Goal: Task Accomplishment & Management: Manage account settings

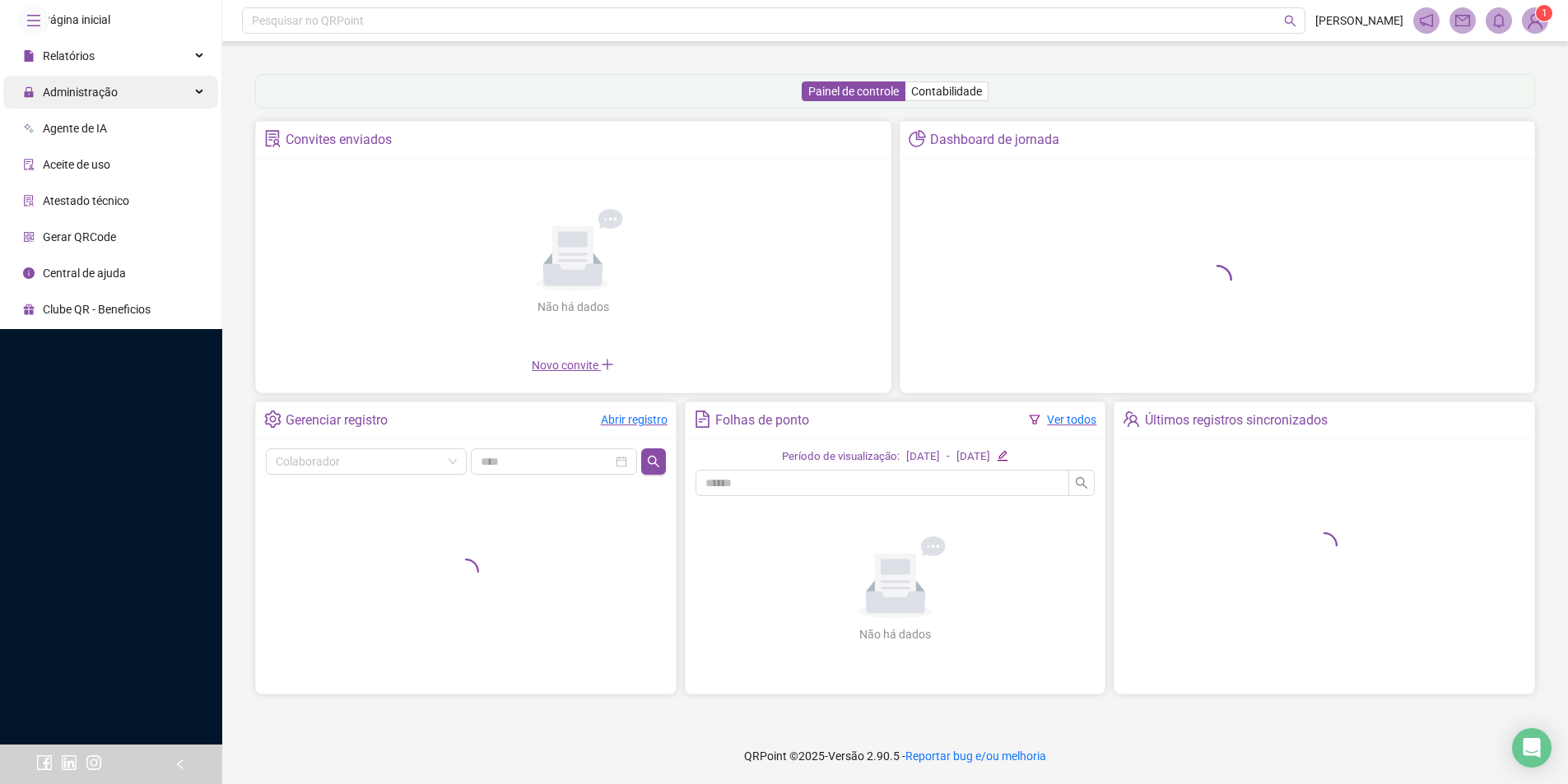
click at [172, 109] on div "Administração" at bounding box center [110, 92] width 215 height 33
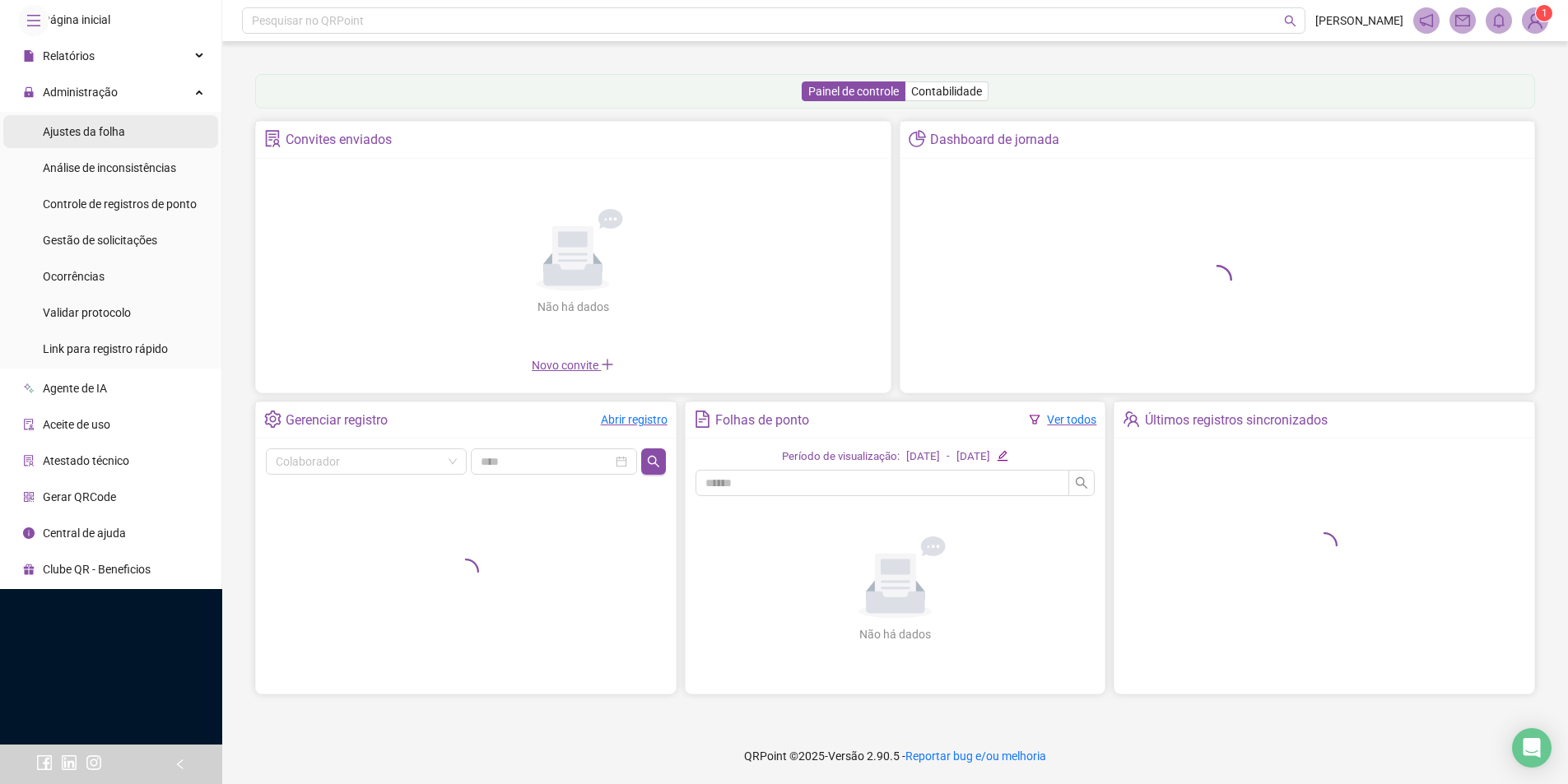
click at [136, 148] on li "Ajustes da folha" at bounding box center [110, 132] width 215 height 33
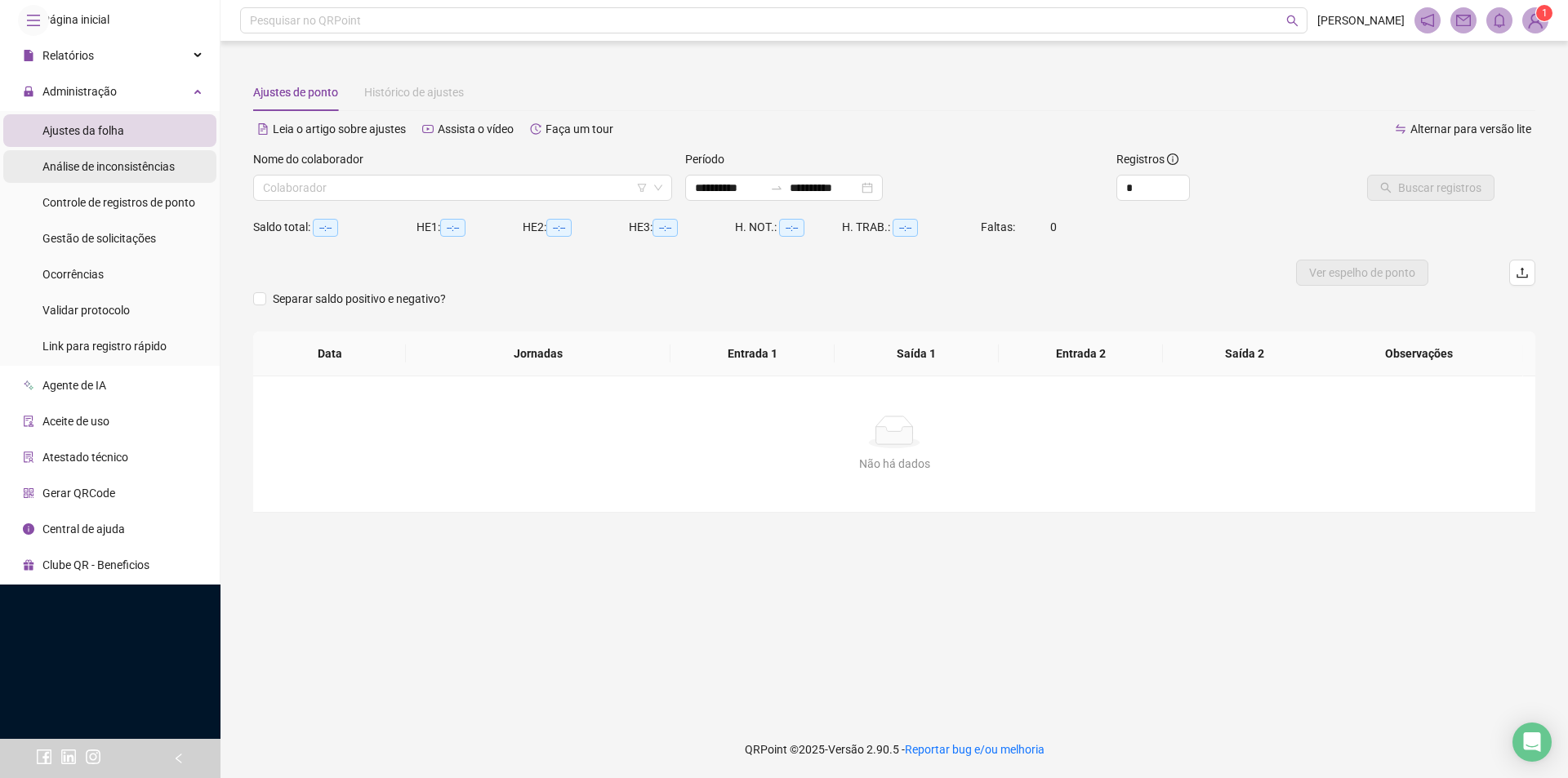
type input "**********"
click at [142, 245] on span "Gestão de solicitações" at bounding box center [99, 237] width 114 height 13
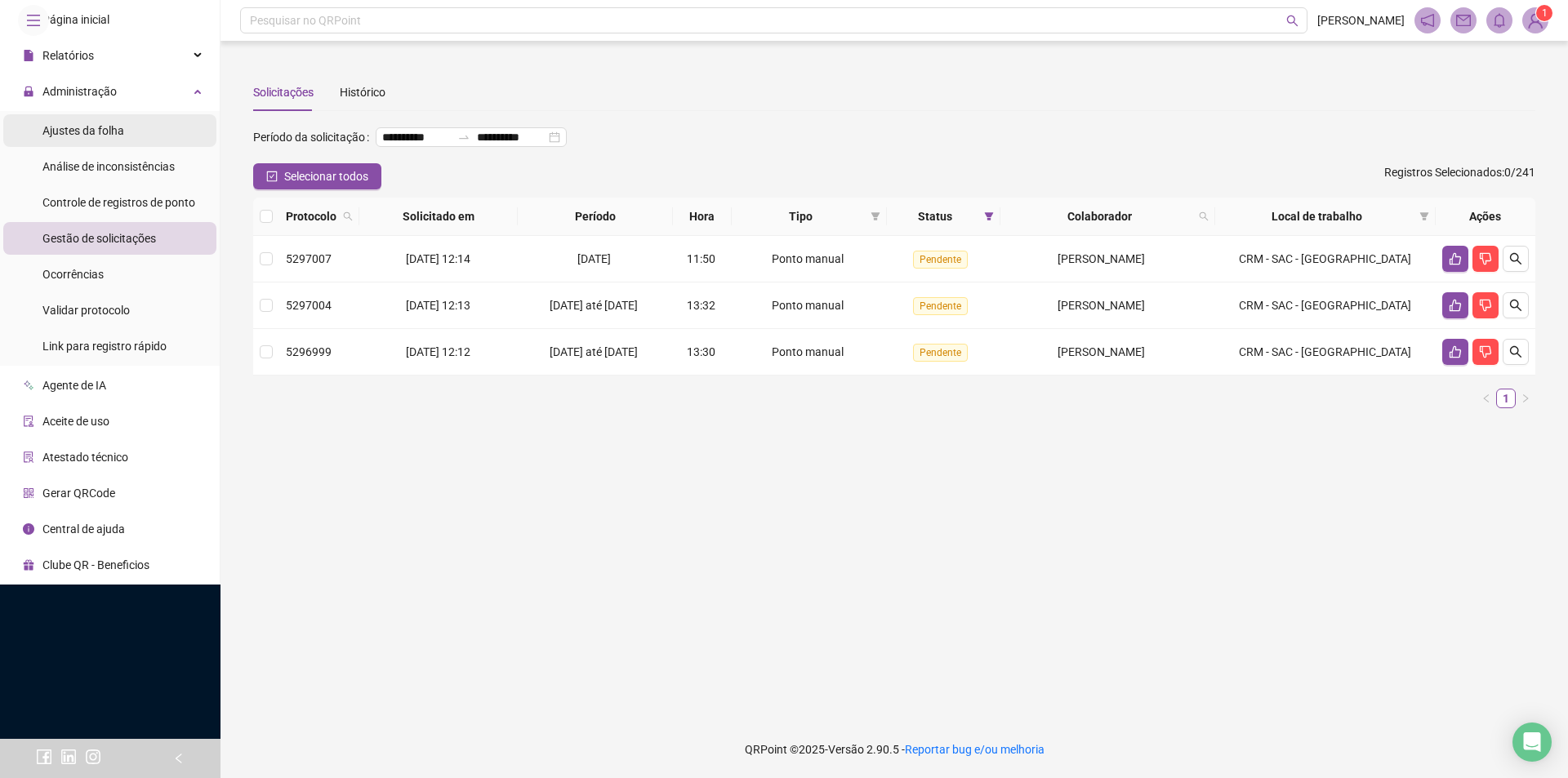
click at [142, 147] on li "Ajustes da folha" at bounding box center [109, 131] width 213 height 33
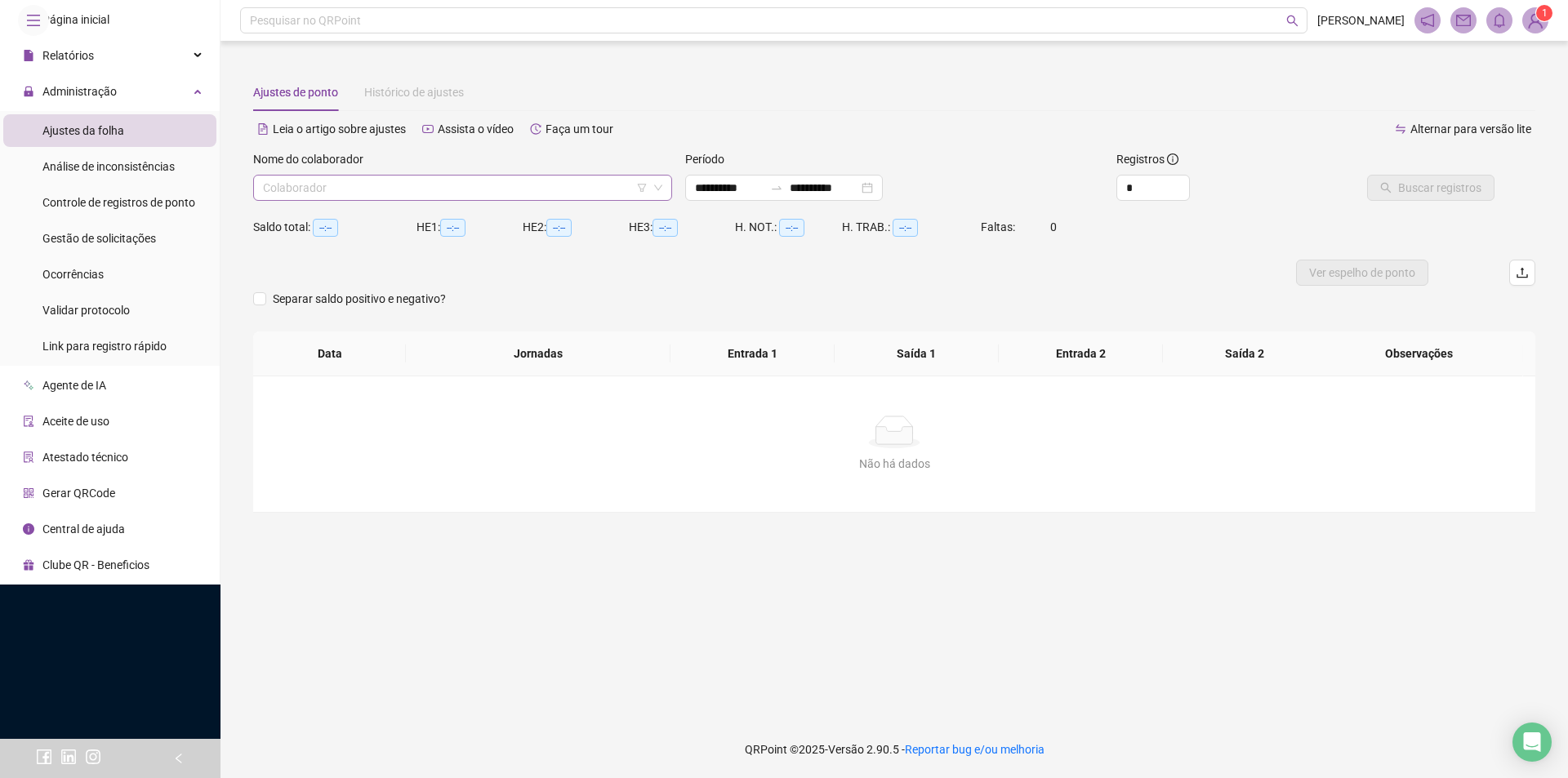
click at [417, 197] on input "search" at bounding box center [454, 187] width 384 height 24
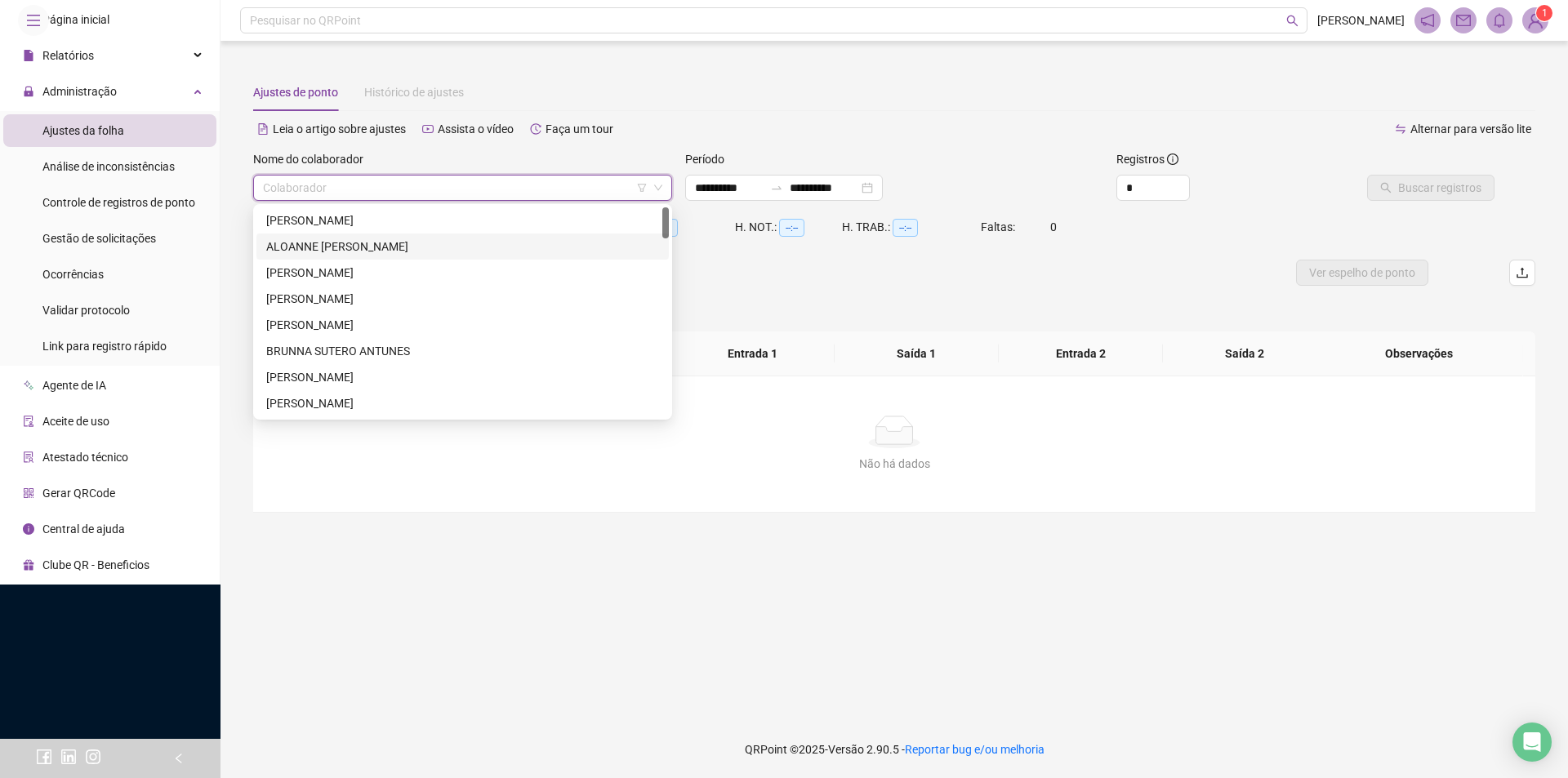
click at [370, 258] on div "ALOANNE [PERSON_NAME]" at bounding box center [463, 246] width 412 height 26
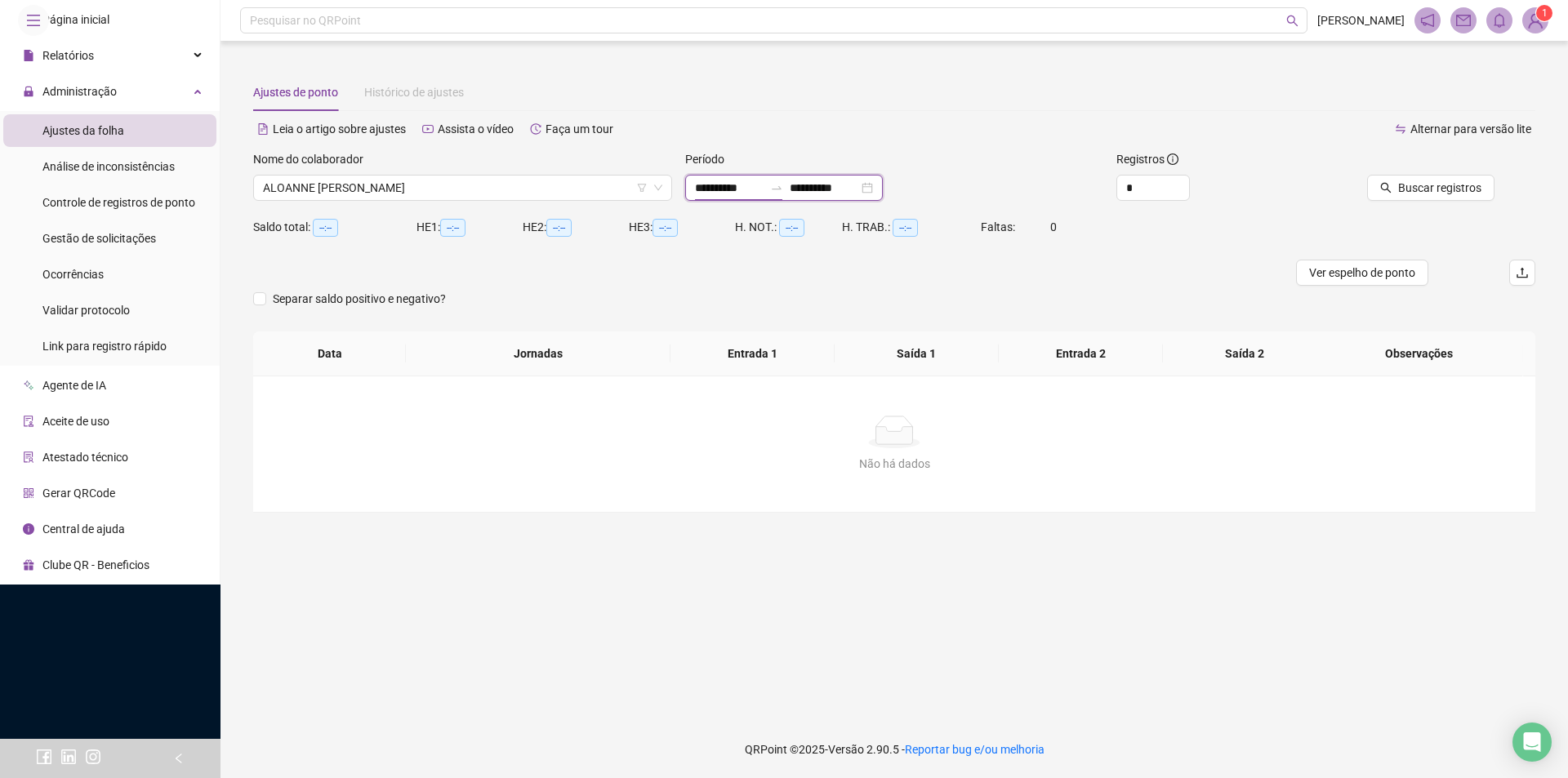
click at [729, 187] on input "**********" at bounding box center [729, 188] width 69 height 18
type input "**********"
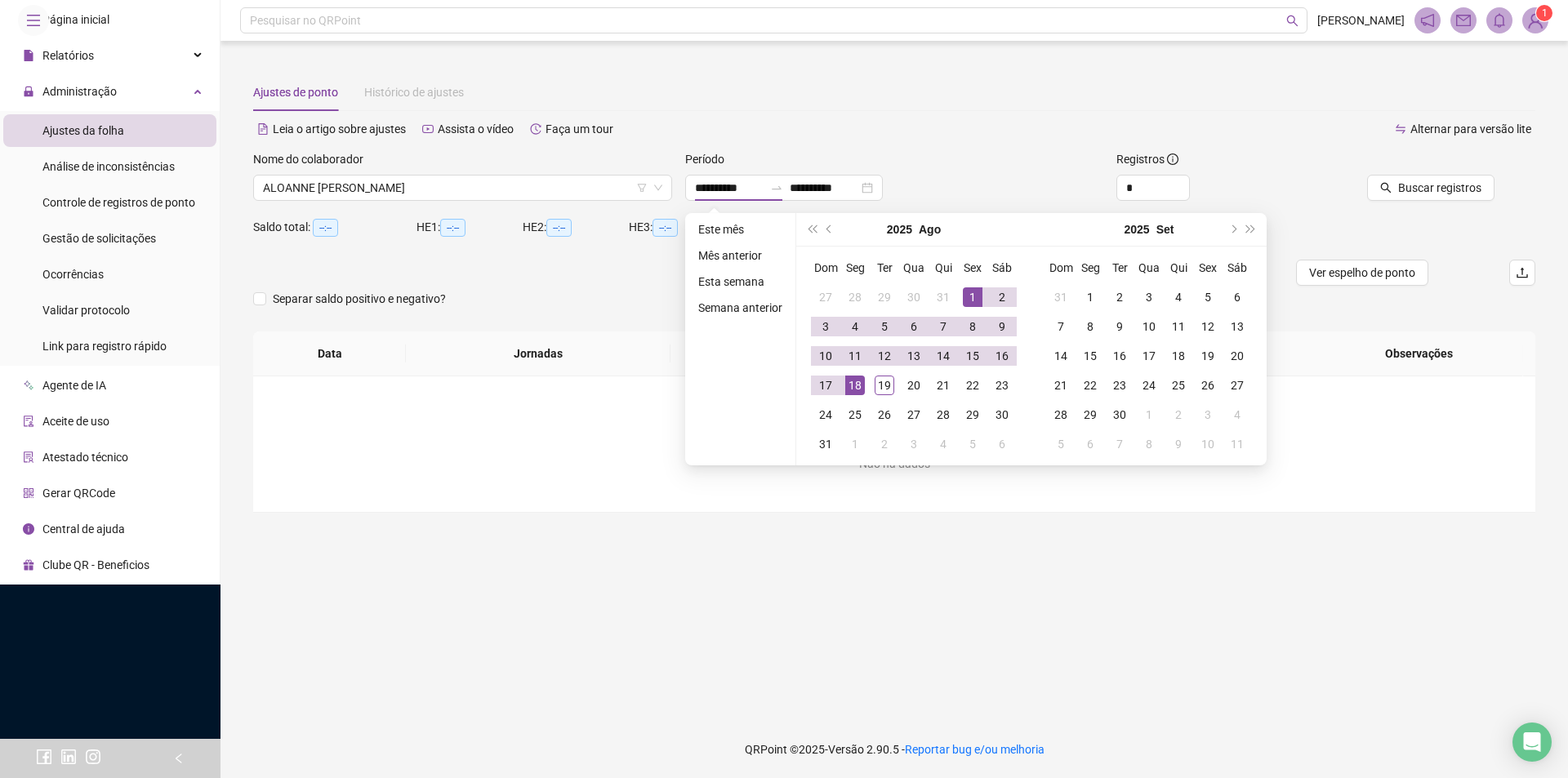
drag, startPoint x: 827, startPoint y: 231, endPoint x: 870, endPoint y: 272, distance: 59.4
click at [827, 231] on button "prev-year" at bounding box center [830, 230] width 18 height 33
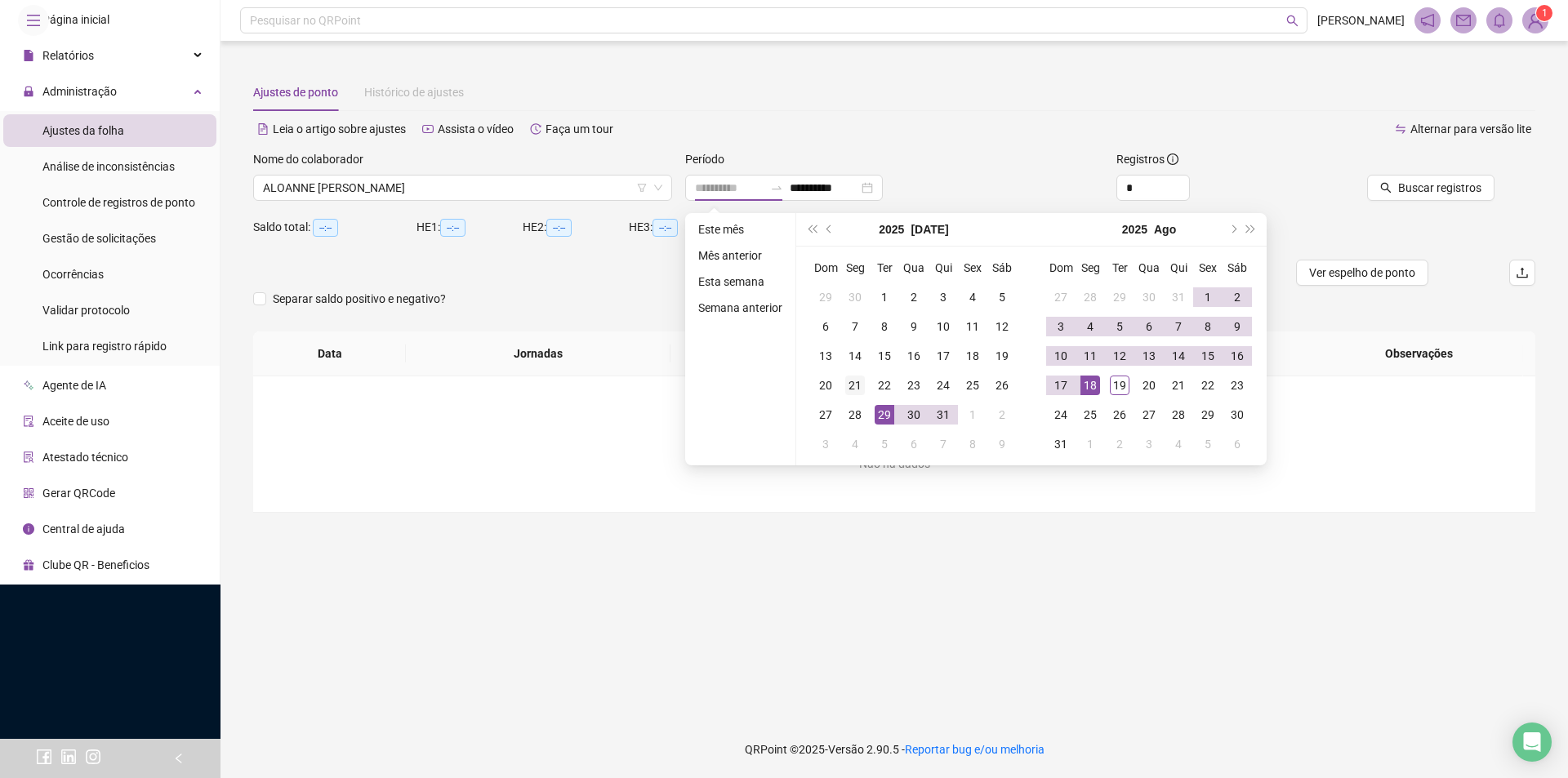
type input "**********"
click at [849, 380] on div "21" at bounding box center [855, 385] width 19 height 19
type input "**********"
click at [1091, 385] on div "18" at bounding box center [1090, 385] width 19 height 19
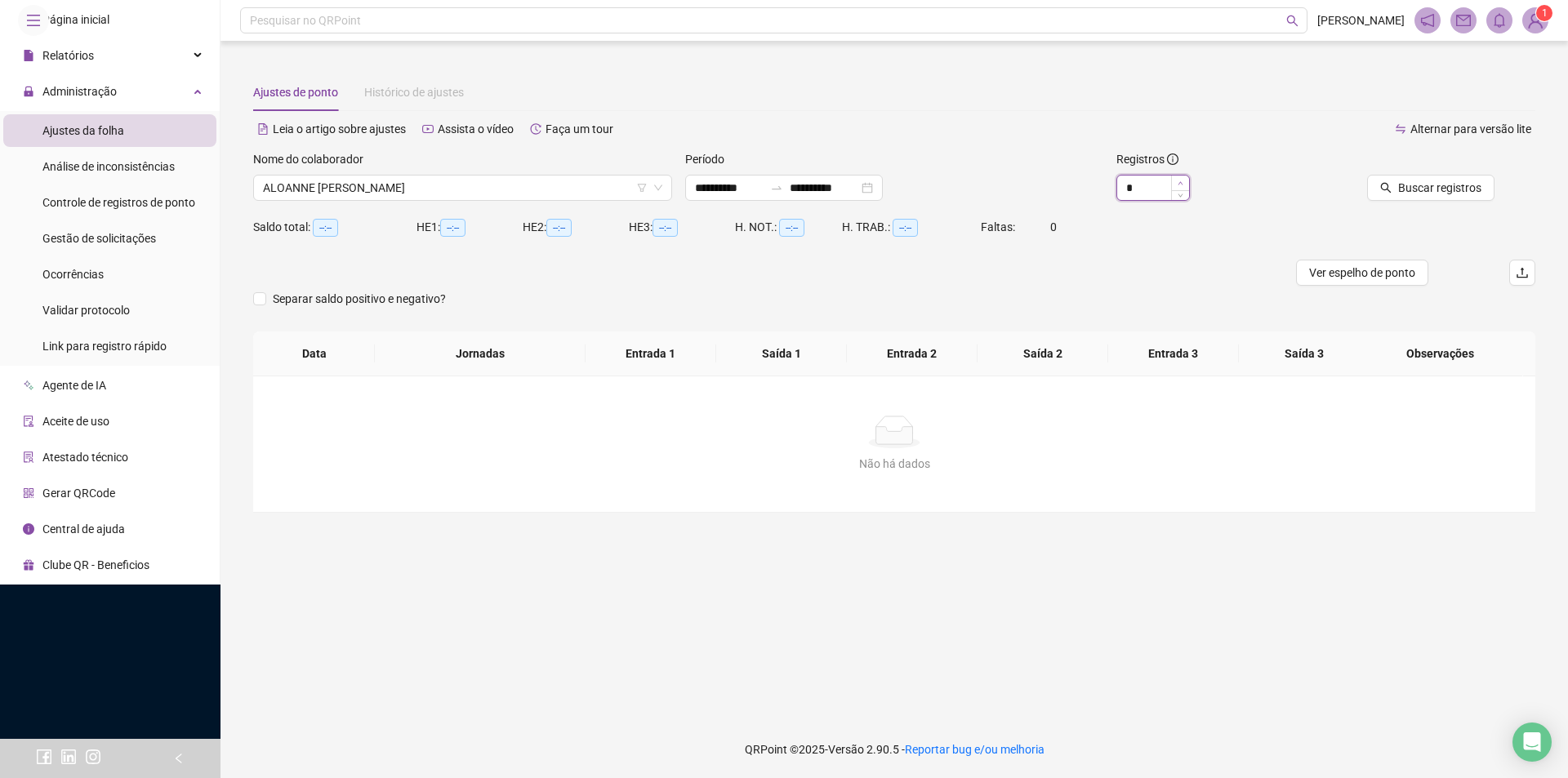
click at [1183, 183] on icon "up" at bounding box center [1181, 184] width 6 height 6
type input "*"
click at [1183, 183] on icon "up" at bounding box center [1181, 184] width 6 height 6
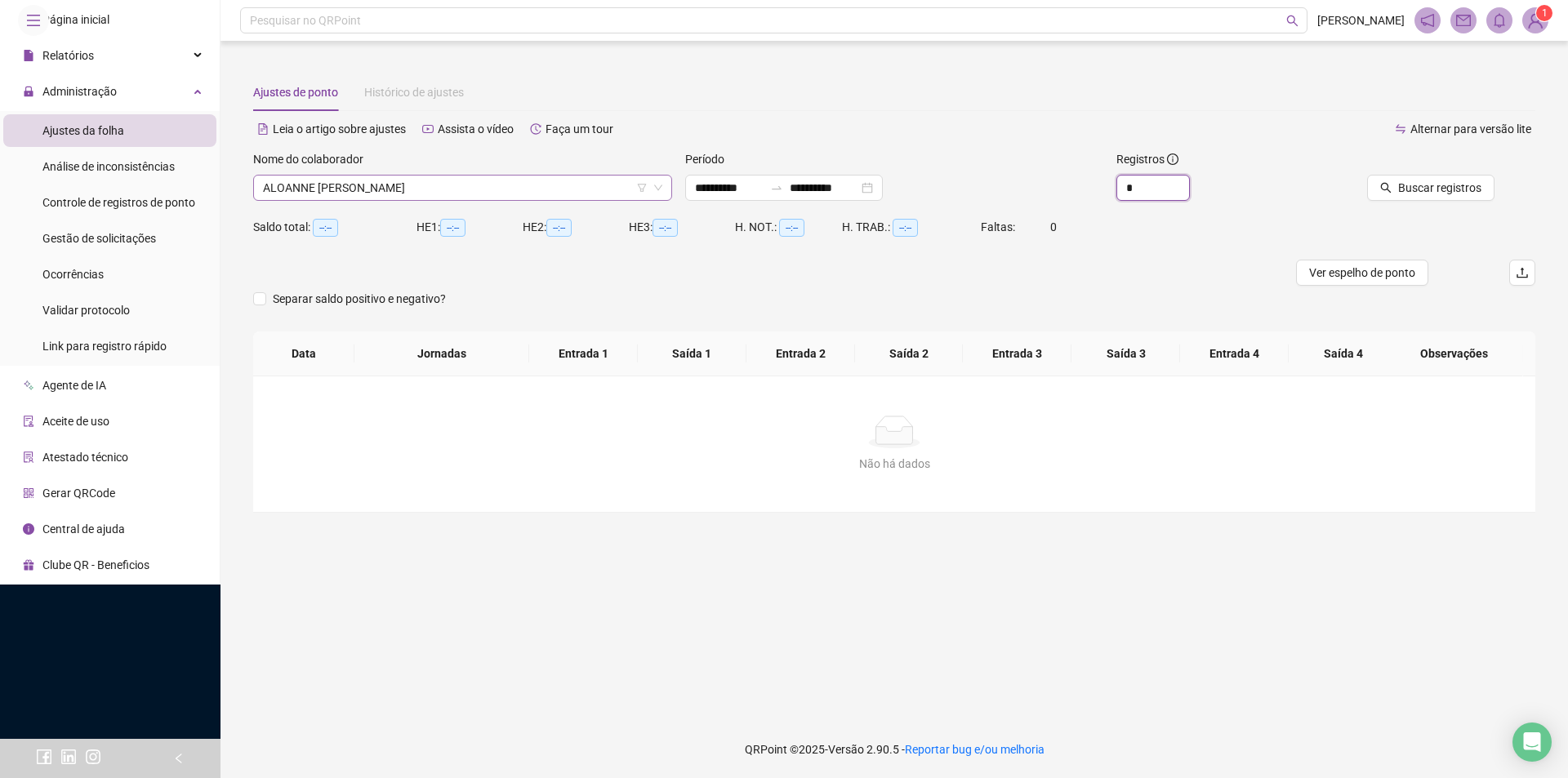
click at [400, 187] on span "ALOANNE [PERSON_NAME]" at bounding box center [462, 187] width 400 height 24
type input "***"
click at [410, 227] on div "[PERSON_NAME]" at bounding box center [463, 220] width 393 height 18
click at [1429, 195] on button "Buscar registros" at bounding box center [1430, 188] width 127 height 26
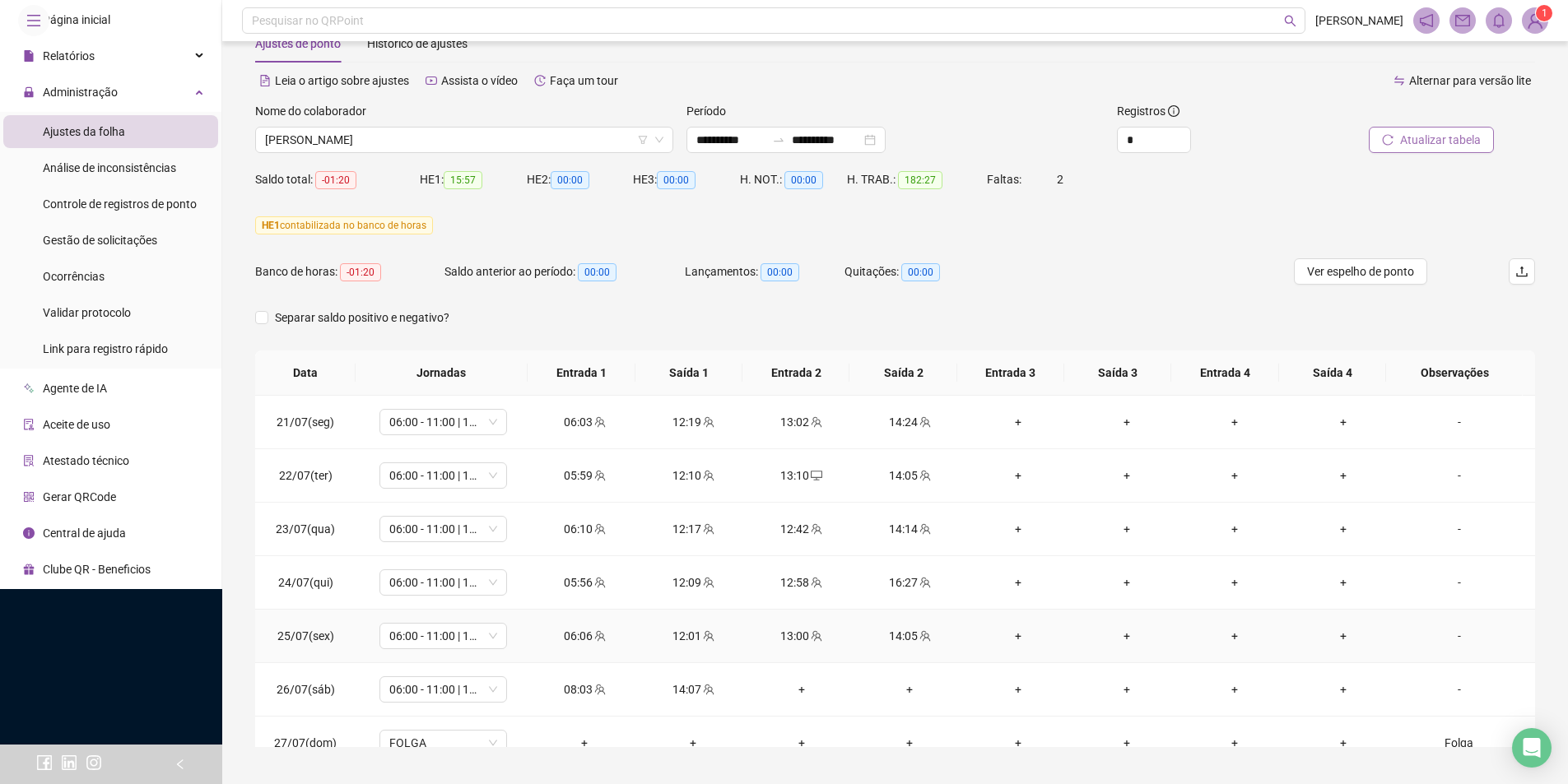
scroll to position [21, 0]
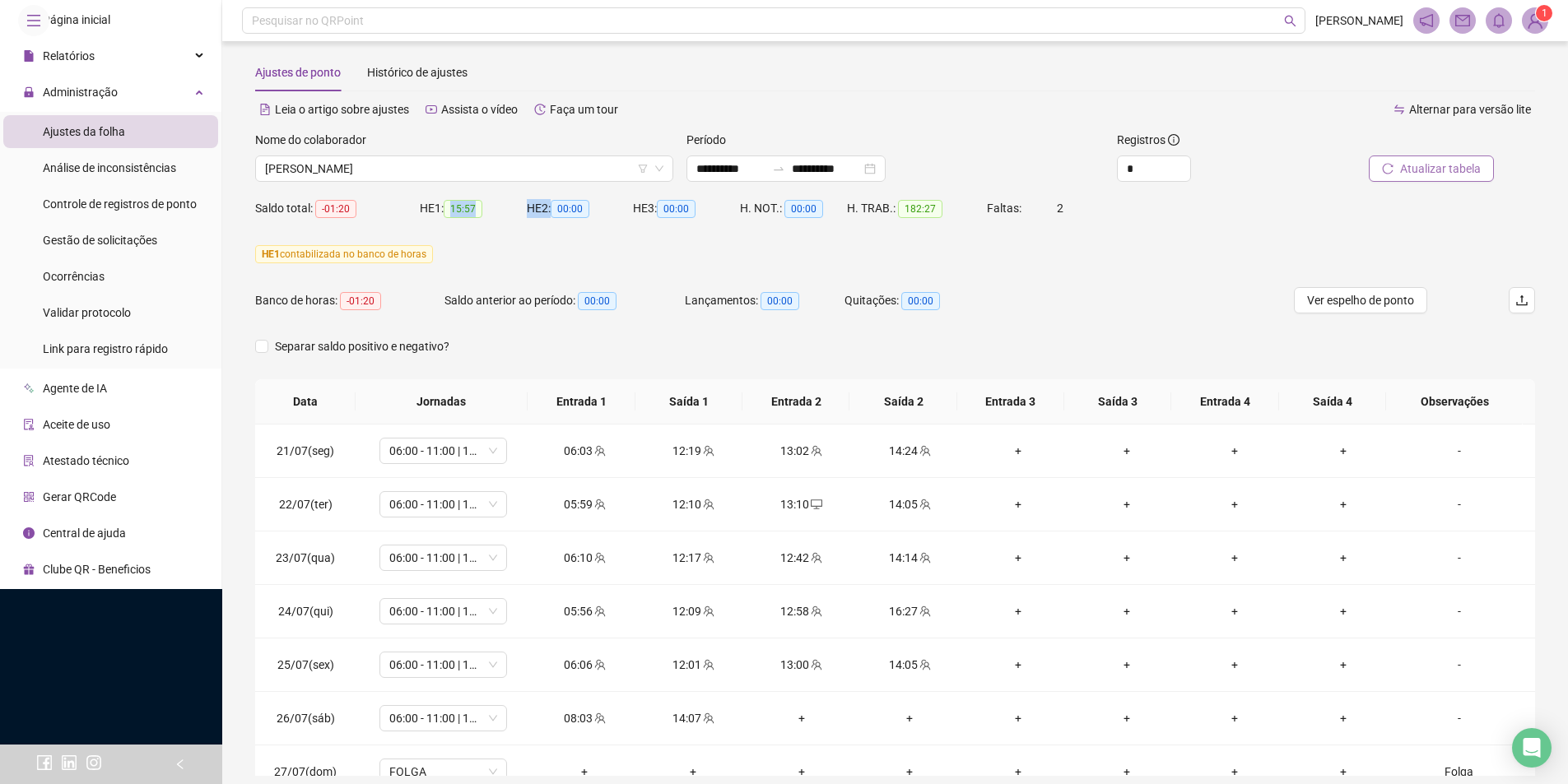
drag, startPoint x: 453, startPoint y: 208, endPoint x: 549, endPoint y: 198, distance: 96.5
click at [549, 198] on div "Saldo total: -01:20 HE 1: 15:57 HE 2: 00:00 HE 3: 00:00 H. NOT.: 00:00 H. TRAB.…" at bounding box center [894, 218] width 1280 height 46
click at [513, 231] on div "HE 1: 15:57" at bounding box center [473, 218] width 107 height 46
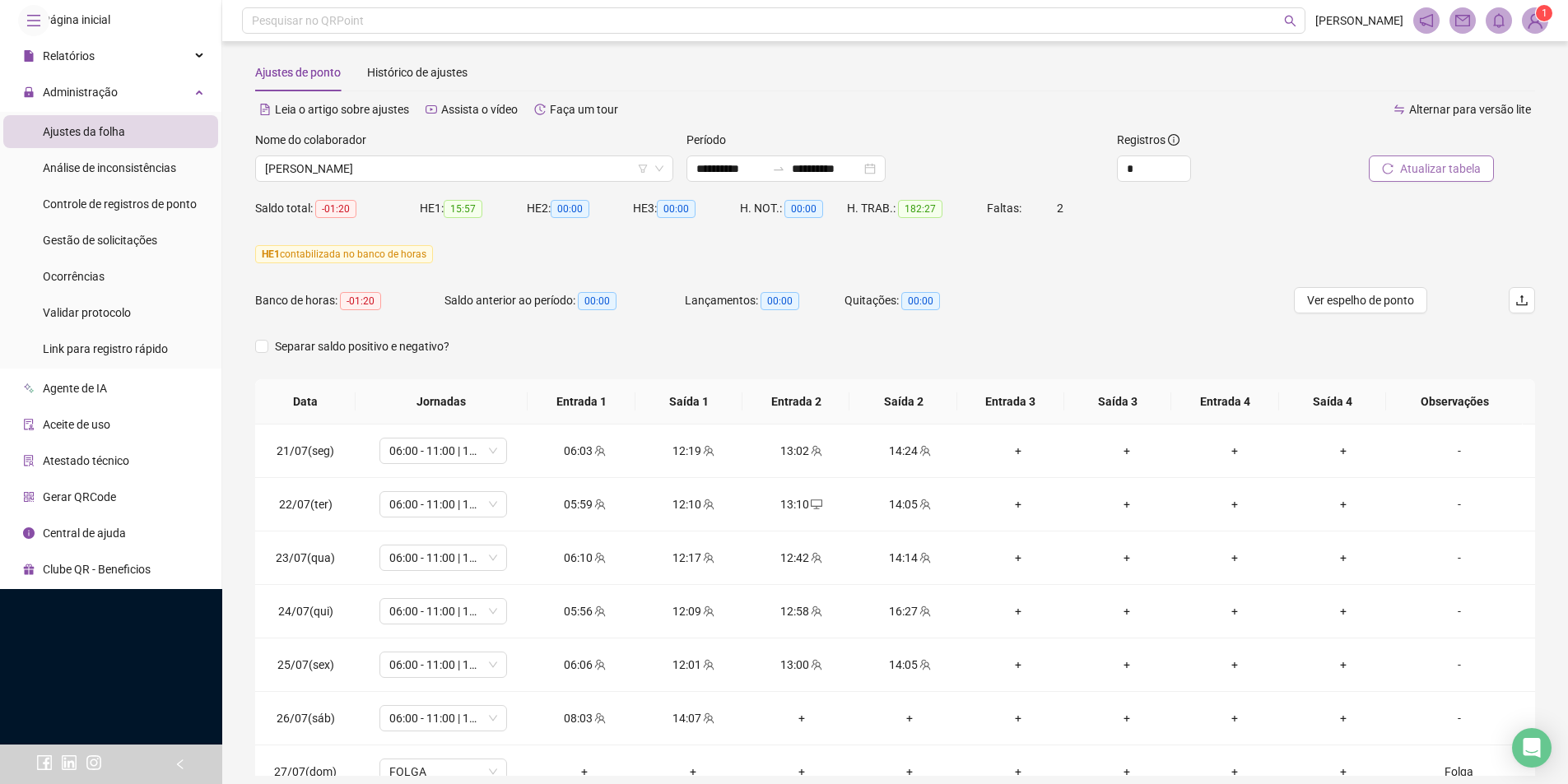
click at [1037, 278] on div "HE 1 contabilizada no banco de horas" at bounding box center [894, 264] width 1280 height 46
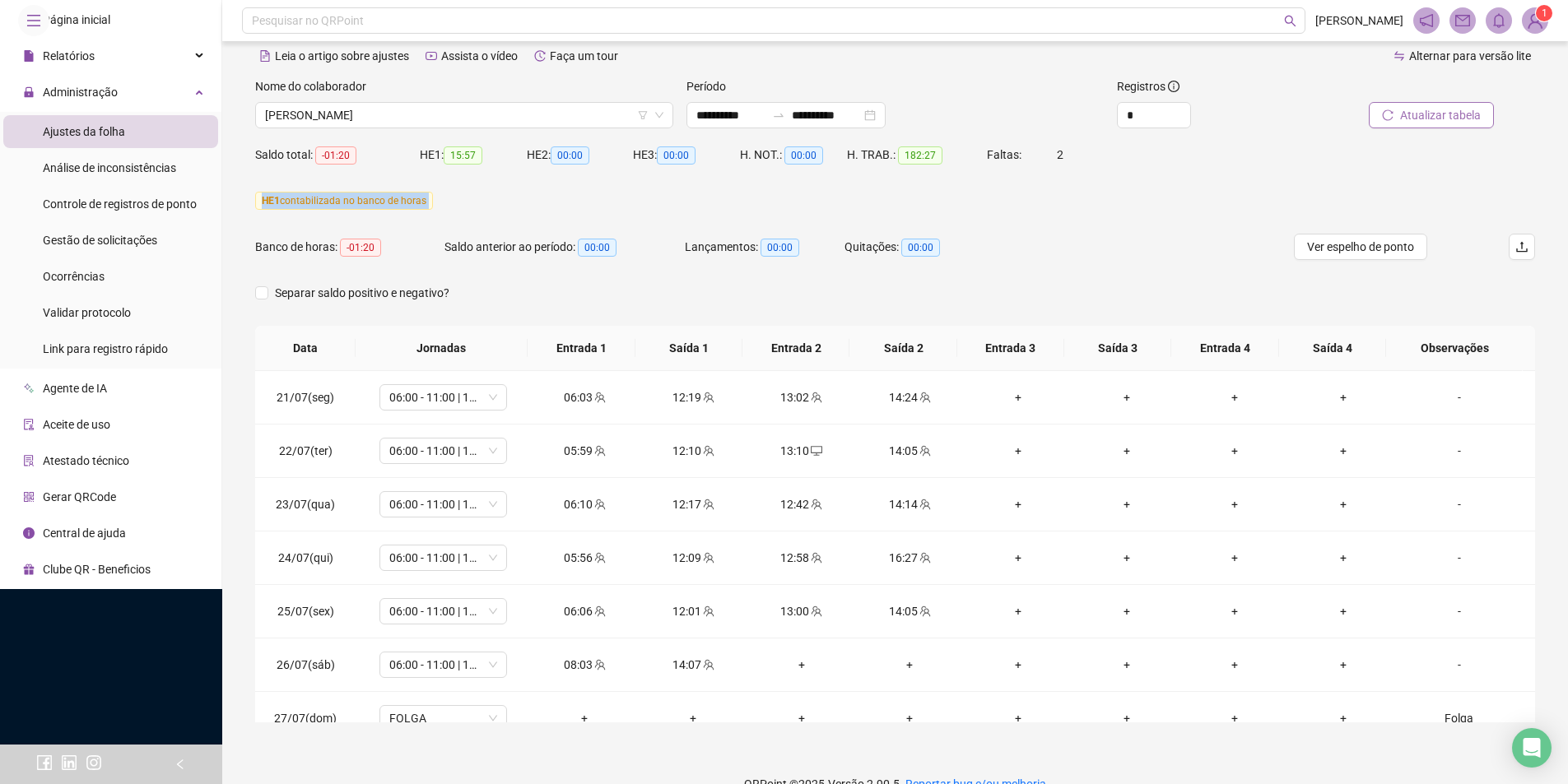
scroll to position [103, 0]
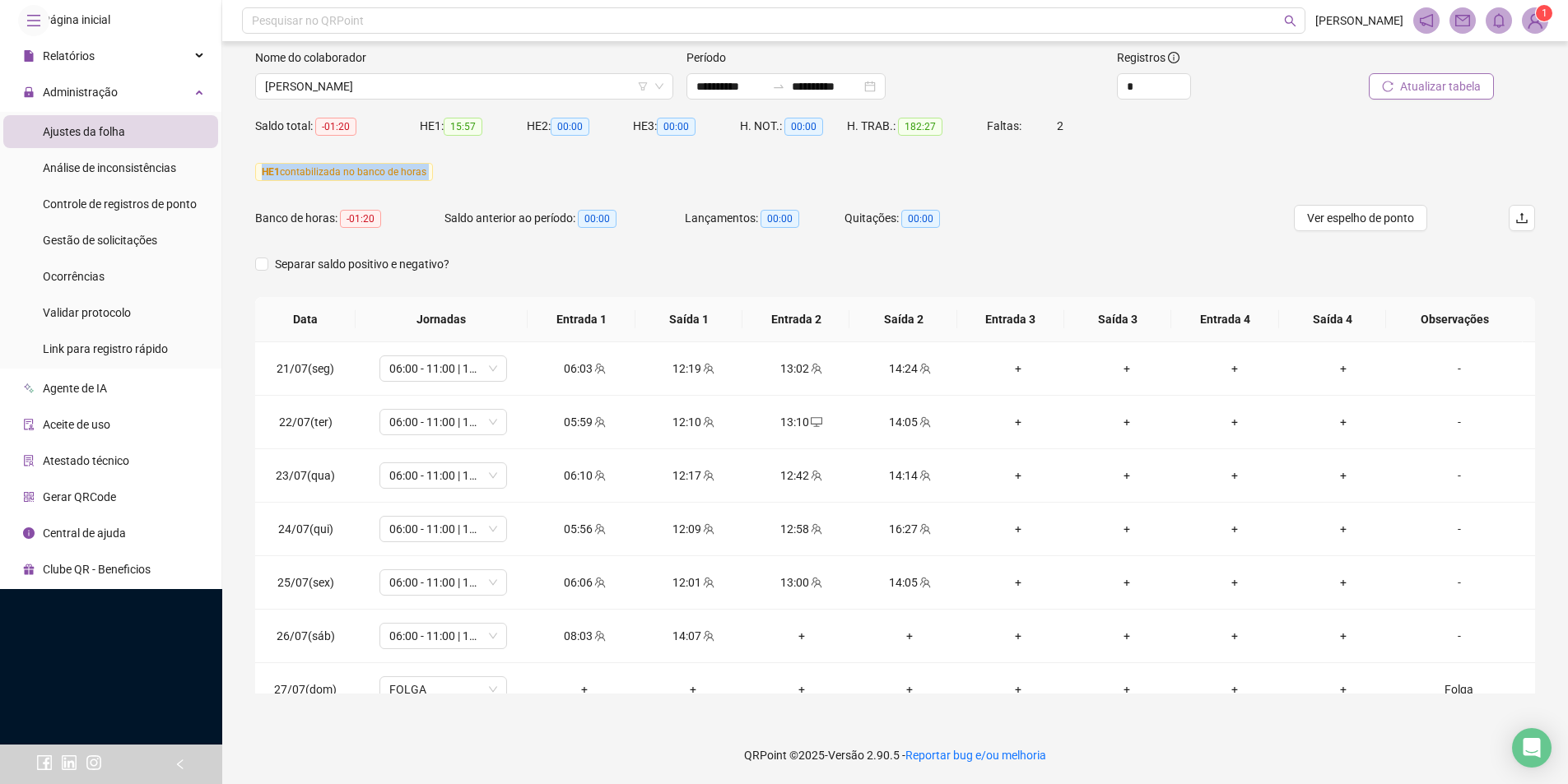
click at [936, 189] on div "HE 1 contabilizada no banco de horas" at bounding box center [894, 181] width 1280 height 46
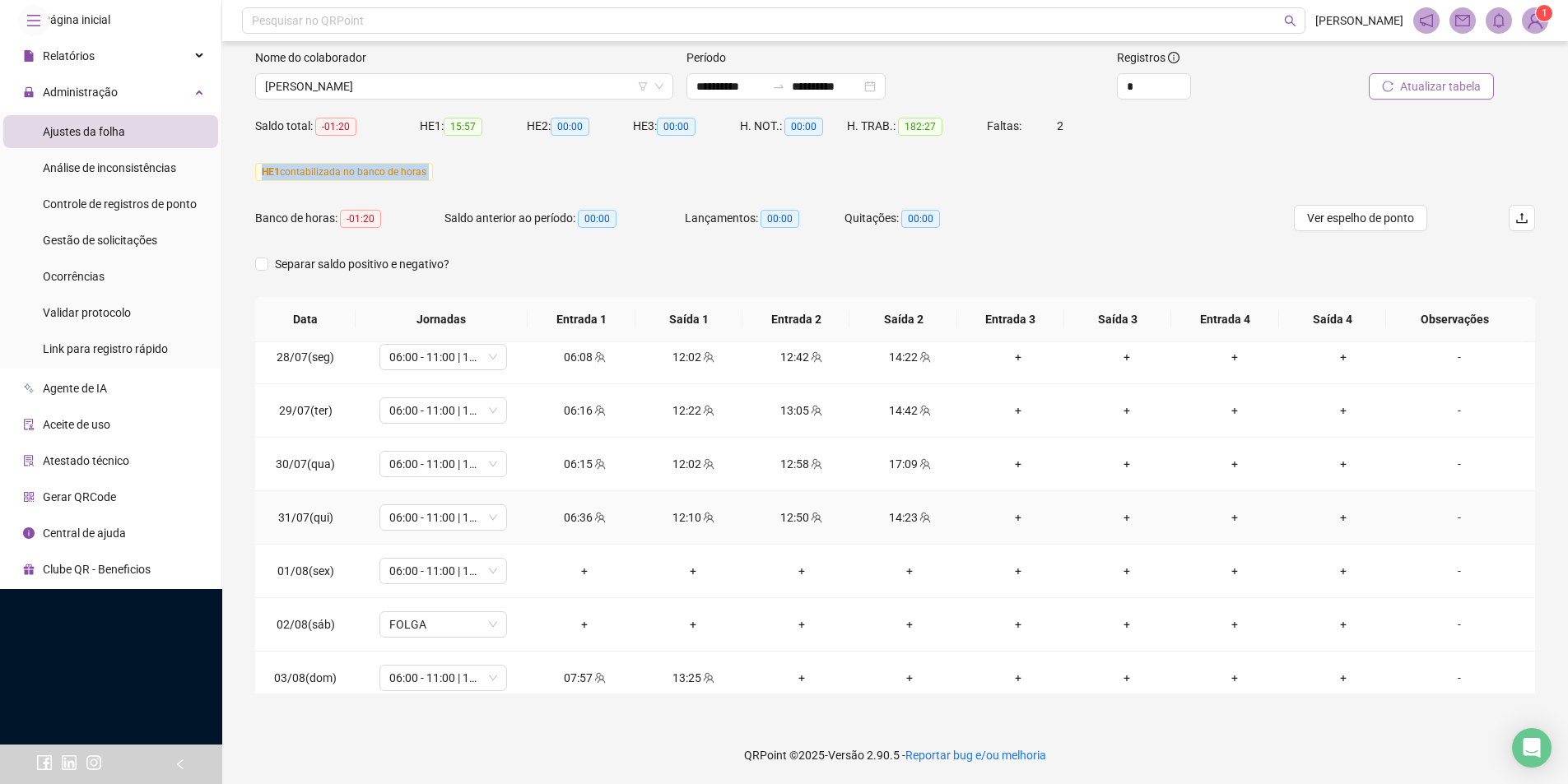
scroll to position [412, 0]
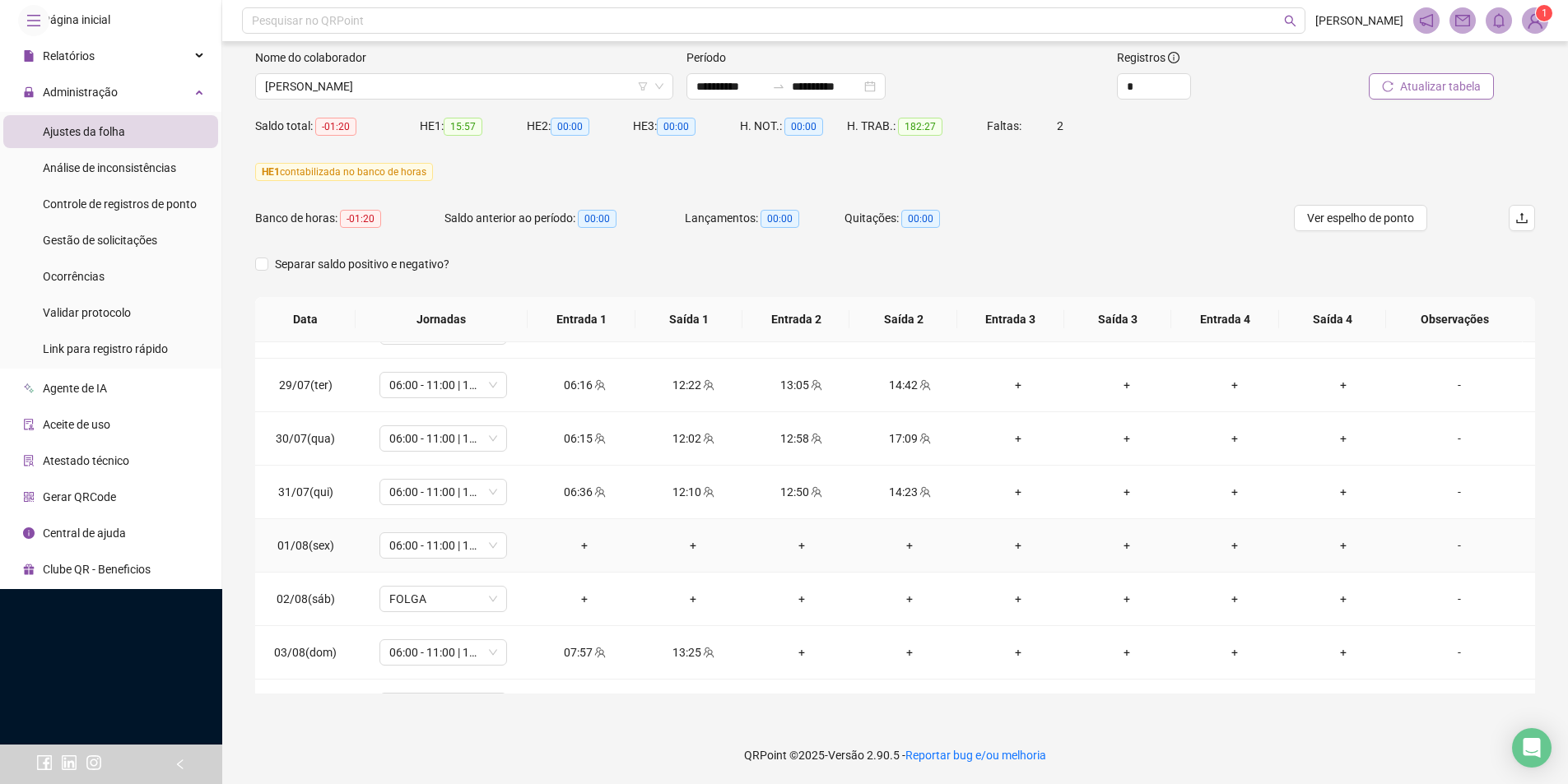
click at [1448, 546] on div "-" at bounding box center [1459, 545] width 97 height 18
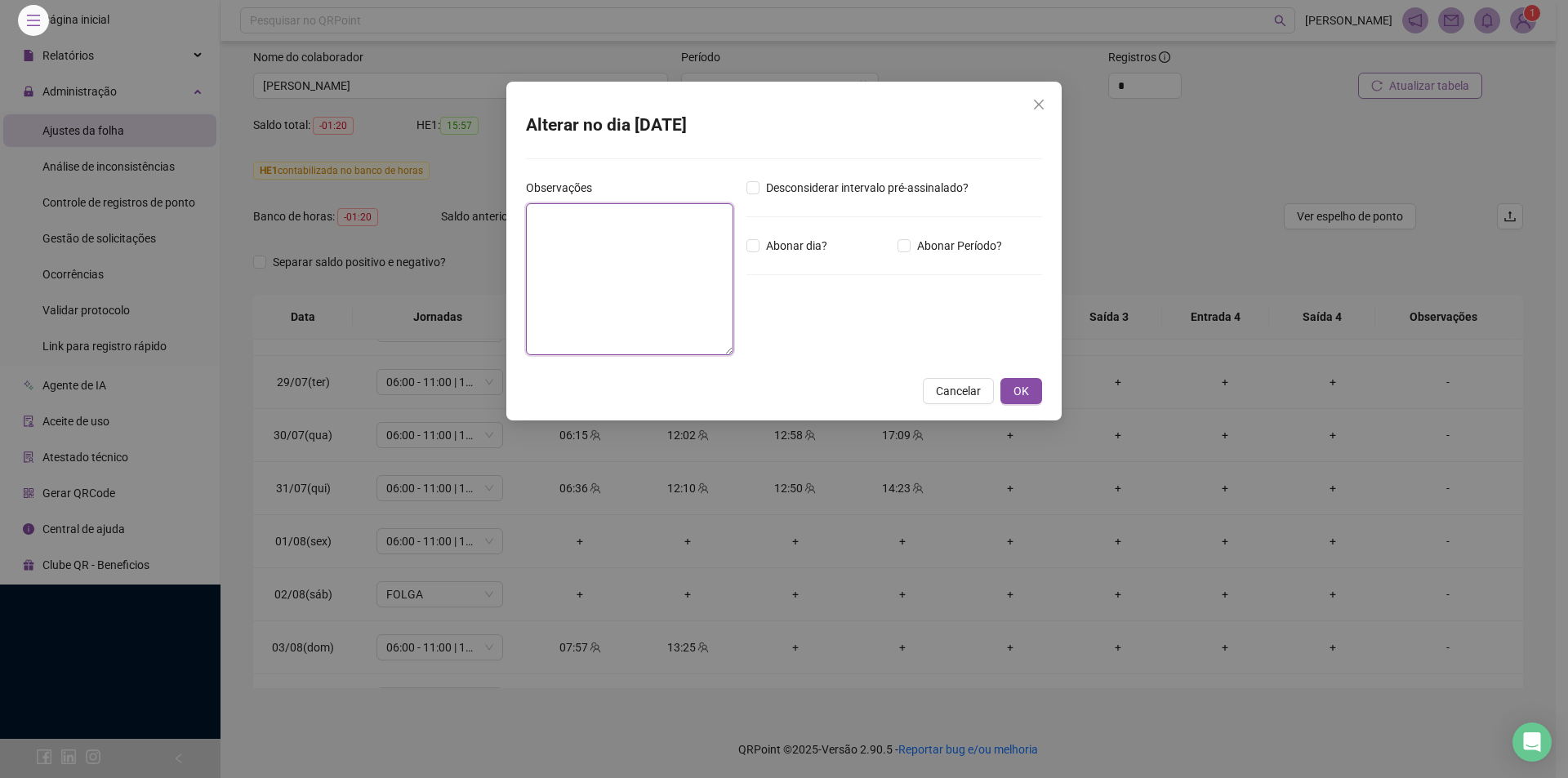
click at [656, 267] on textarea at bounding box center [629, 279] width 207 height 152
click at [1043, 108] on icon "close" at bounding box center [1039, 104] width 10 height 10
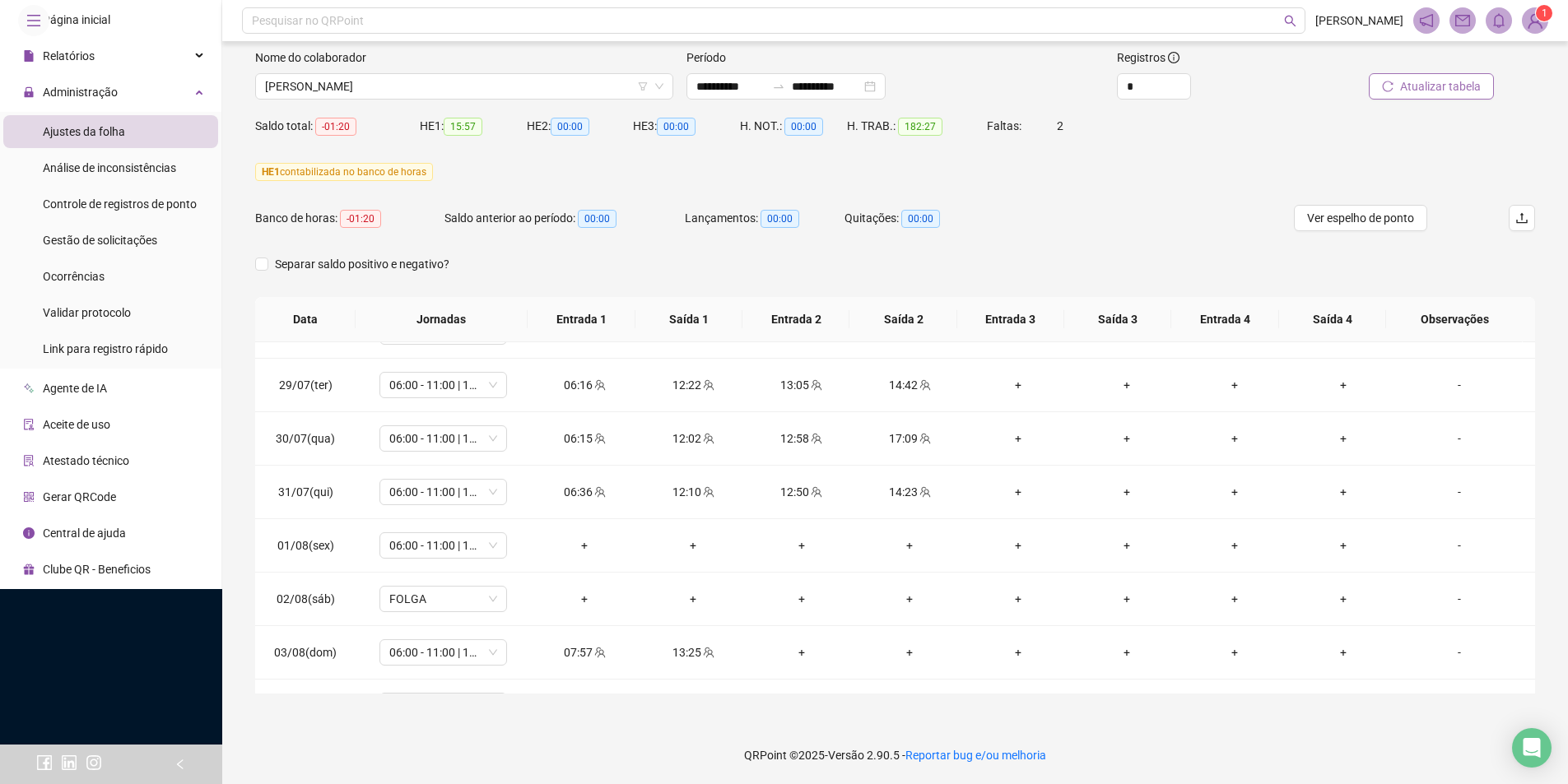
click at [1418, 86] on span "Atualizar tabela" at bounding box center [1441, 86] width 80 height 18
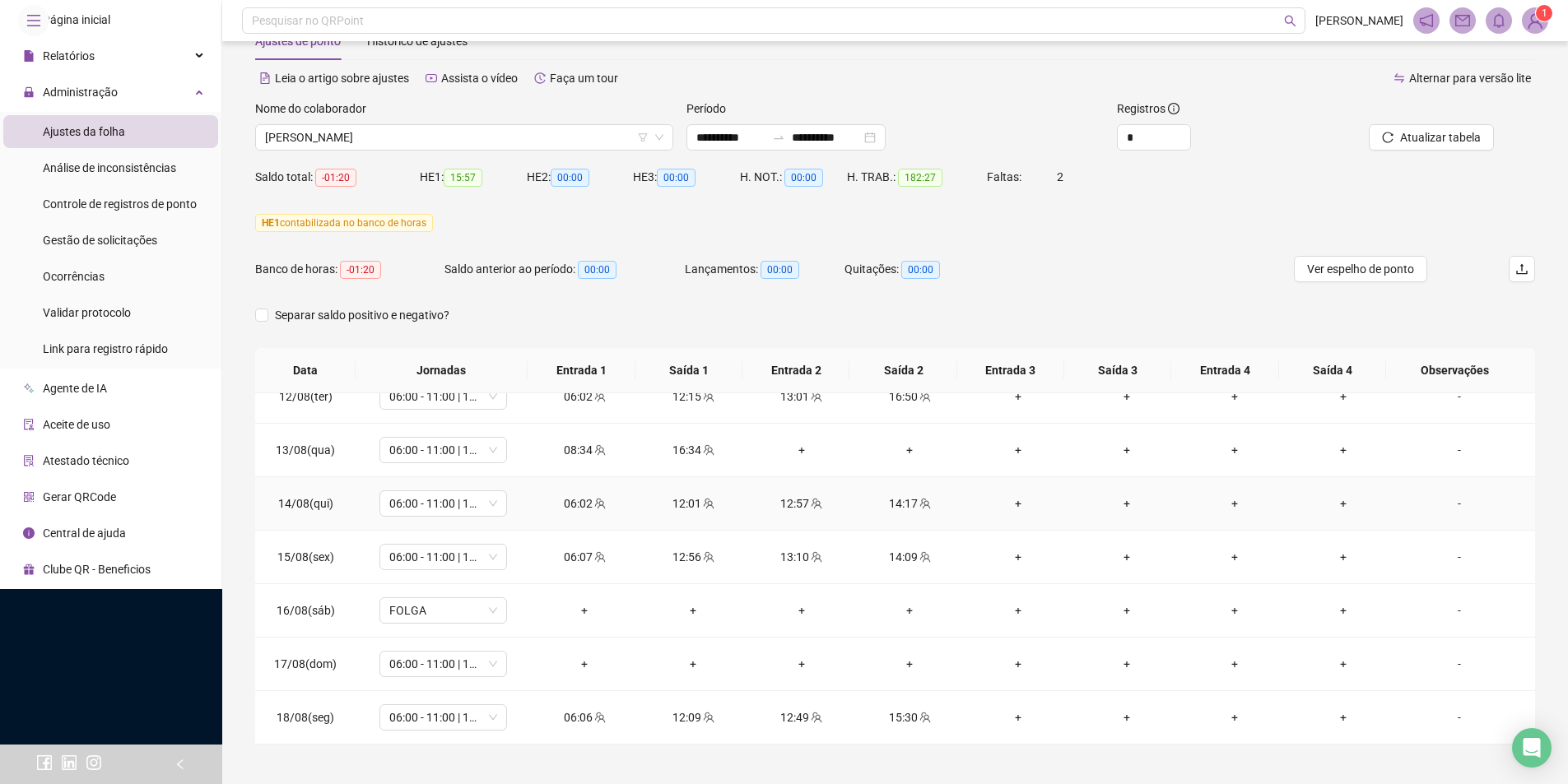
scroll to position [103, 0]
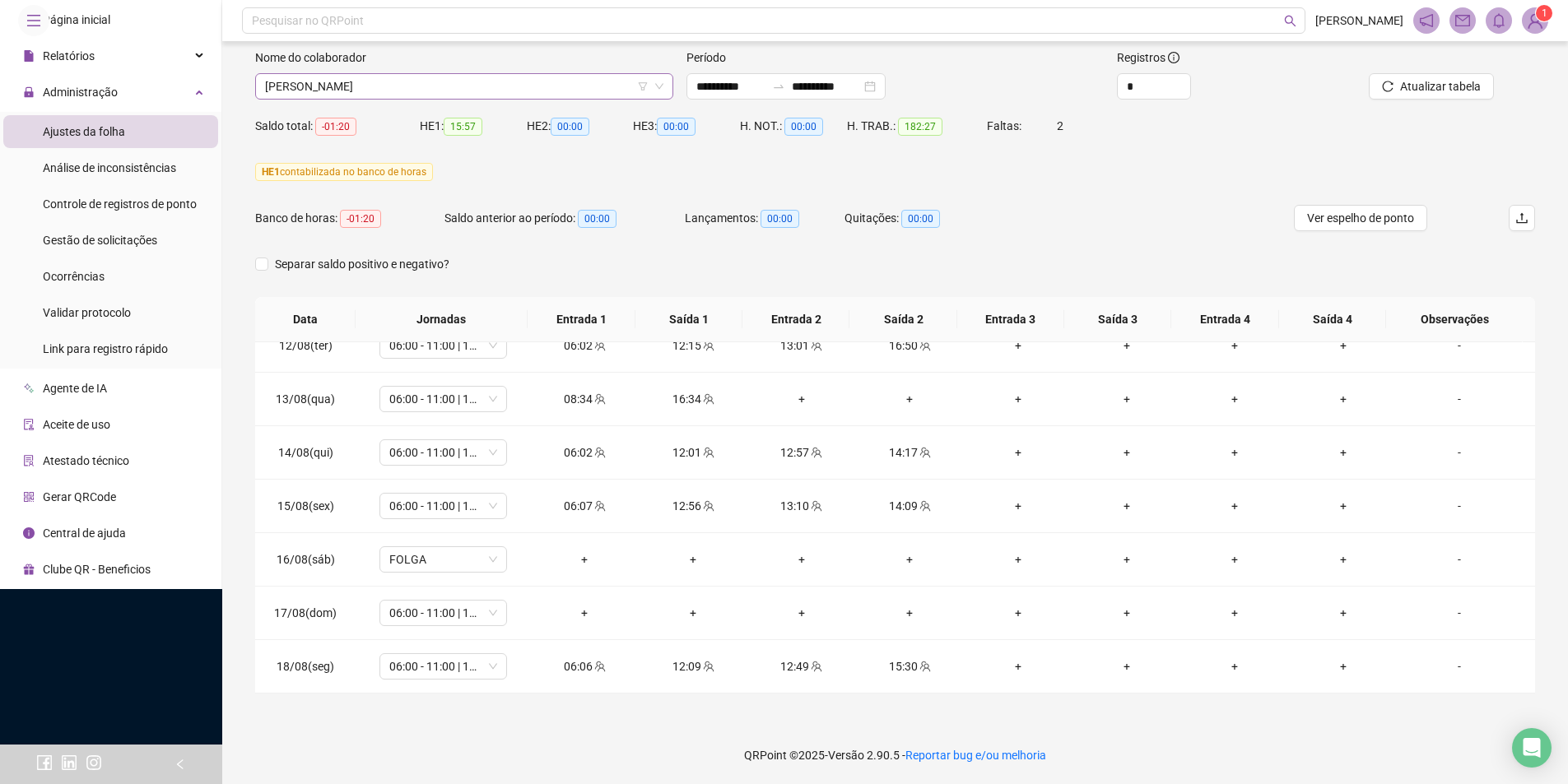
click at [382, 83] on span "[PERSON_NAME]" at bounding box center [464, 86] width 398 height 24
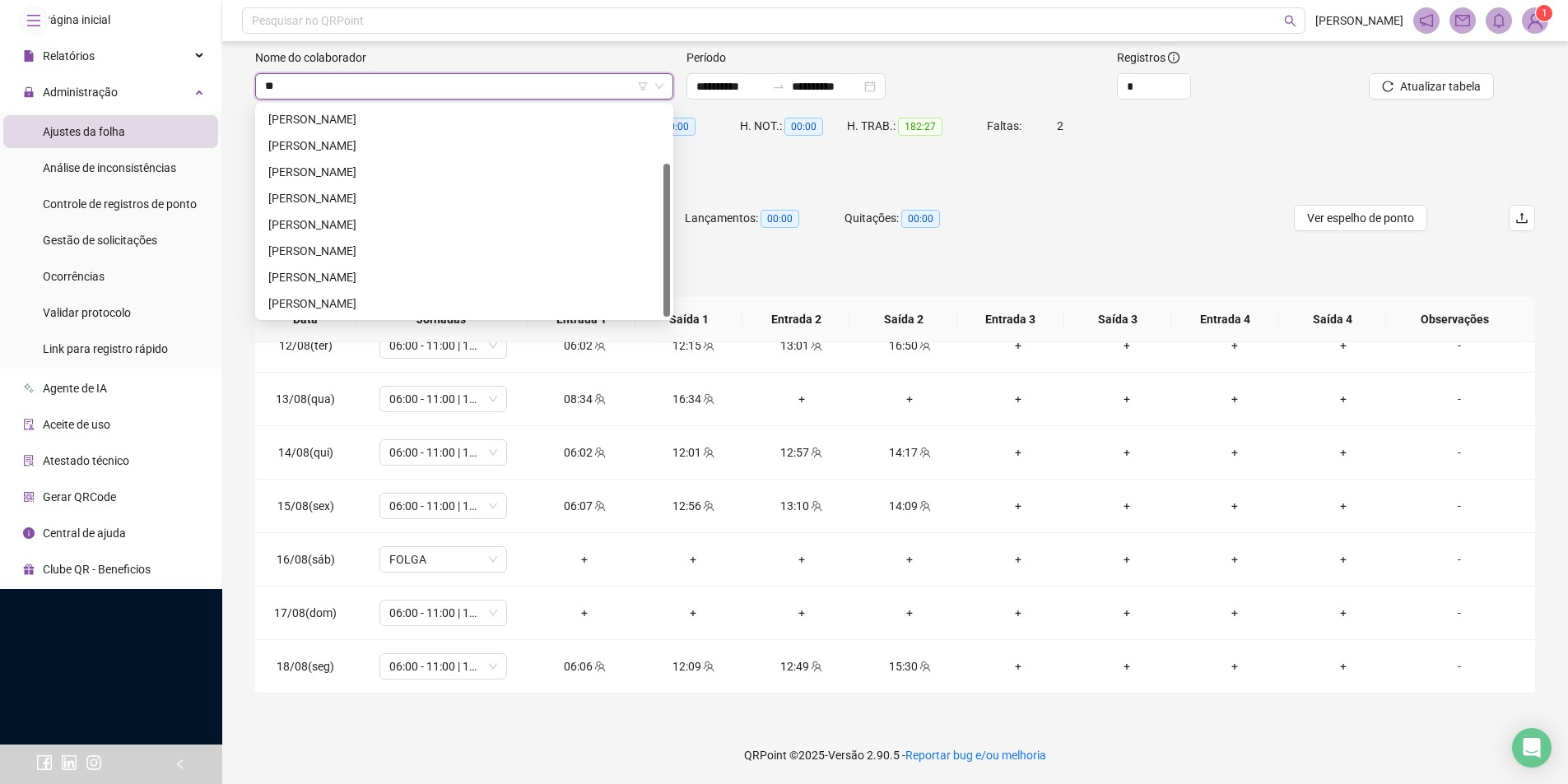
scroll to position [79, 0]
type input "****"
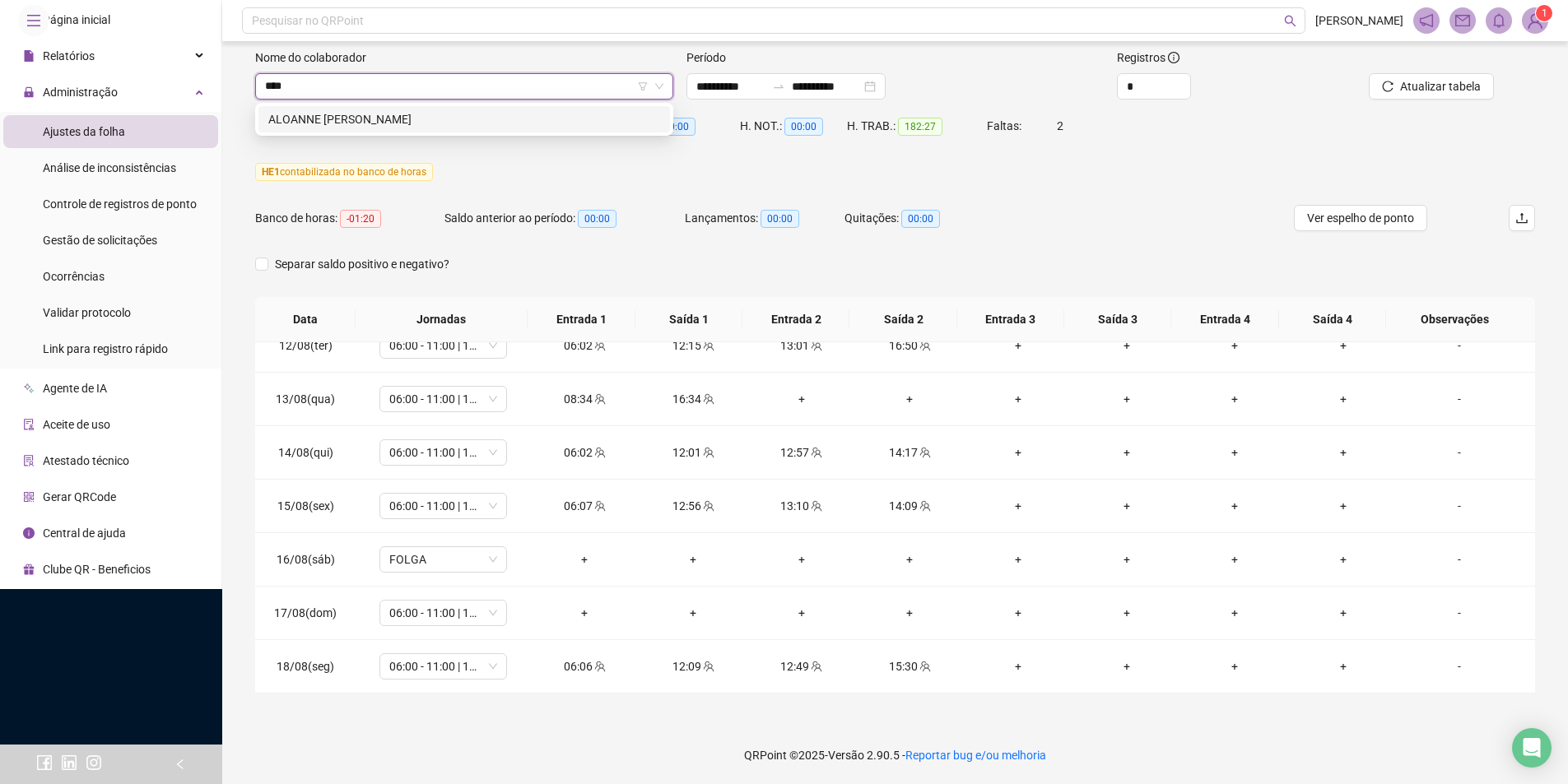
click at [440, 125] on div "ALOANNE [PERSON_NAME]" at bounding box center [465, 119] width 392 height 18
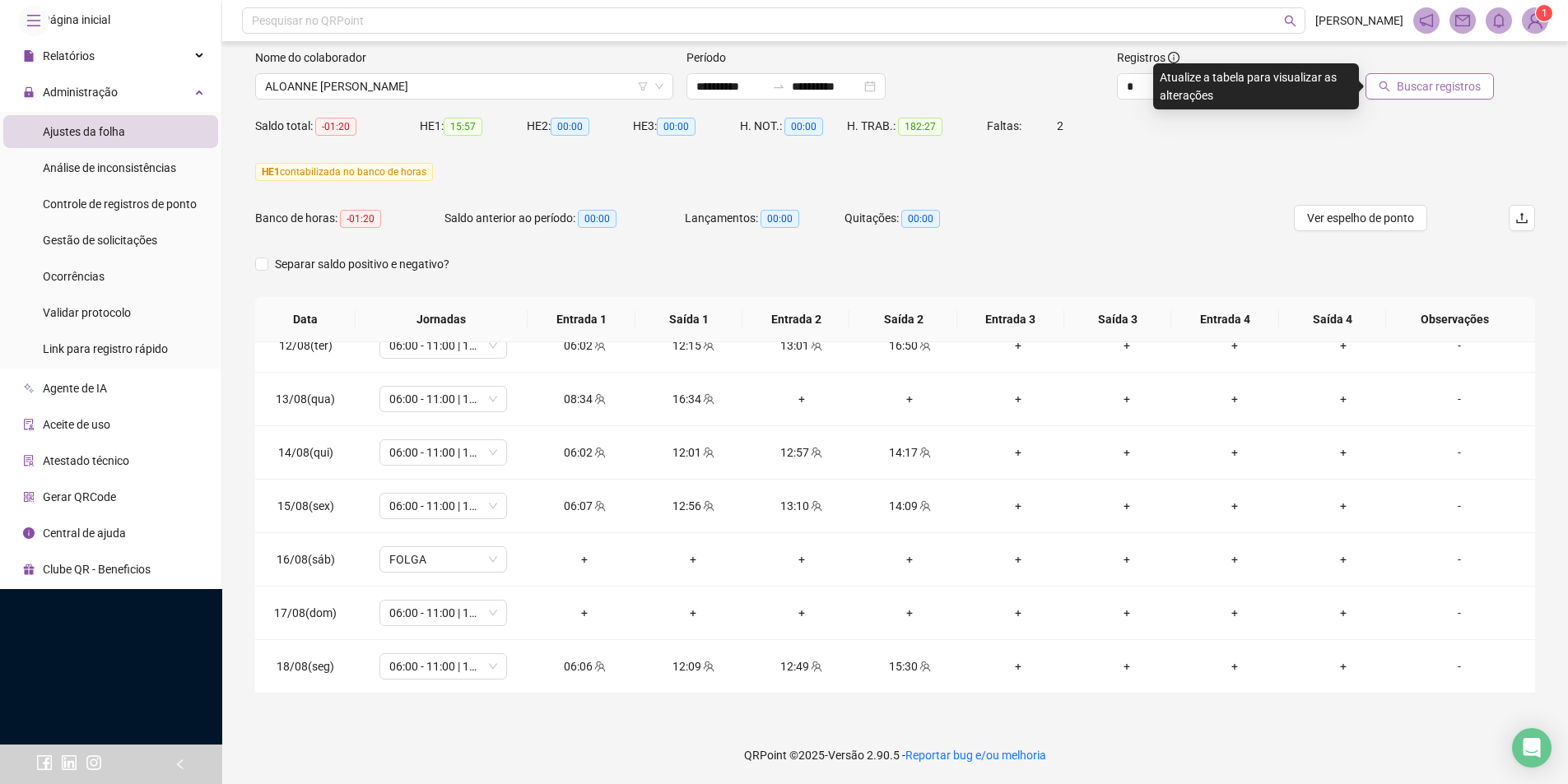
click at [1410, 82] on span "Buscar registros" at bounding box center [1440, 86] width 84 height 18
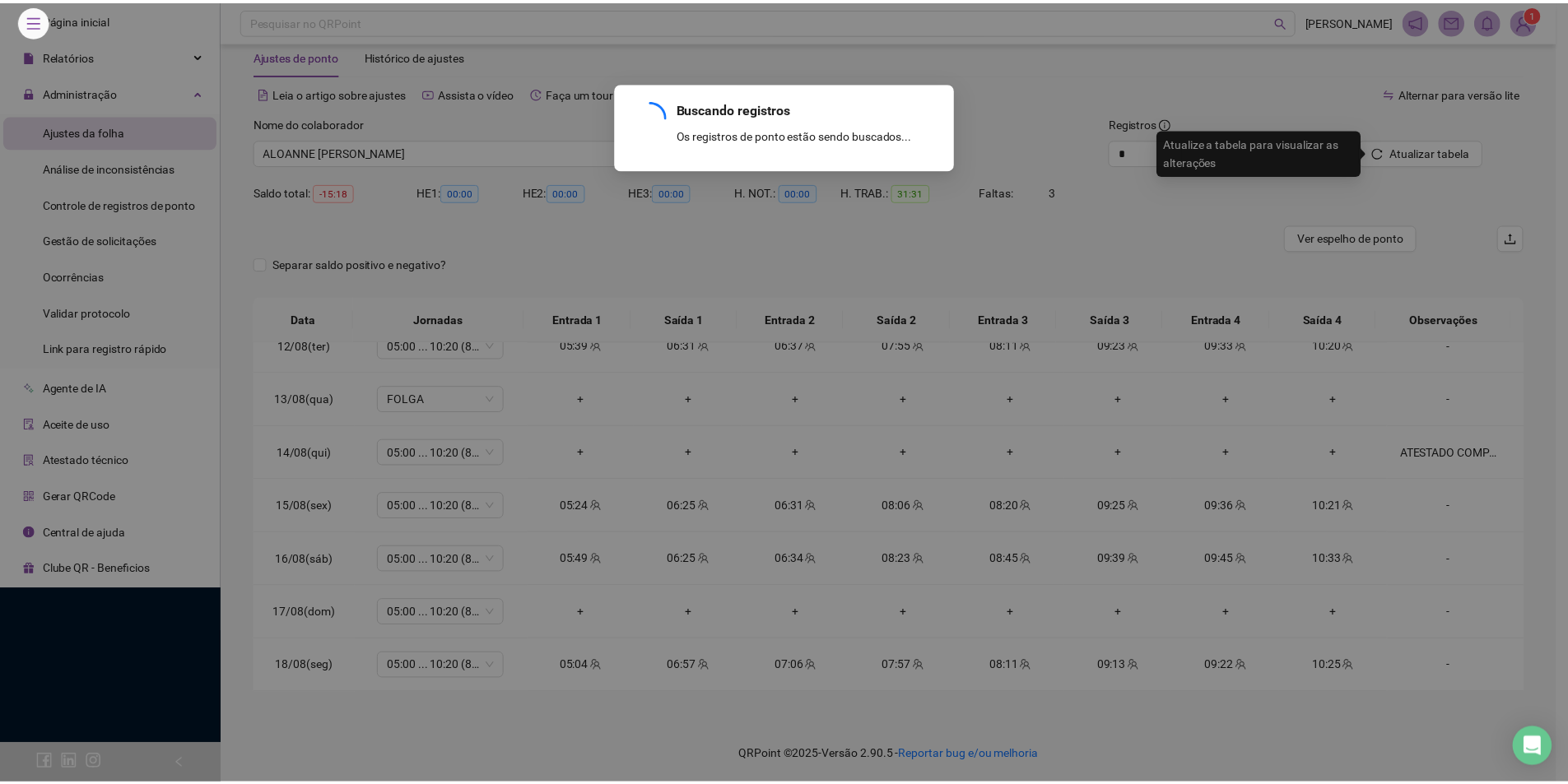
scroll to position [37, 0]
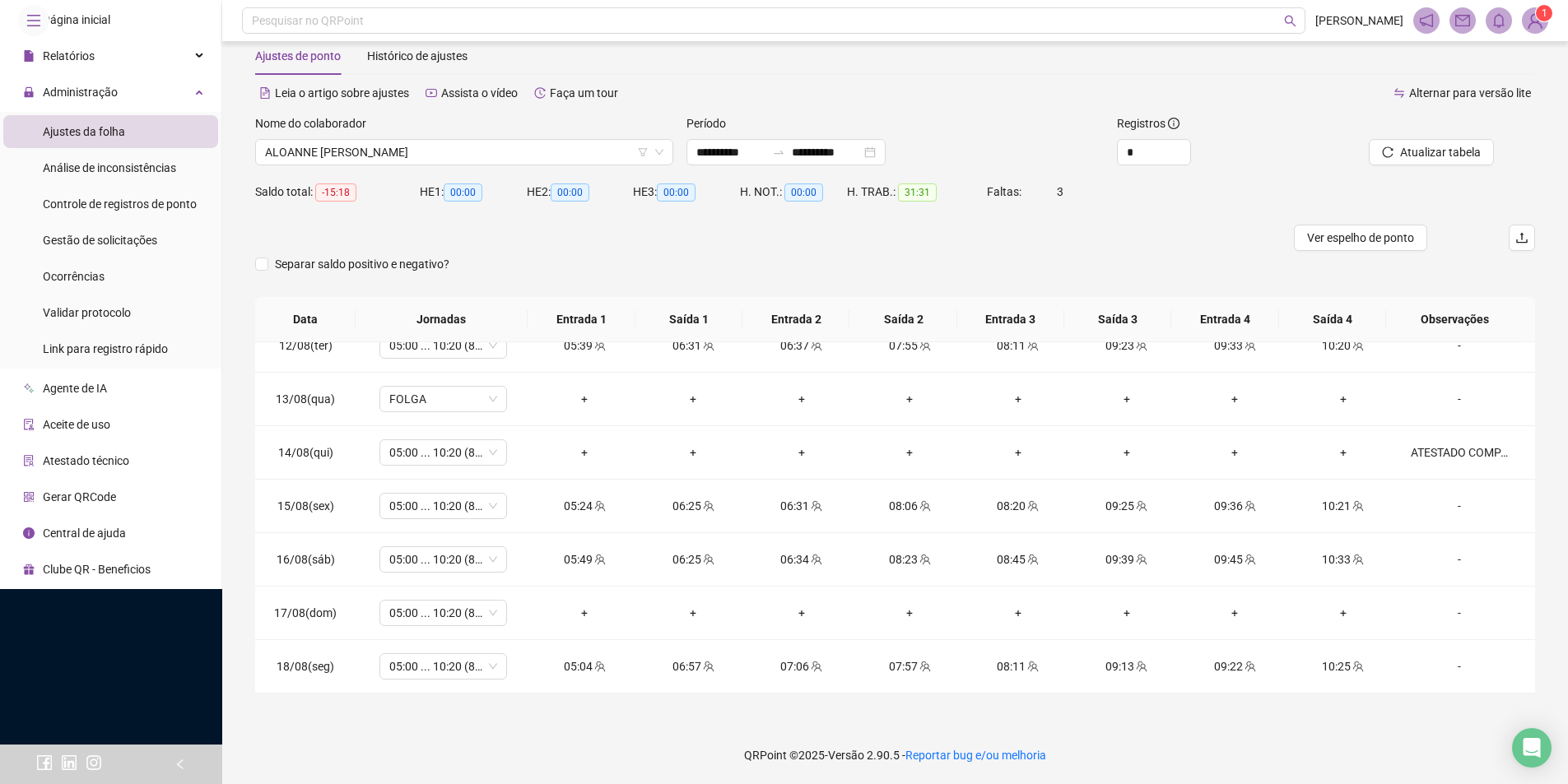
click at [448, 166] on div "Nome do colaborador [PERSON_NAME]" at bounding box center [465, 146] width 431 height 64
click at [449, 156] on span "ALOANNE [PERSON_NAME]" at bounding box center [464, 152] width 398 height 24
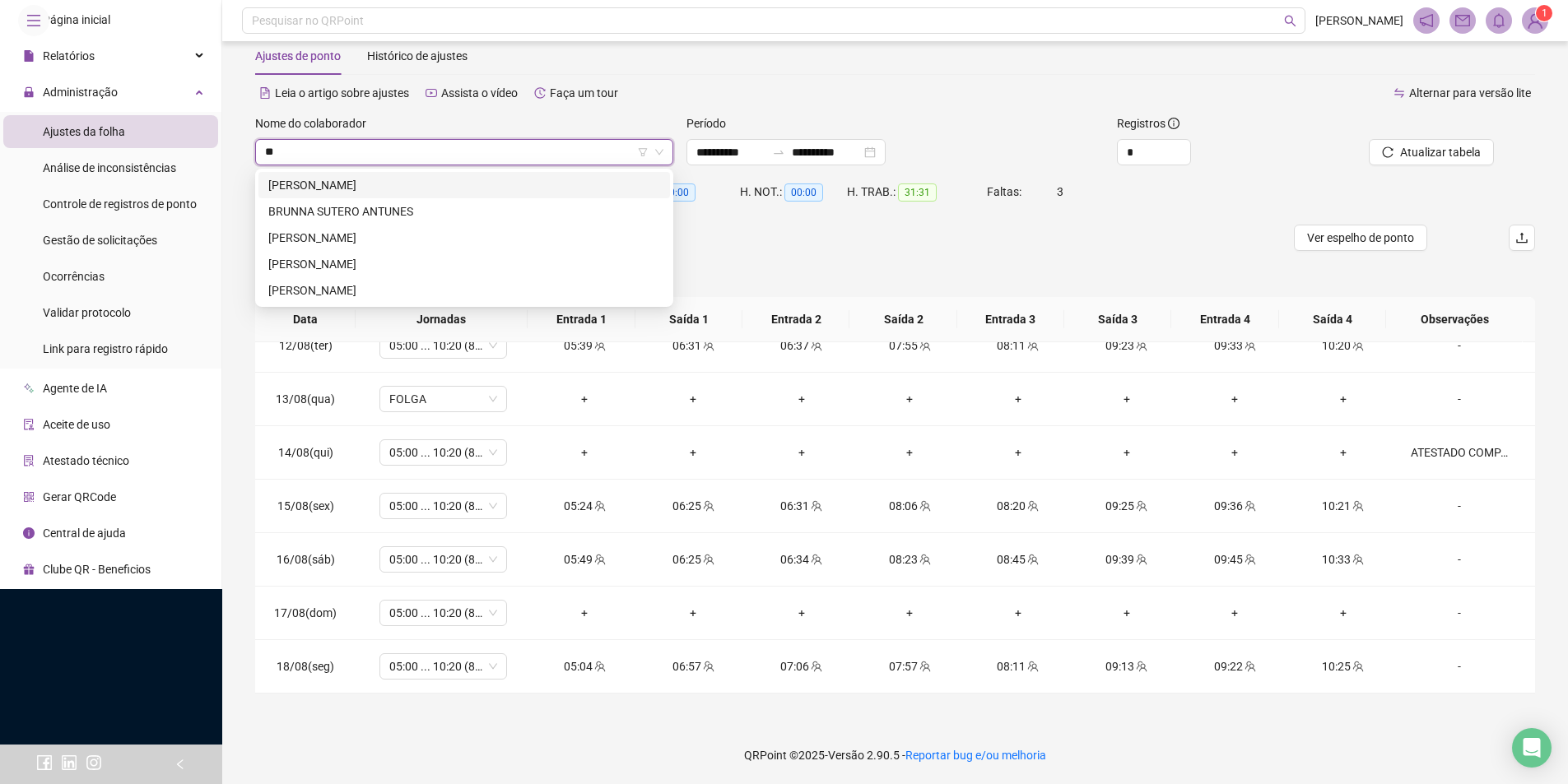
type input "***"
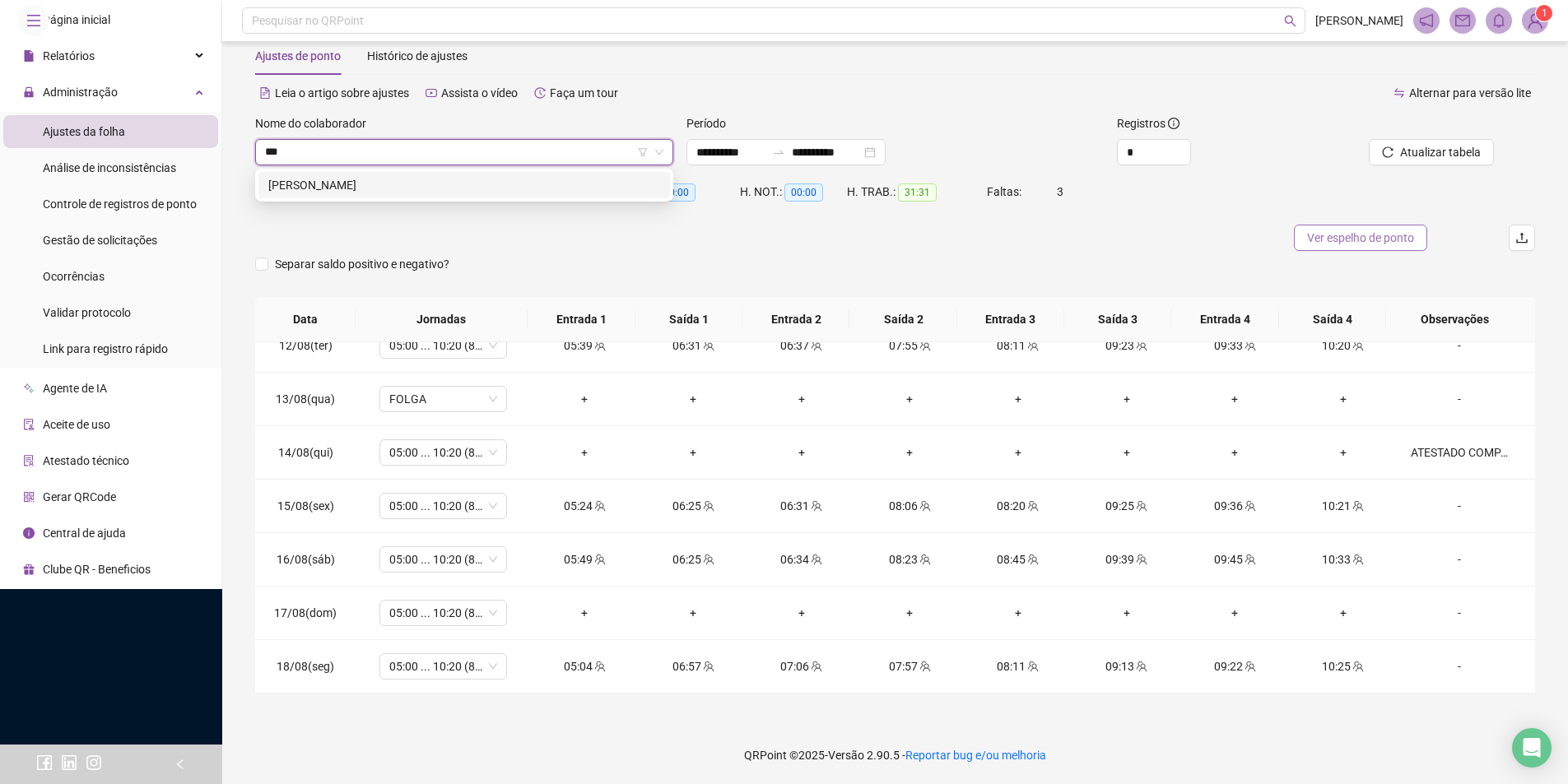
click at [406, 187] on div "[PERSON_NAME]" at bounding box center [465, 185] width 392 height 18
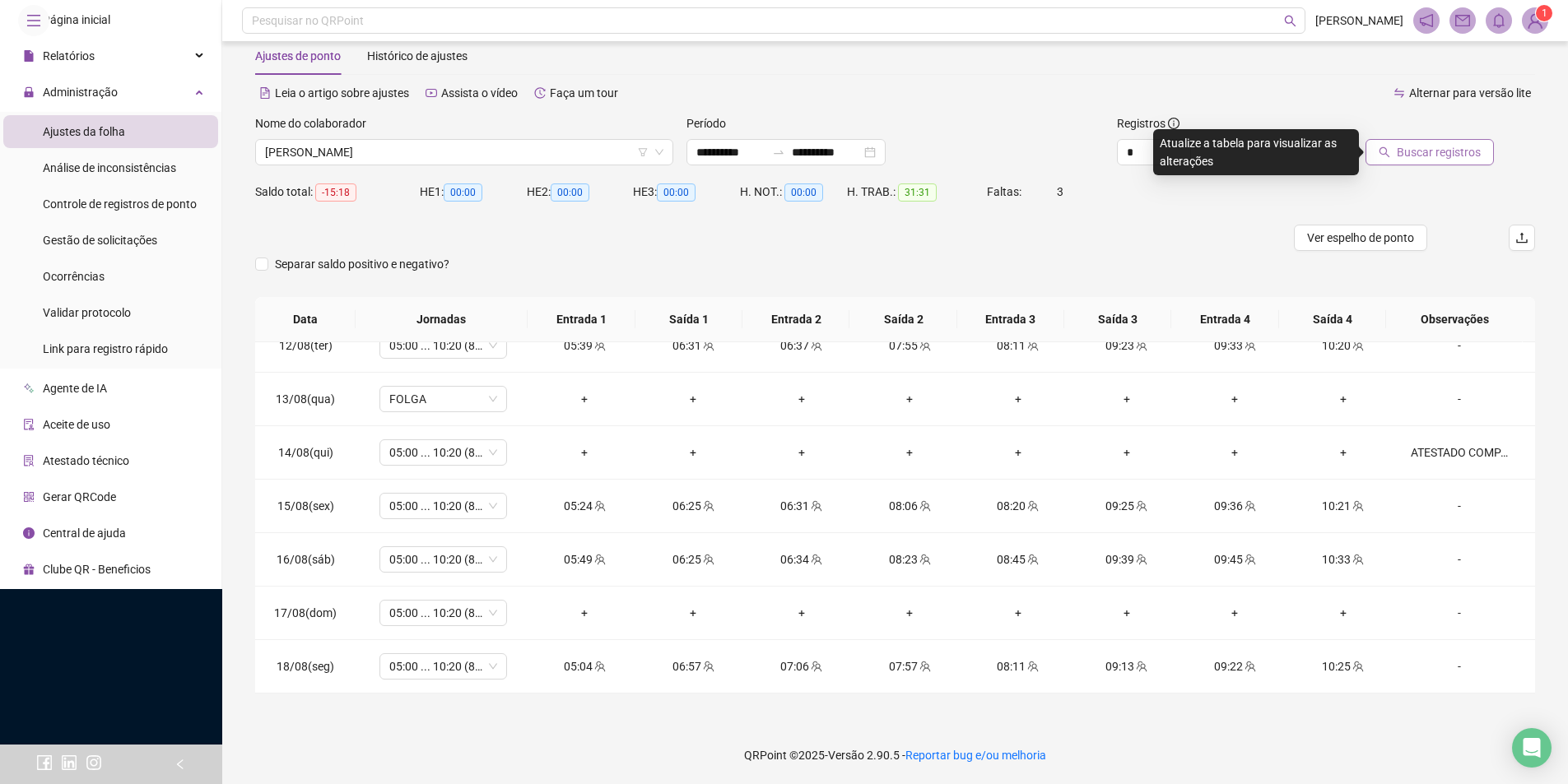
click at [1416, 151] on span "Buscar registros" at bounding box center [1440, 152] width 84 height 18
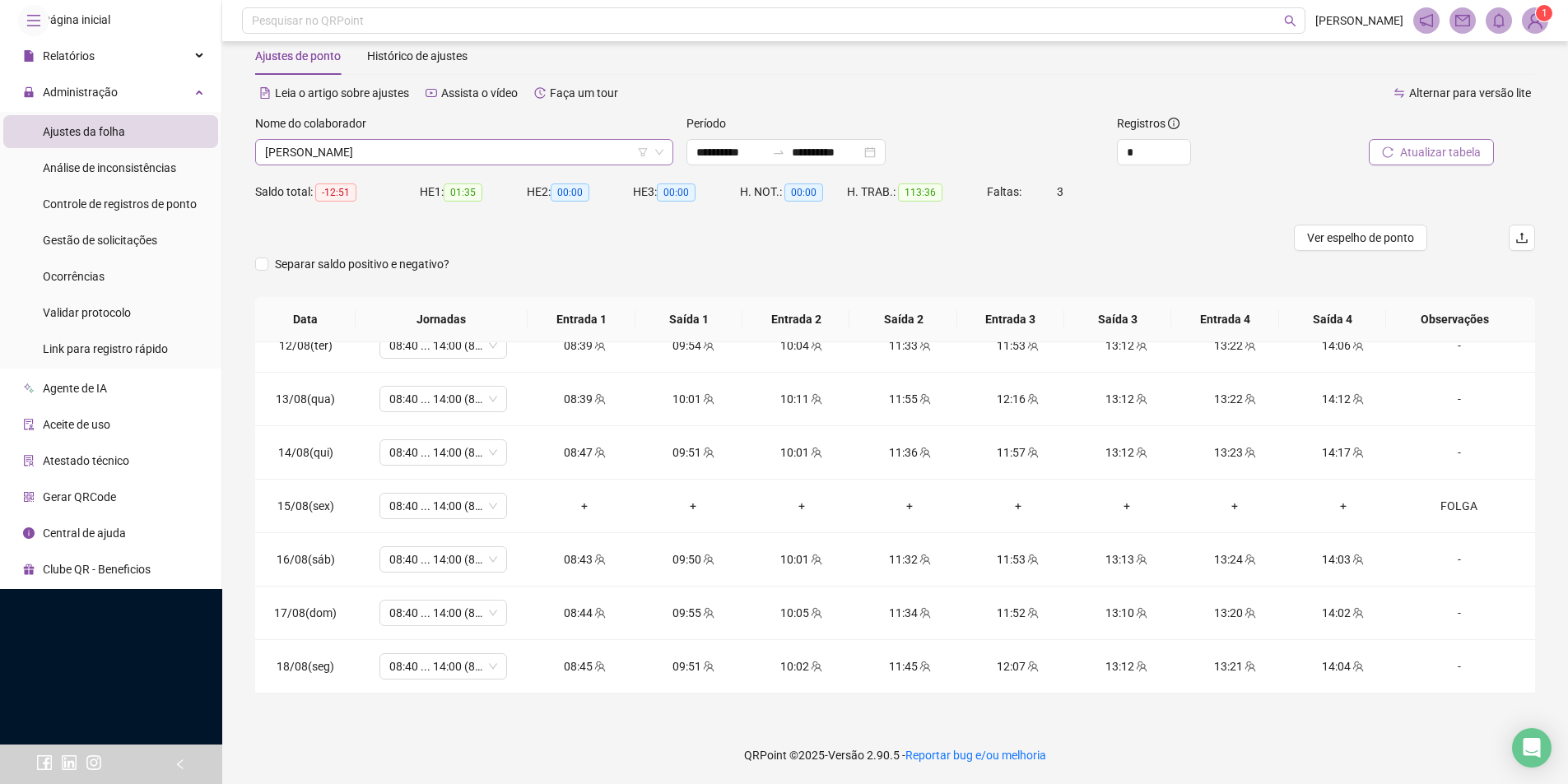
click at [395, 141] on span "[PERSON_NAME]" at bounding box center [464, 152] width 398 height 24
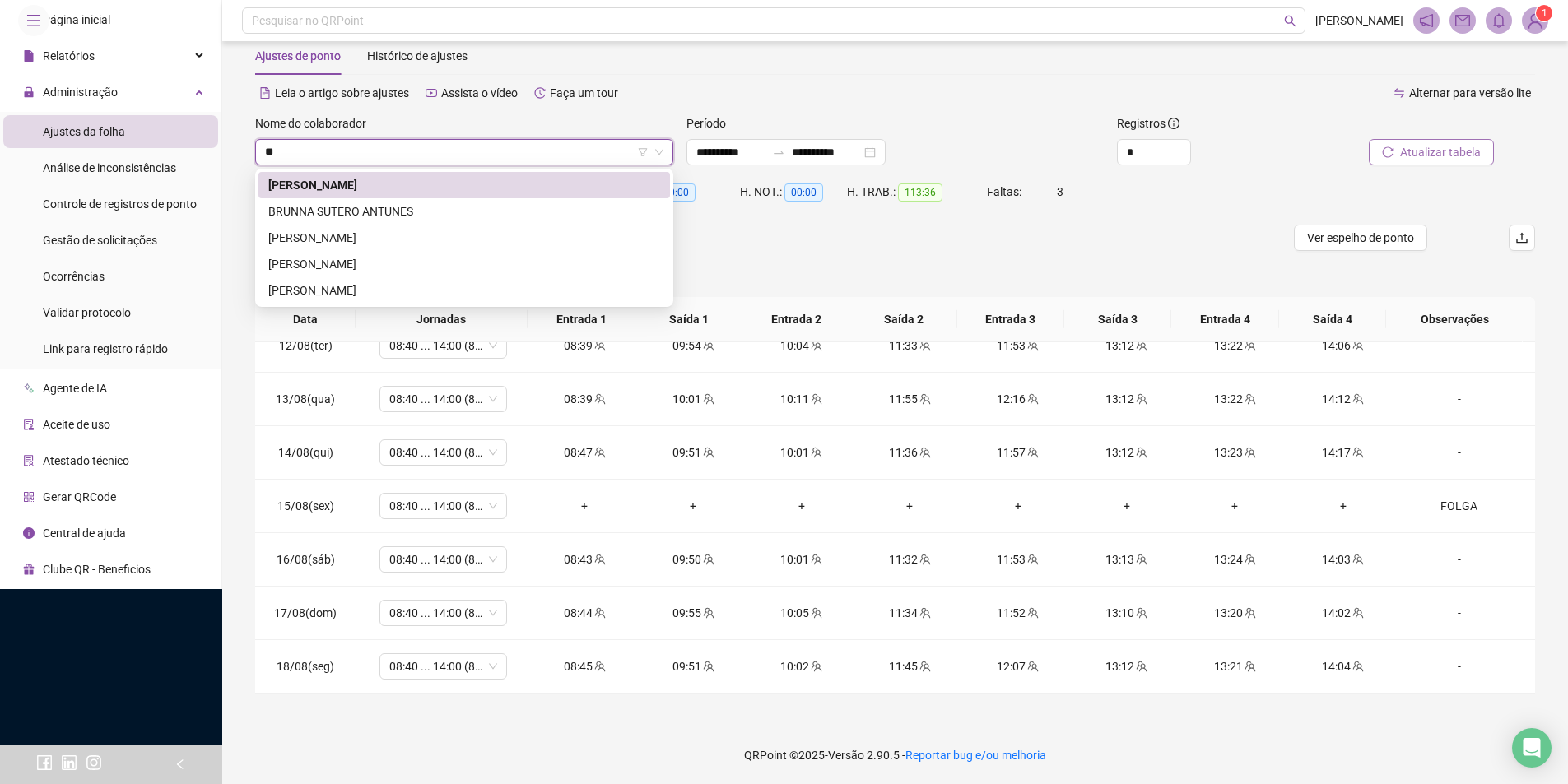
type input "***"
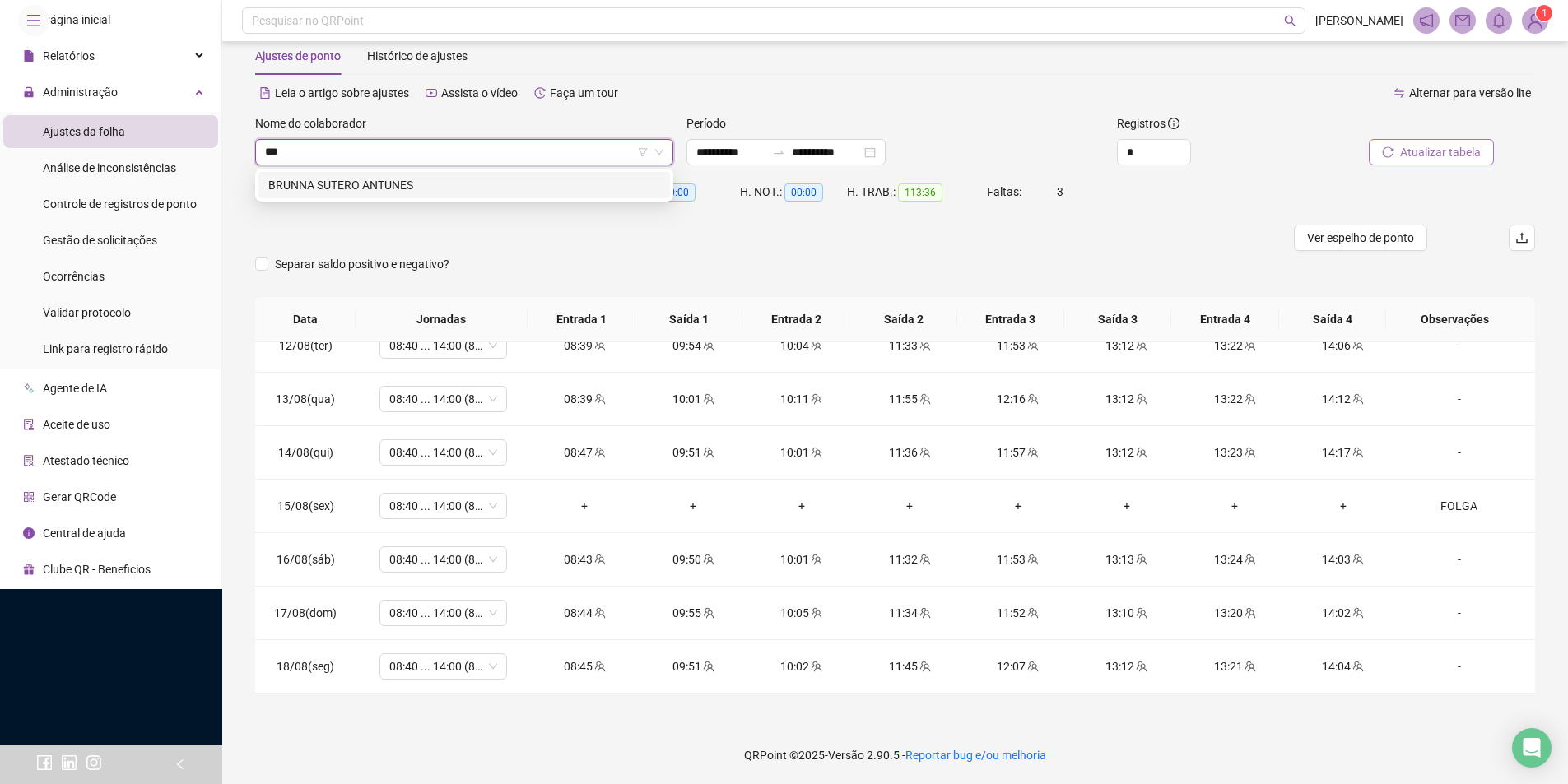
click at [370, 187] on div "BRUNNA SUTERO ANTUNES" at bounding box center [465, 185] width 392 height 18
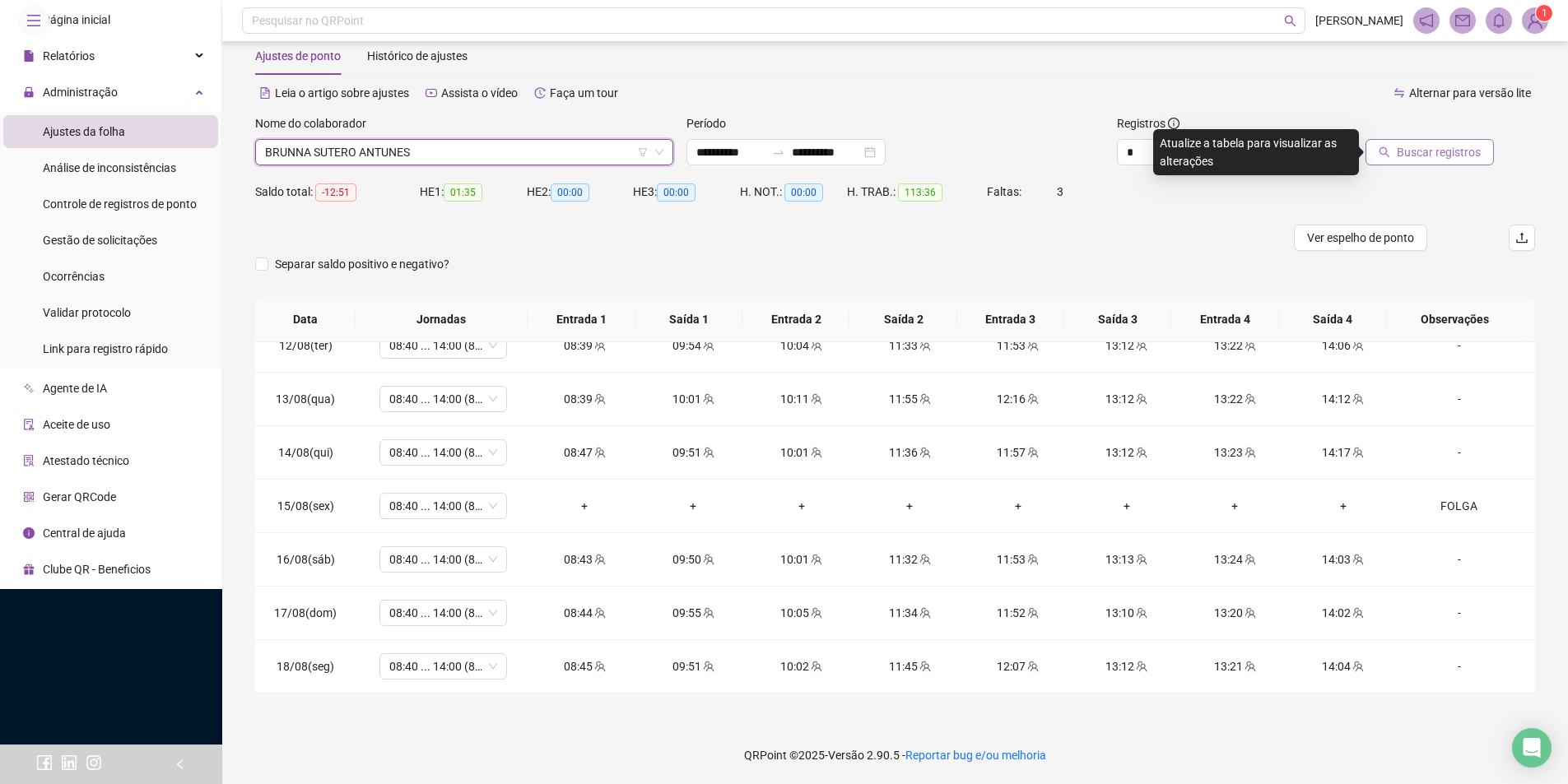
click at [1431, 159] on span "Buscar registros" at bounding box center [1440, 152] width 84 height 18
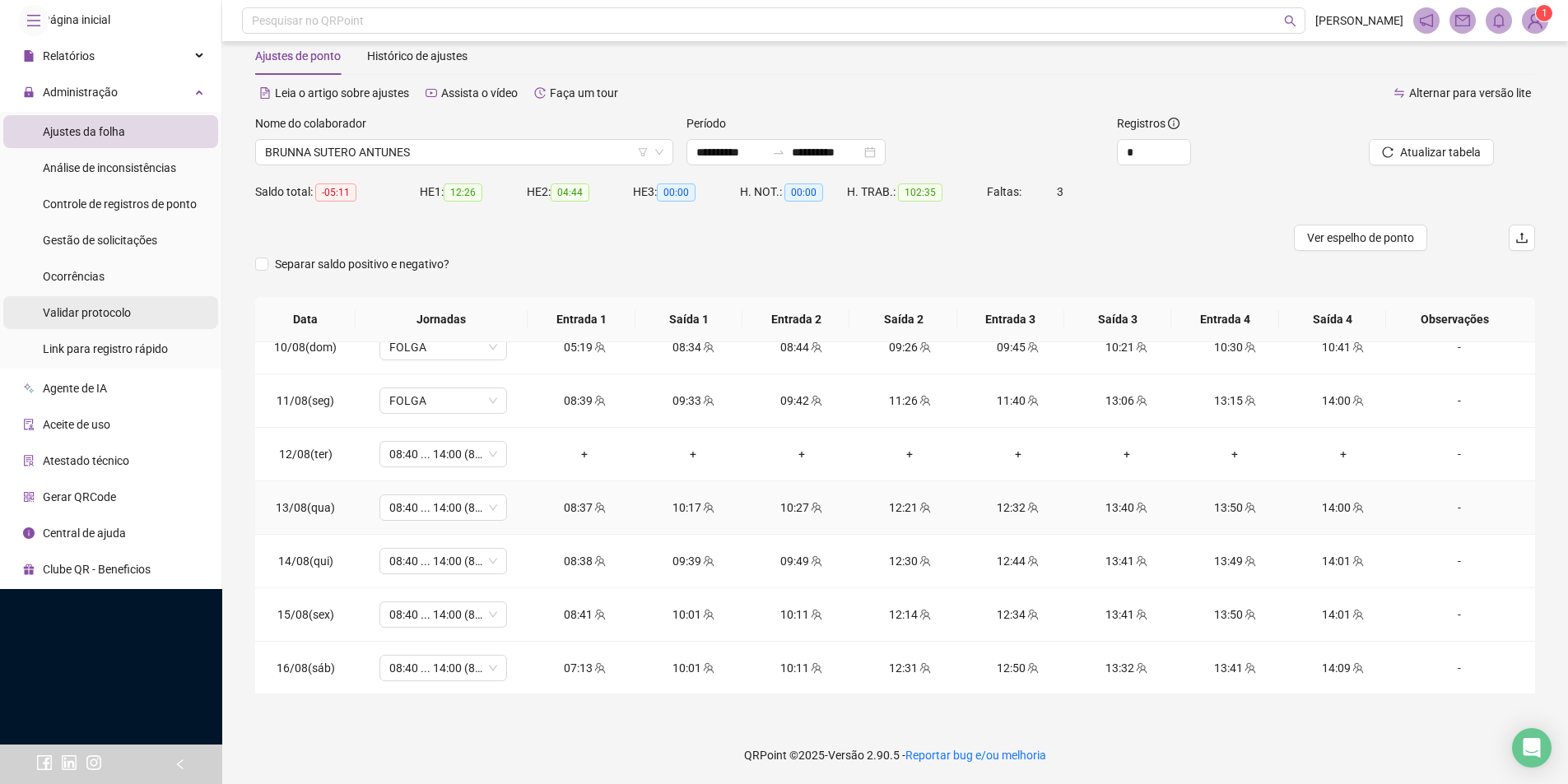
scroll to position [1200, 0]
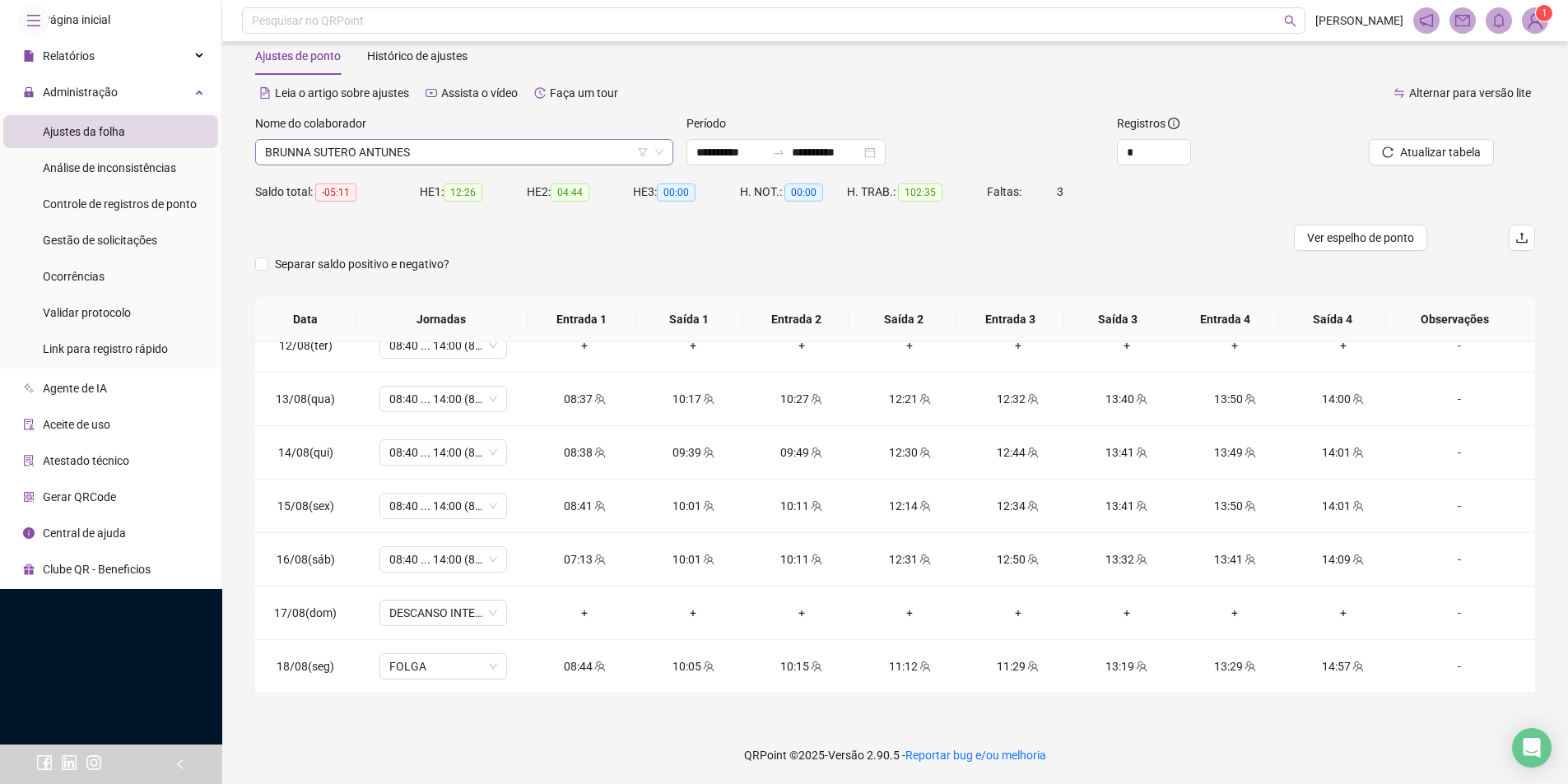
click at [434, 157] on span "BRUNNA SUTERO ANTUNES" at bounding box center [464, 152] width 398 height 24
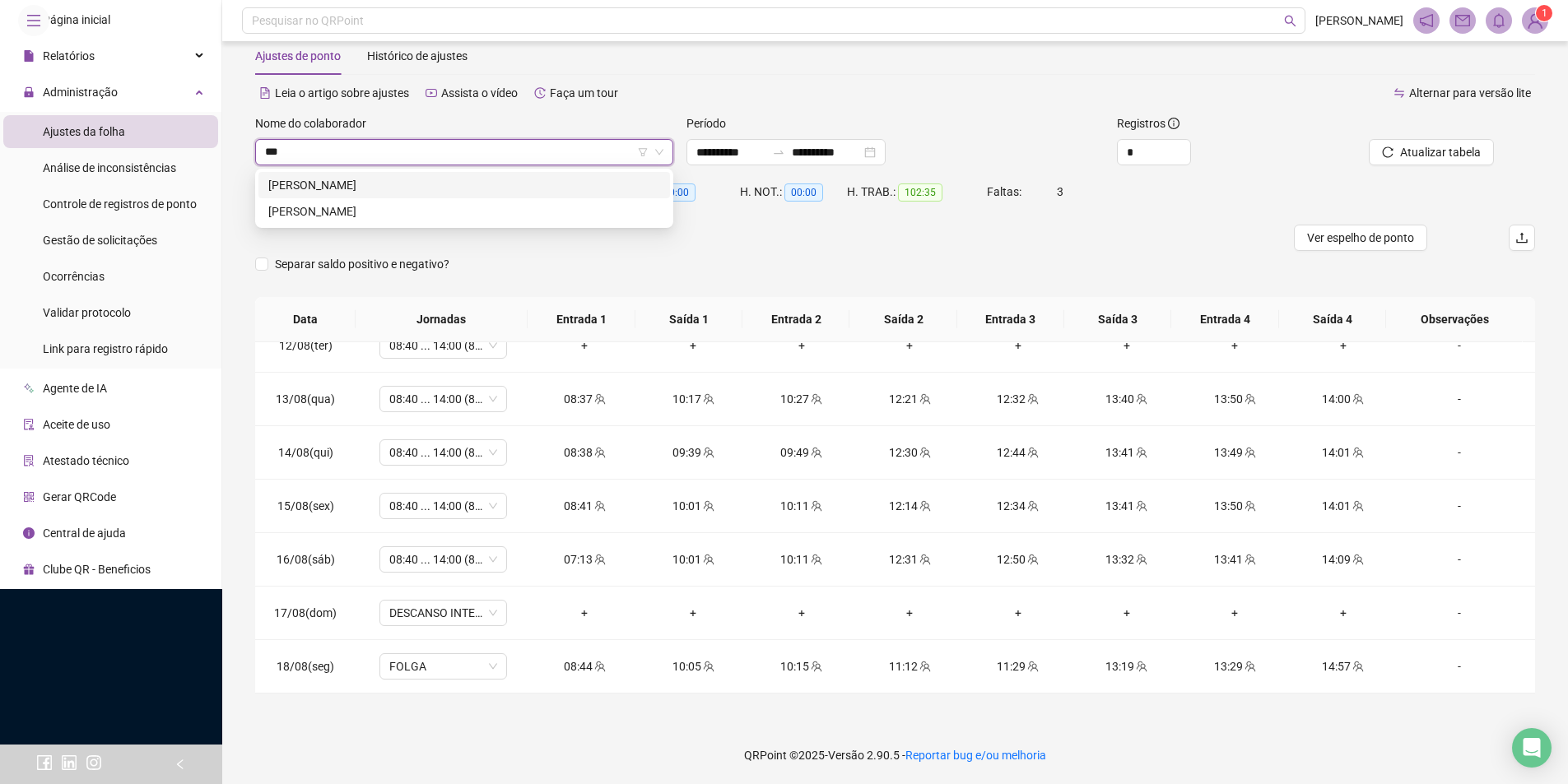
type input "****"
click at [449, 193] on div "[PERSON_NAME]" at bounding box center [465, 185] width 392 height 18
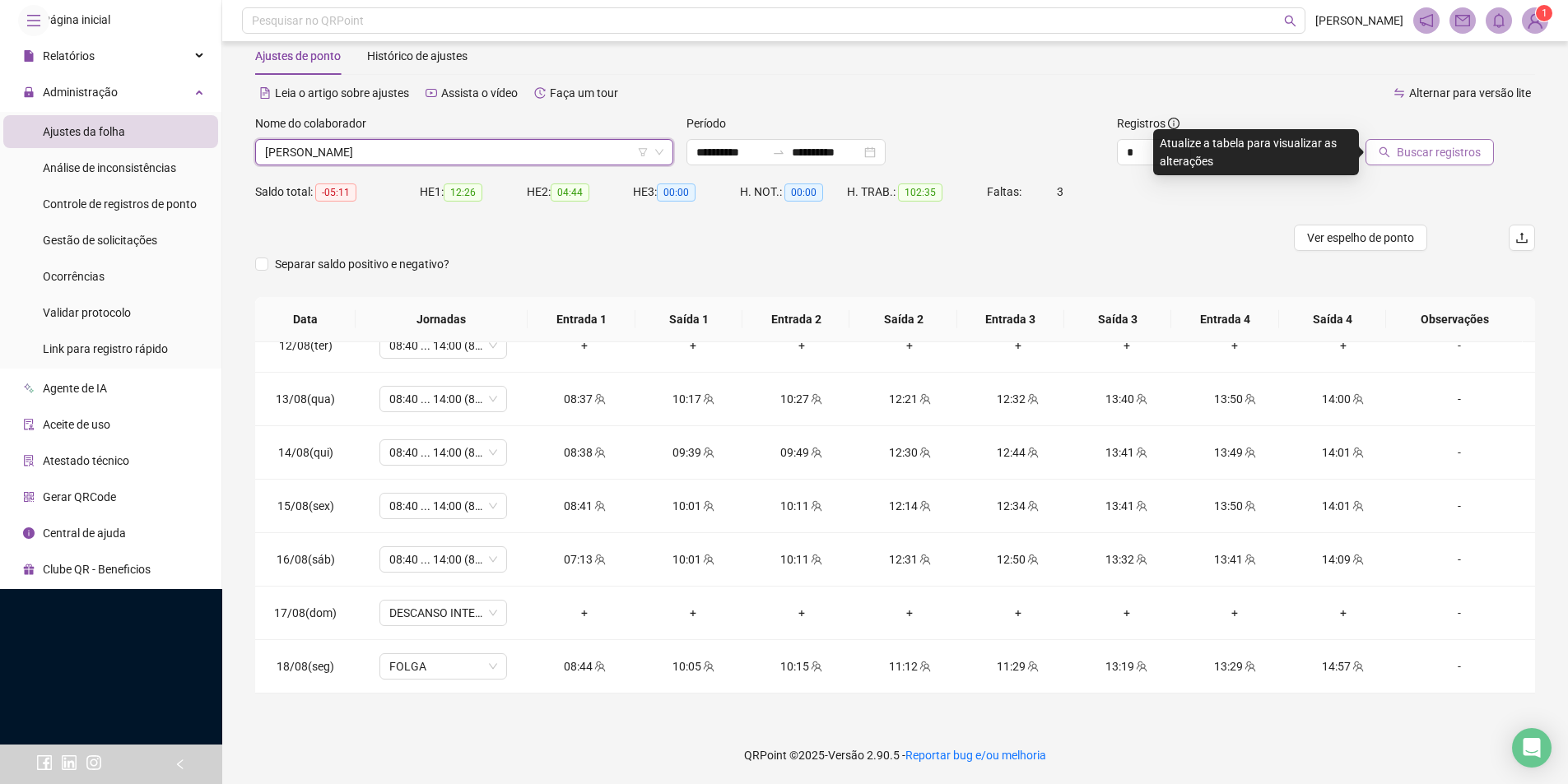
click at [1462, 148] on span "Buscar registros" at bounding box center [1440, 152] width 84 height 18
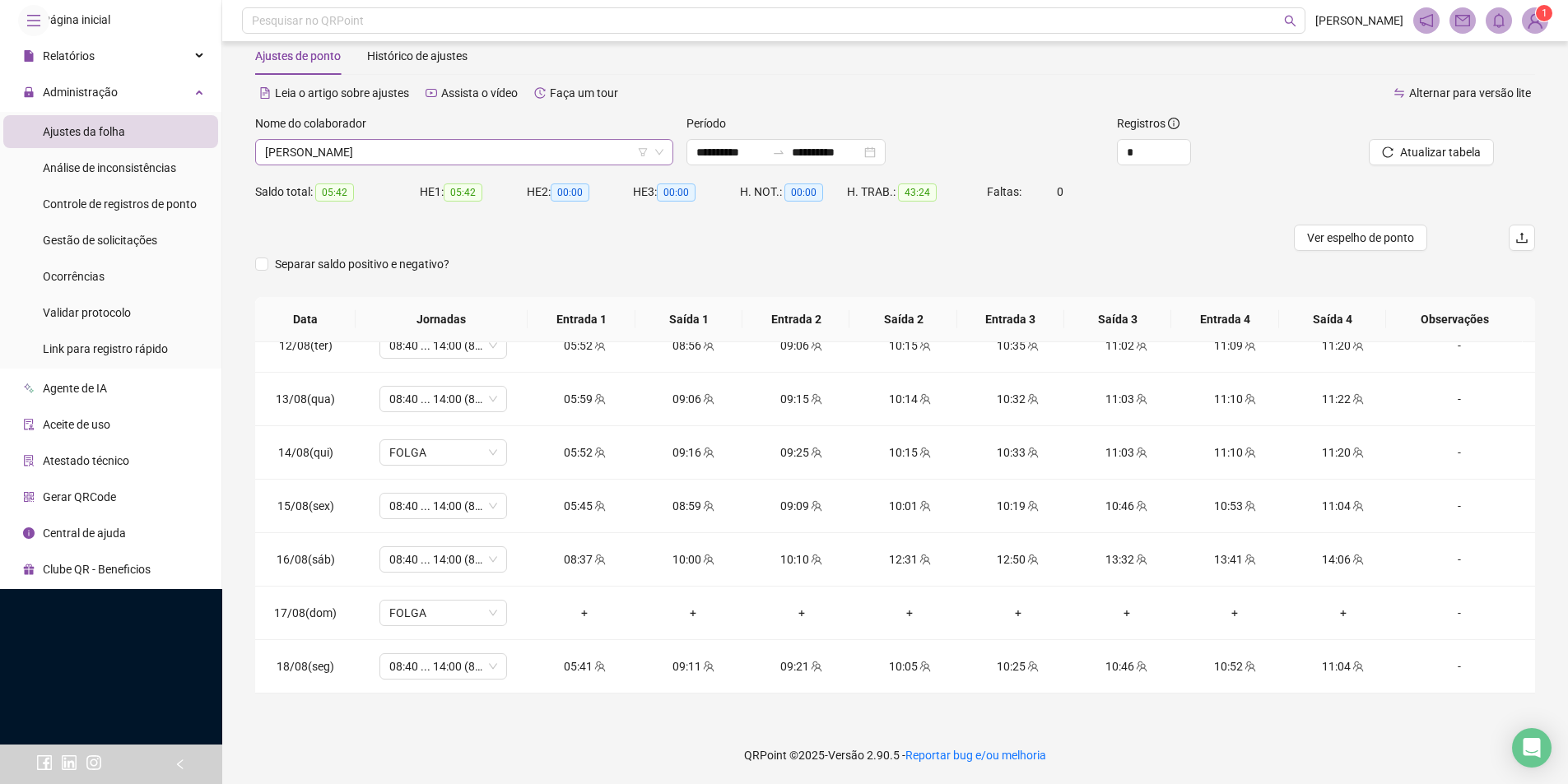
click at [466, 157] on span "[PERSON_NAME]" at bounding box center [464, 152] width 398 height 24
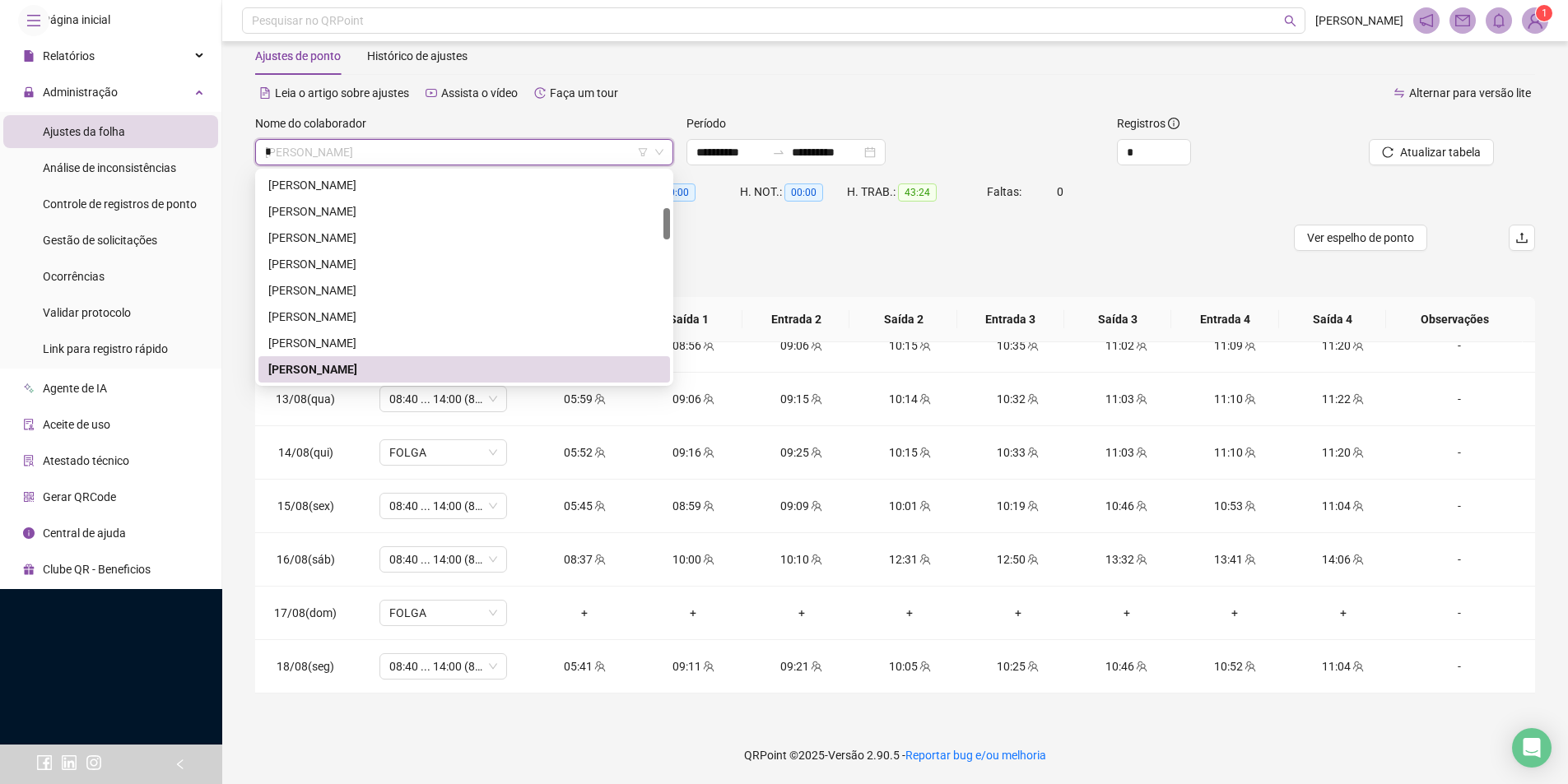
scroll to position [0, 0]
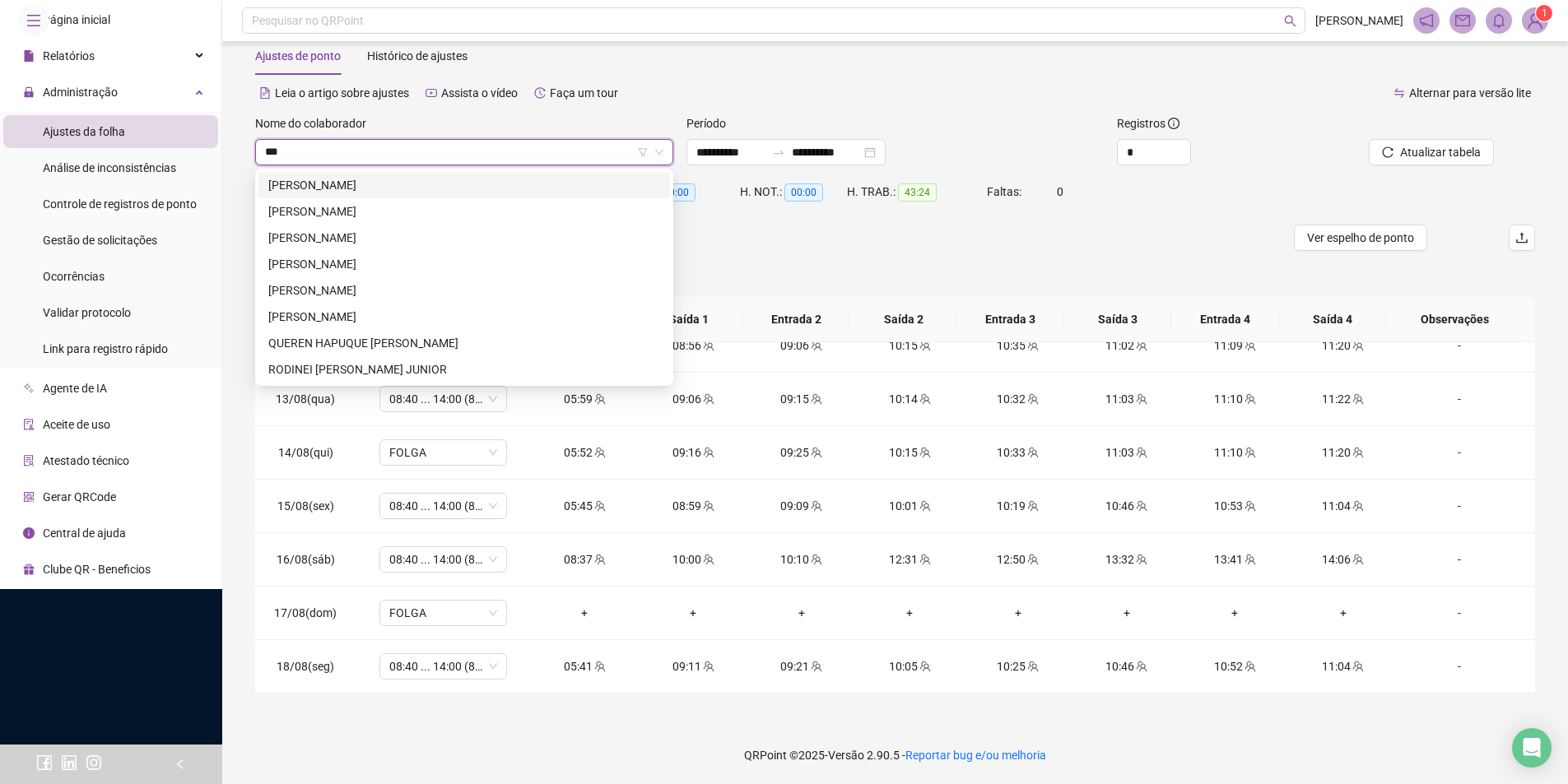
type input "****"
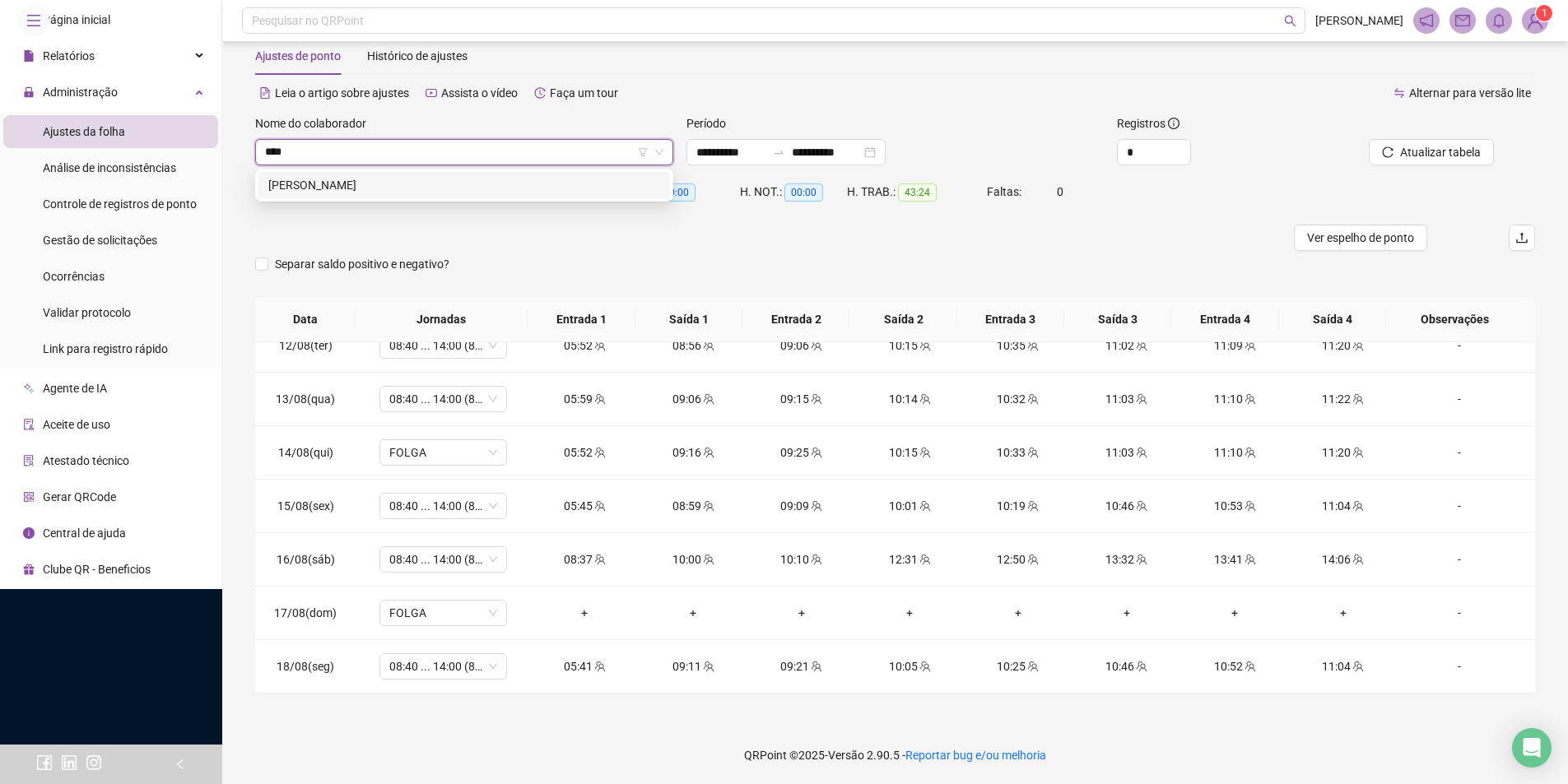
click at [529, 189] on div "[PERSON_NAME]" at bounding box center [465, 185] width 392 height 18
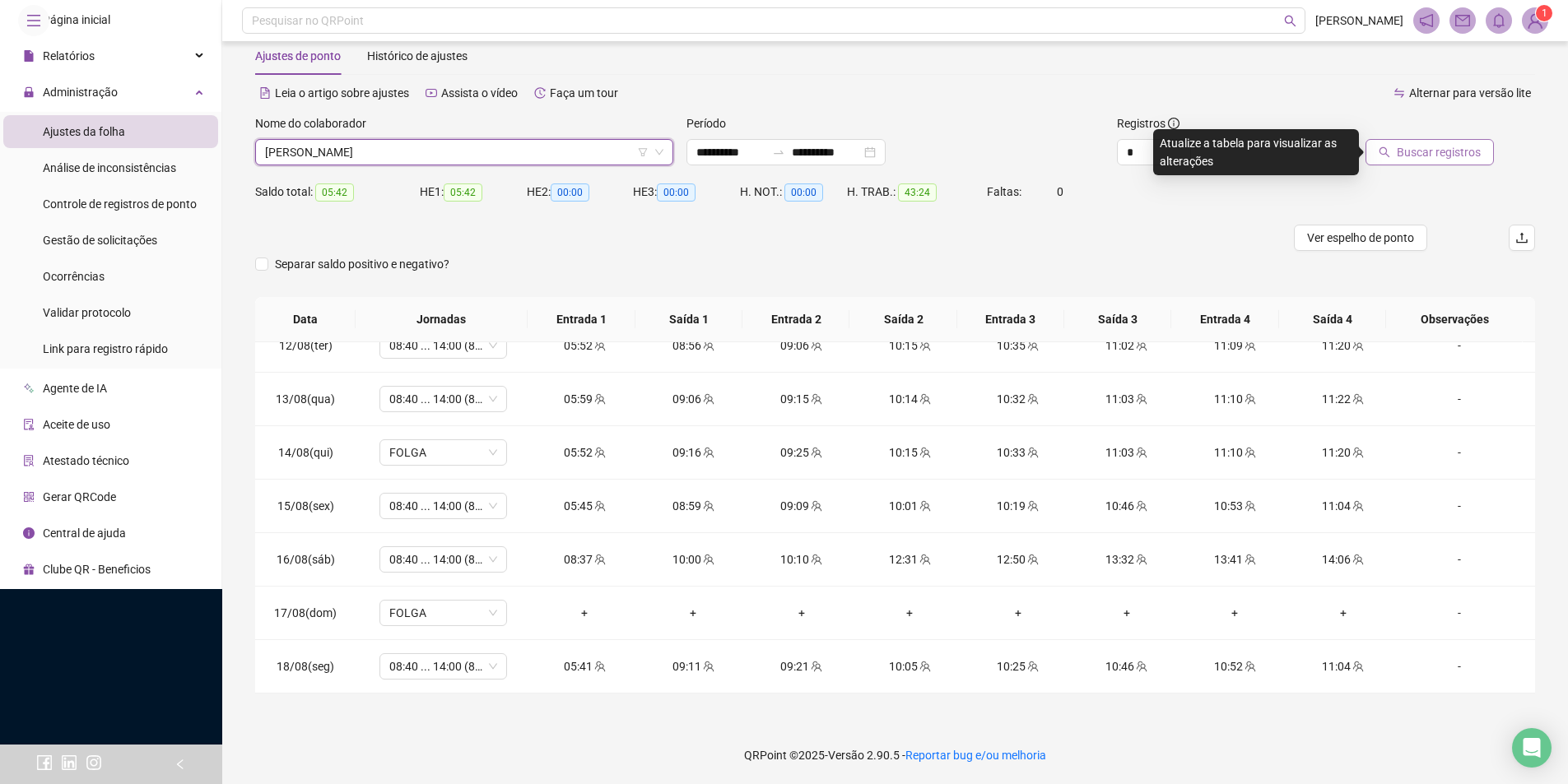
click at [1458, 146] on span "Buscar registros" at bounding box center [1440, 152] width 84 height 18
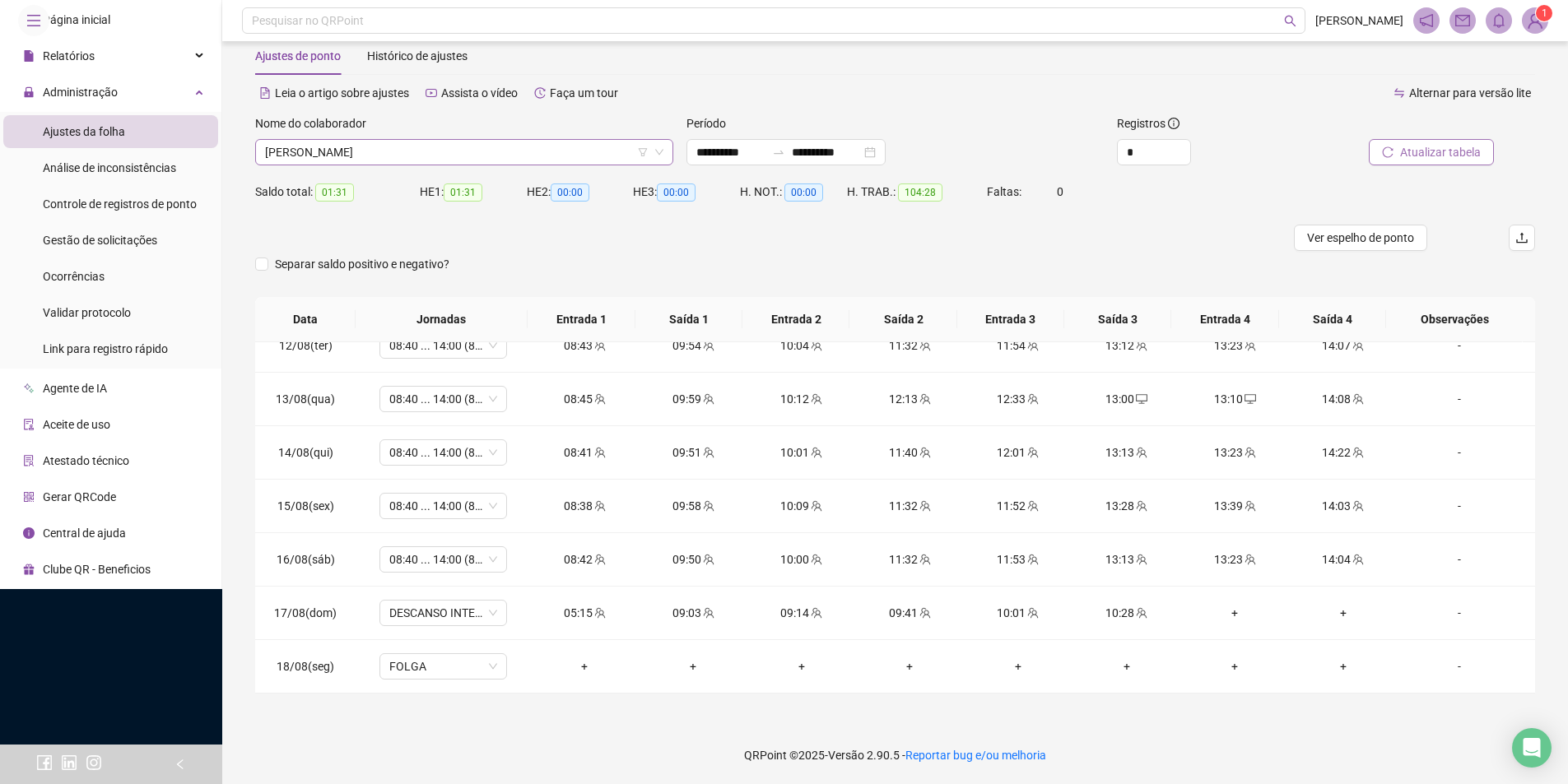
click at [357, 158] on span "[PERSON_NAME]" at bounding box center [464, 152] width 398 height 24
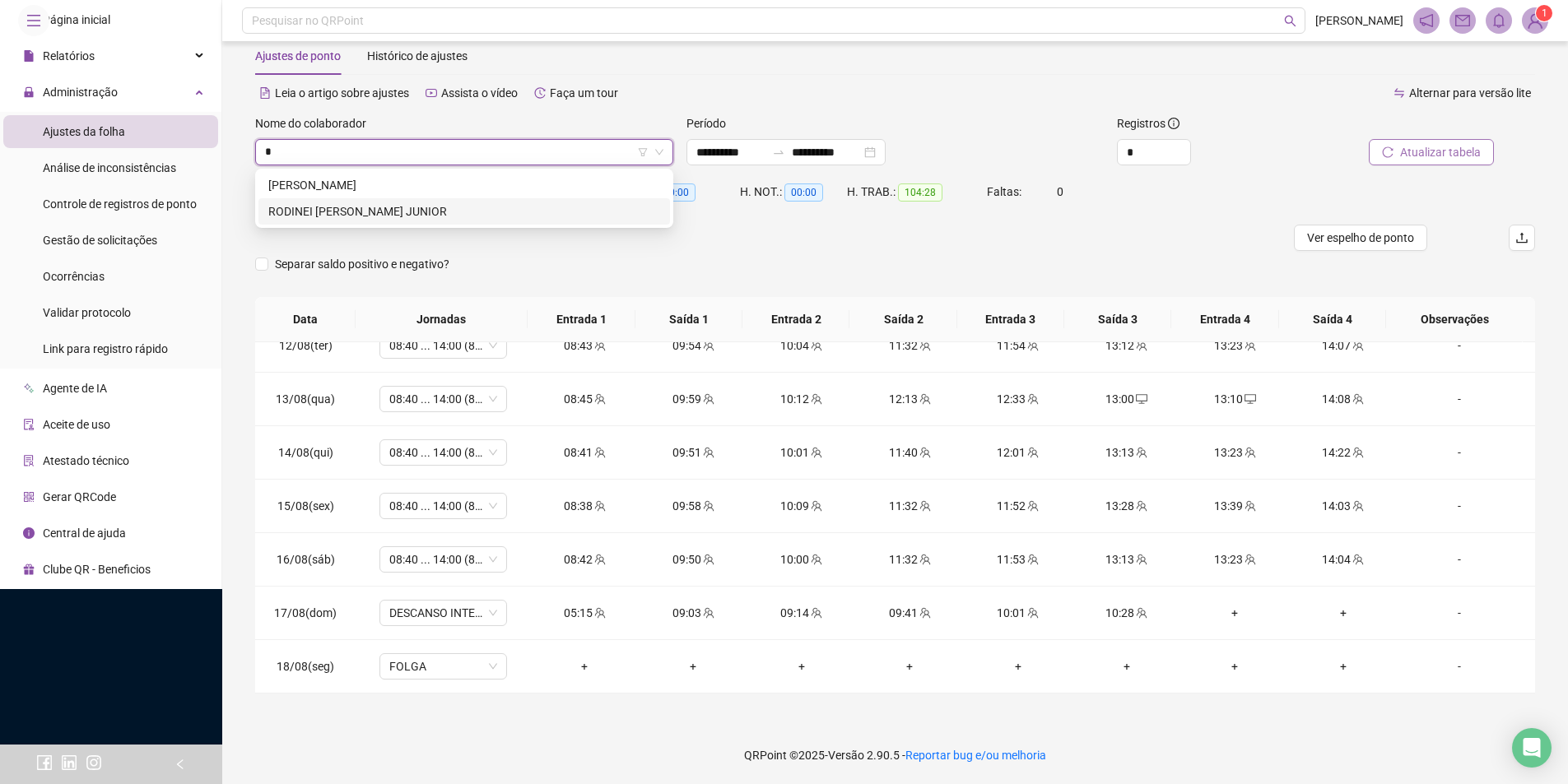
type input "**"
click at [351, 189] on div "[PERSON_NAME]" at bounding box center [465, 185] width 392 height 18
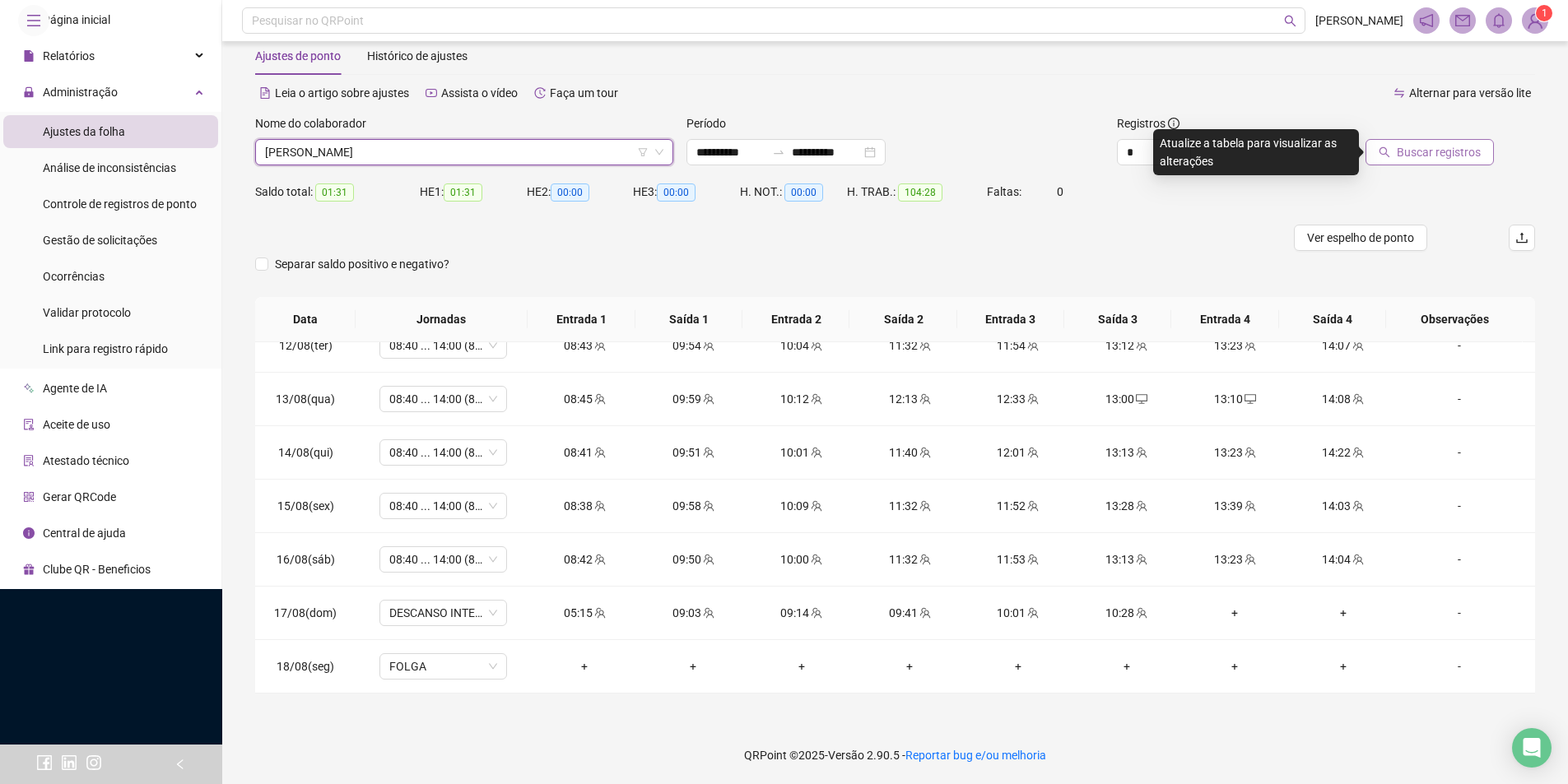
click at [1454, 166] on div "Buscar registros" at bounding box center [1434, 146] width 216 height 64
drag, startPoint x: 1442, startPoint y: 152, endPoint x: 1038, endPoint y: 293, distance: 427.9
click at [1442, 152] on span "Buscar registros" at bounding box center [1440, 152] width 84 height 18
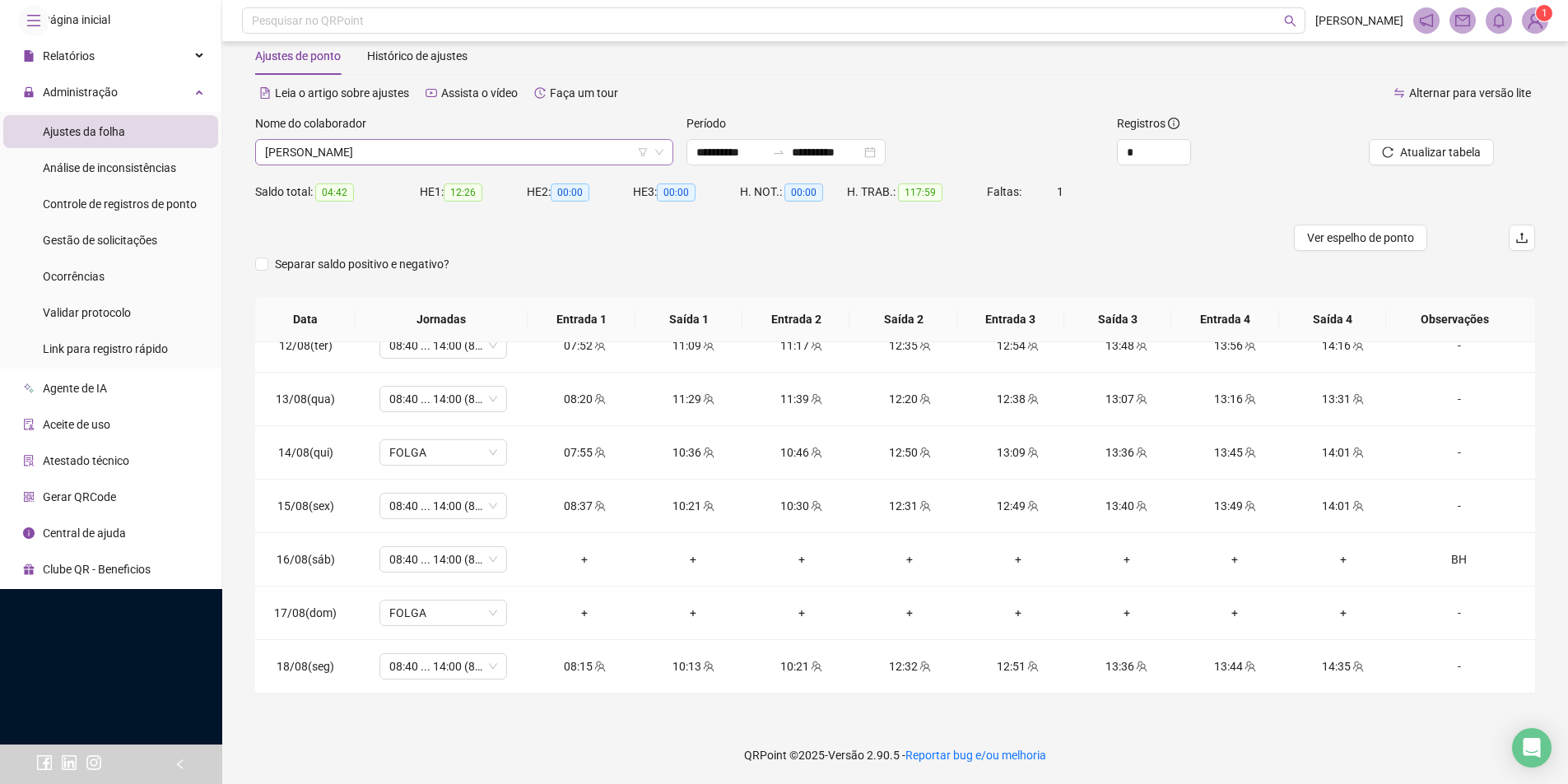
click at [506, 149] on span "[PERSON_NAME]" at bounding box center [464, 152] width 398 height 24
type input "******"
click at [504, 180] on div "[PERSON_NAME]" at bounding box center [465, 185] width 392 height 18
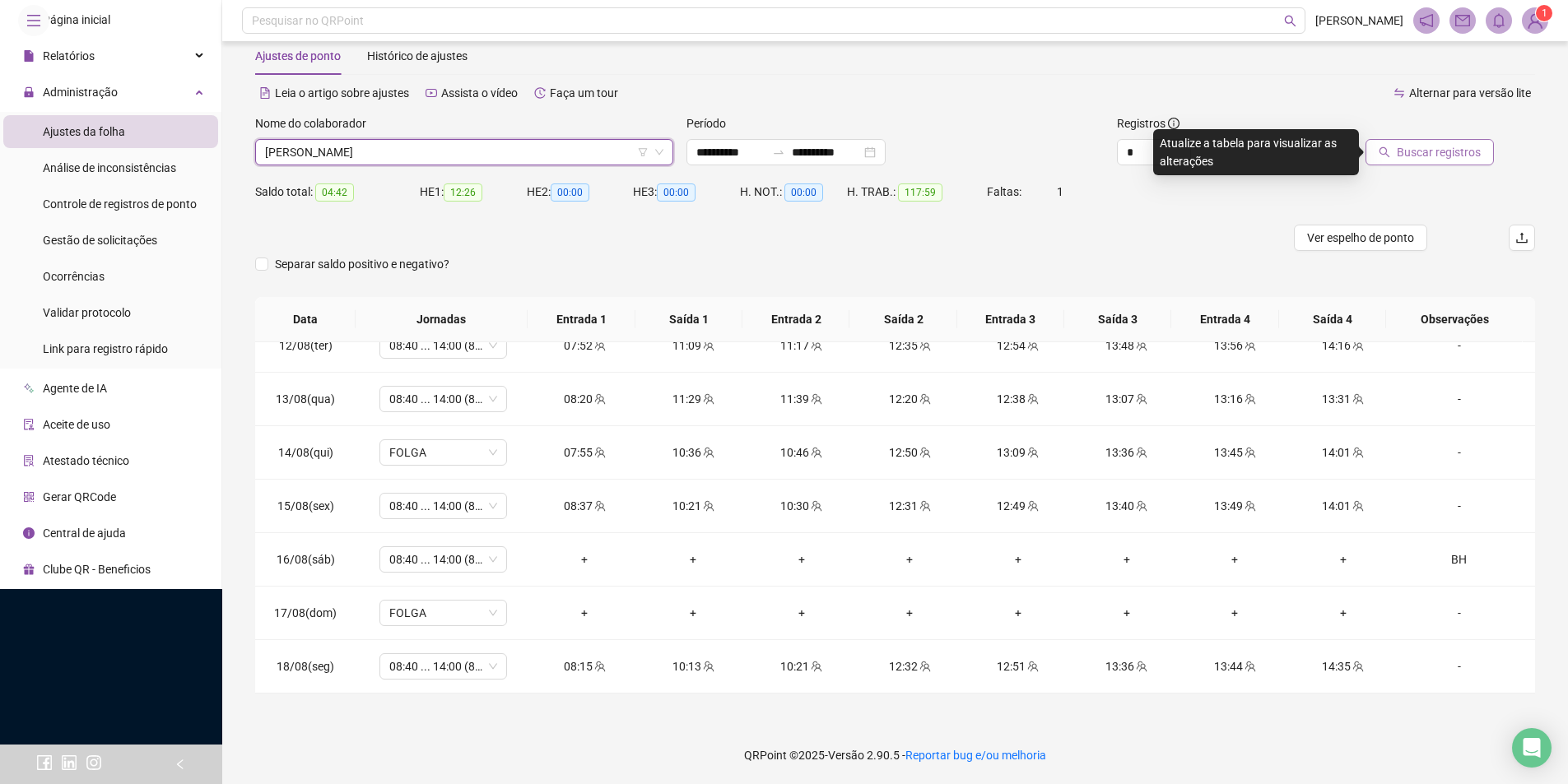
click at [1419, 152] on span "Buscar registros" at bounding box center [1440, 152] width 84 height 18
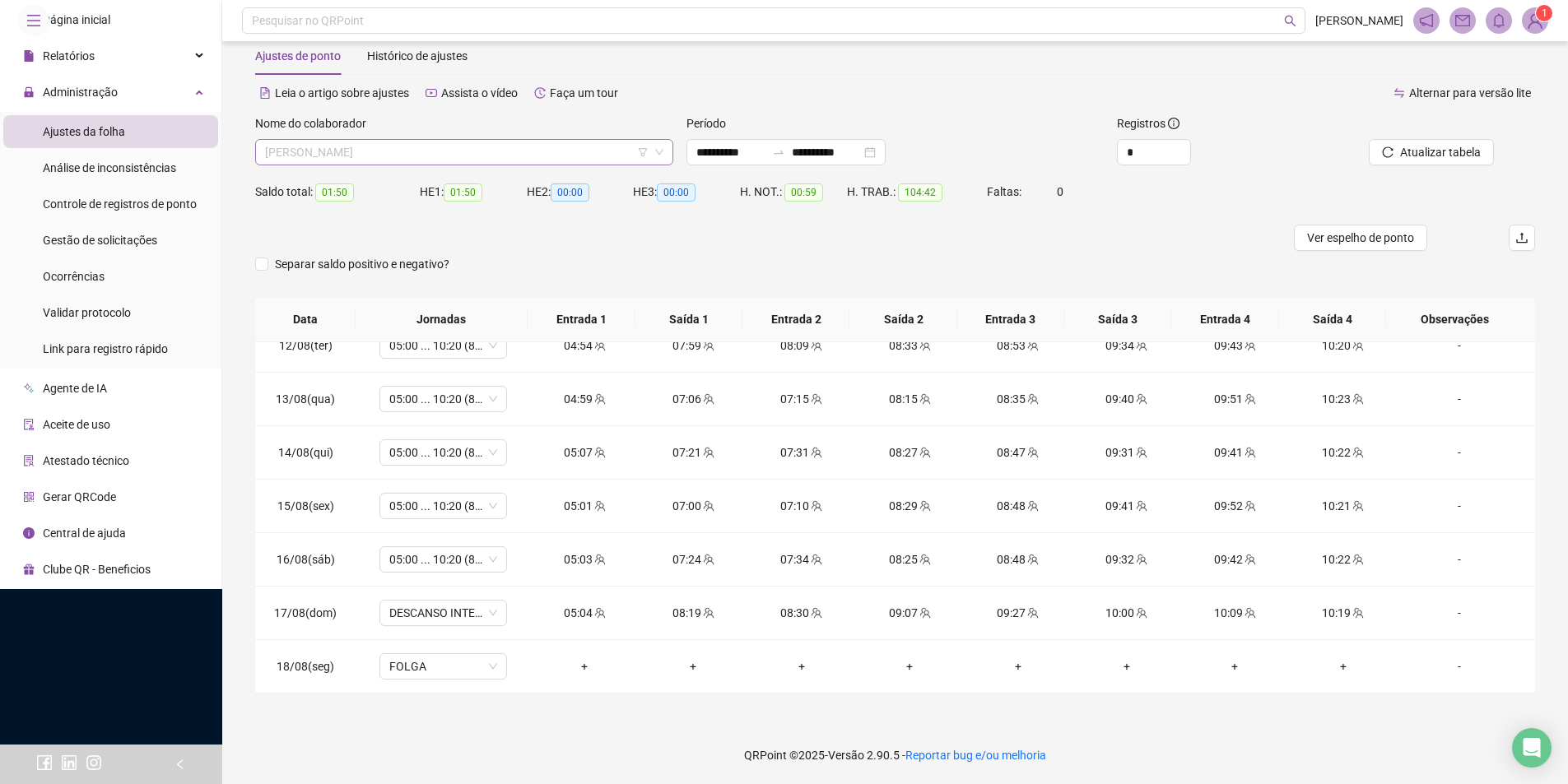
click at [405, 143] on span "[PERSON_NAME]" at bounding box center [464, 152] width 398 height 24
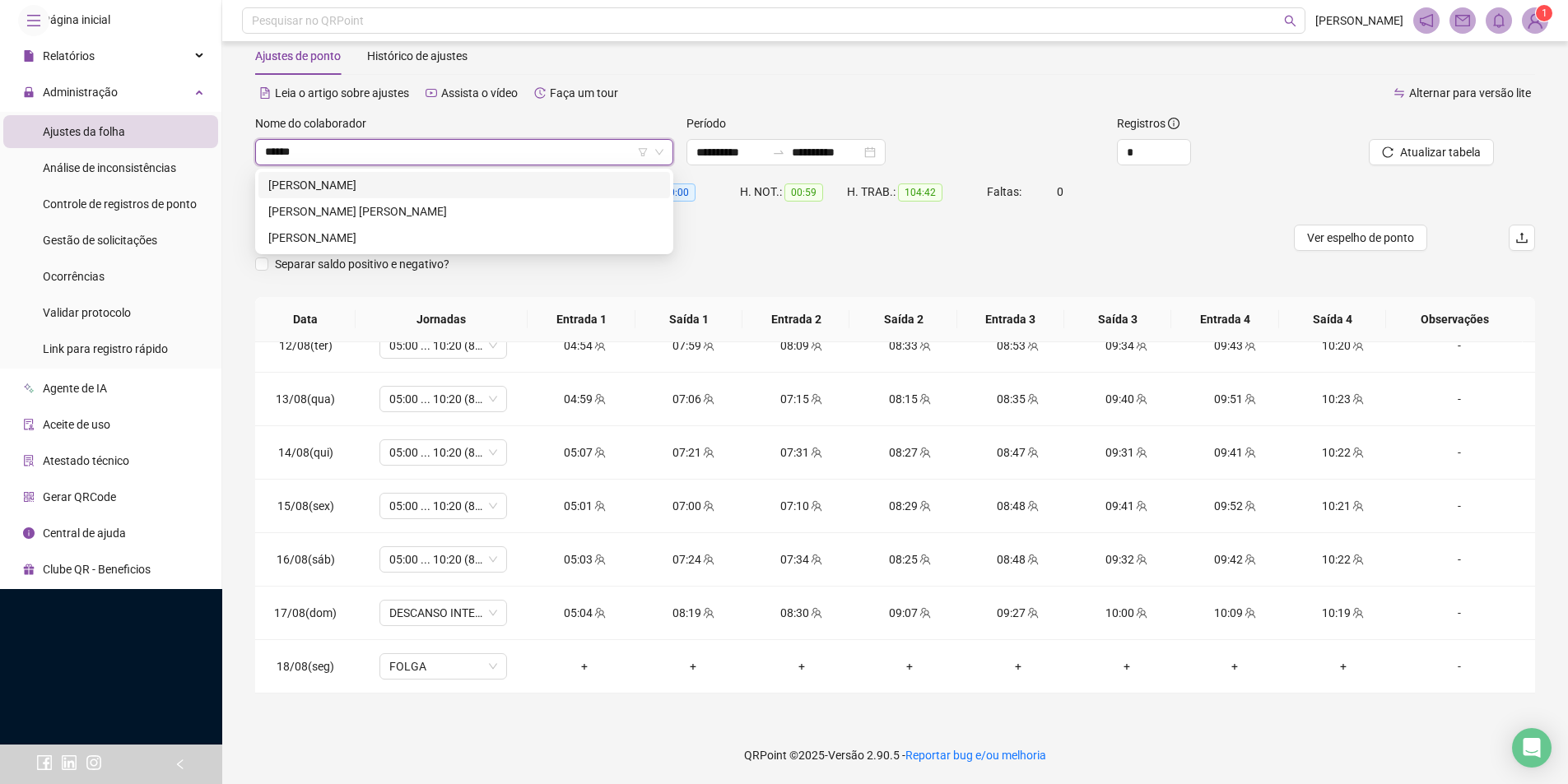
type input "*******"
click at [471, 173] on div "[PERSON_NAME]" at bounding box center [465, 184] width 412 height 26
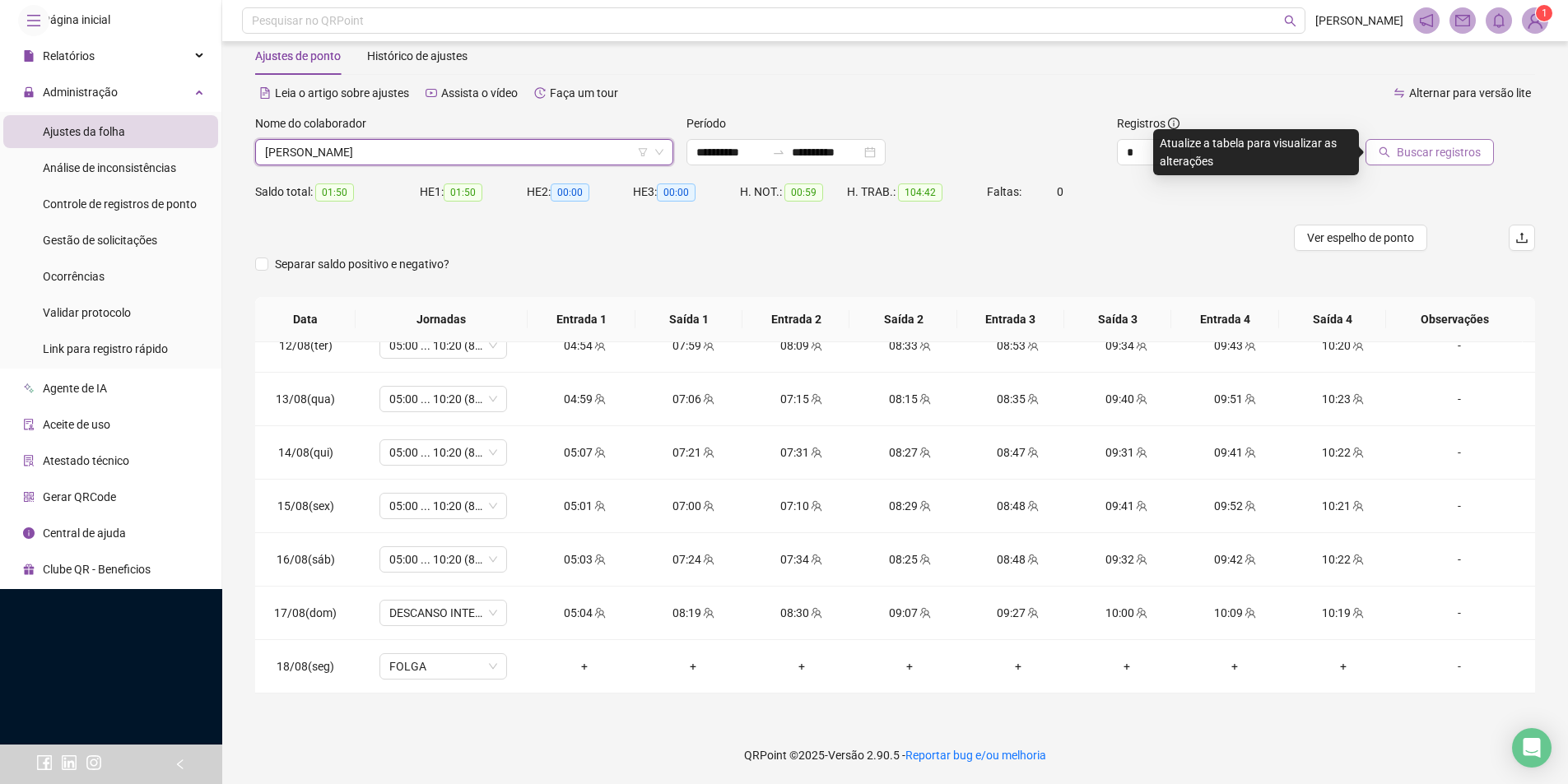
click at [1420, 151] on span "Buscar registros" at bounding box center [1440, 152] width 84 height 18
click at [1441, 296] on form "**********" at bounding box center [894, 206] width 1280 height 182
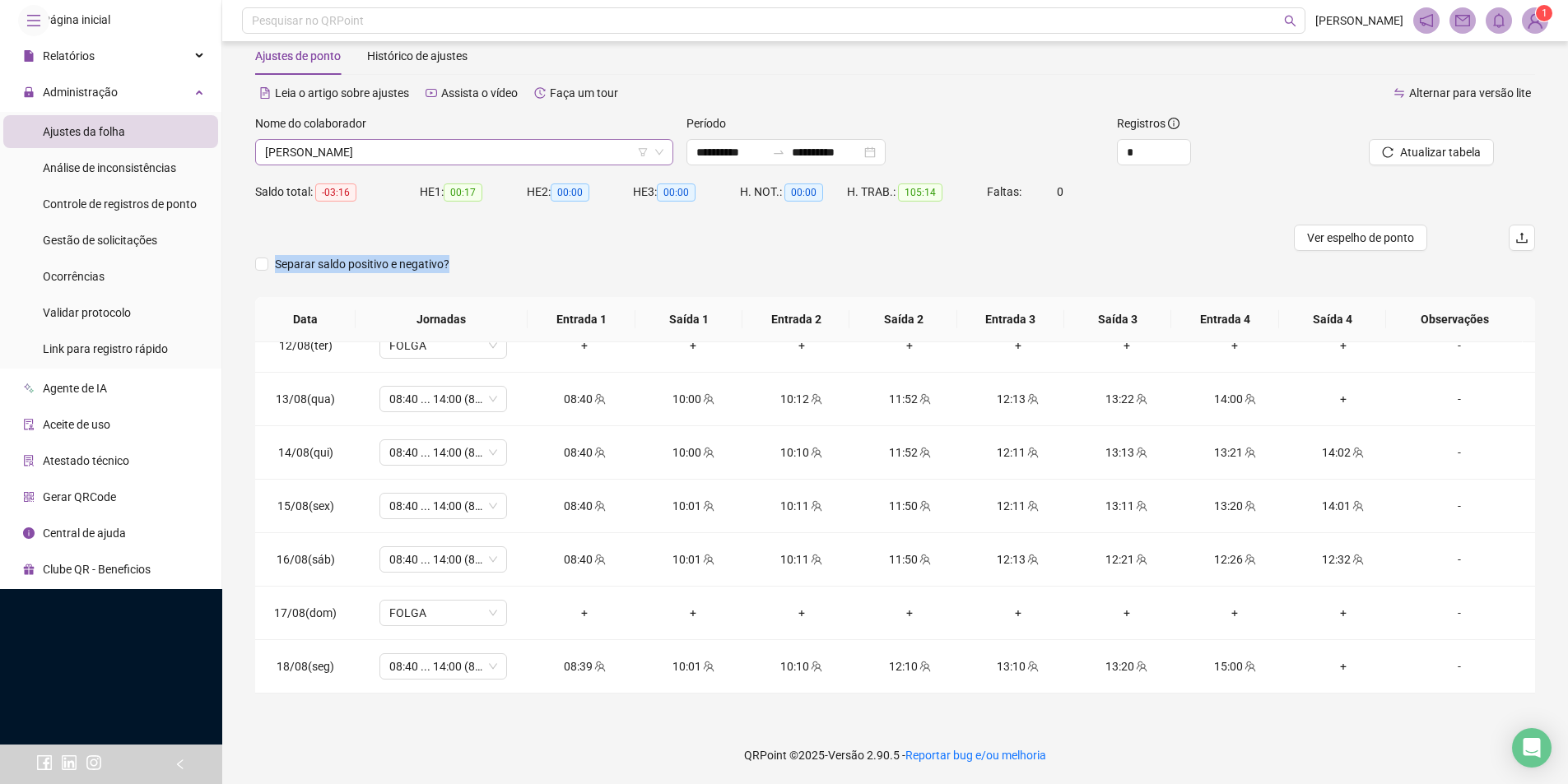
click at [382, 141] on span "[PERSON_NAME]" at bounding box center [464, 152] width 398 height 24
type input "******"
click at [410, 179] on div "[PERSON_NAME]" at bounding box center [465, 185] width 392 height 18
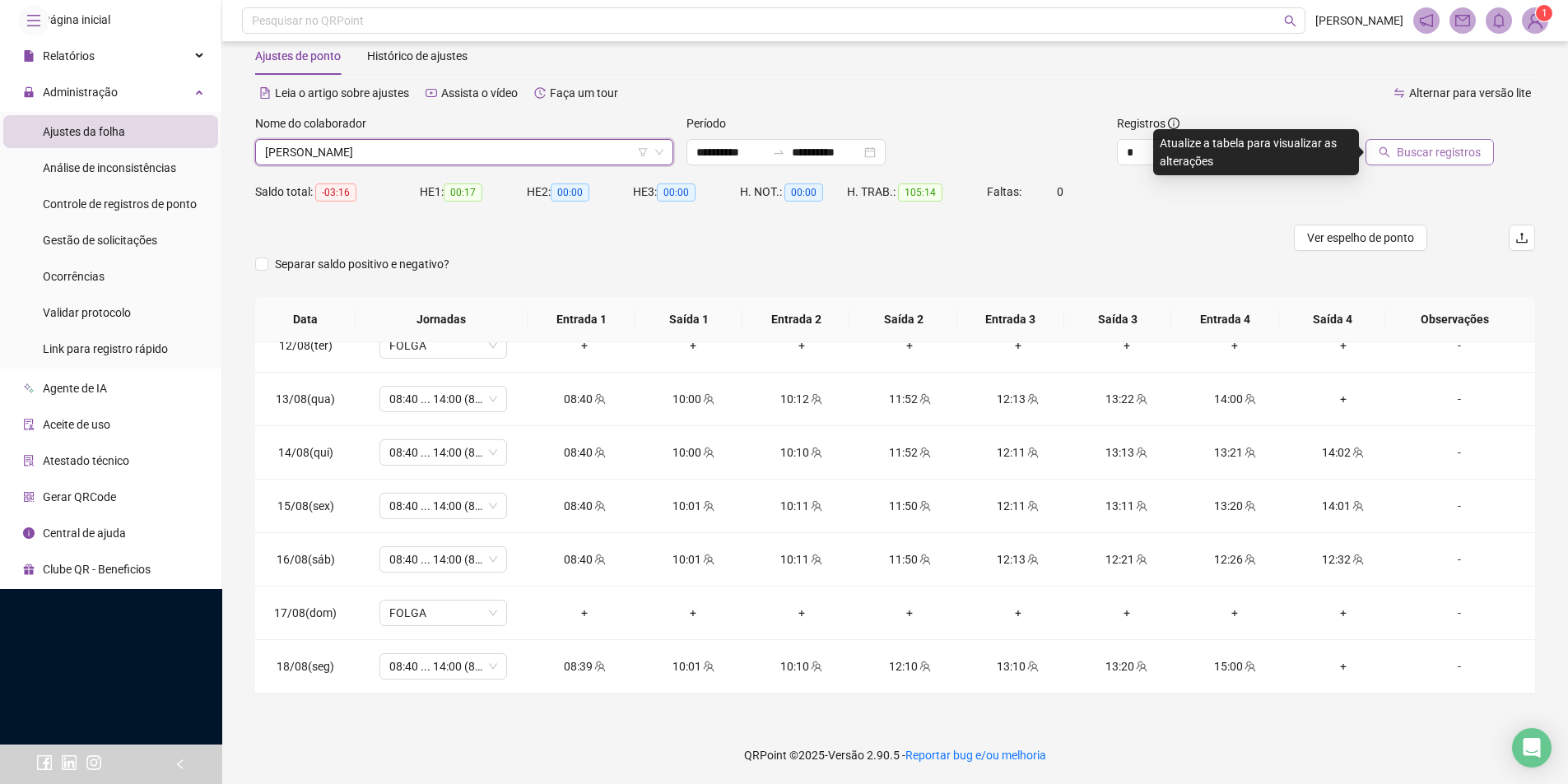
click at [1405, 151] on span "Buscar registros" at bounding box center [1440, 152] width 84 height 18
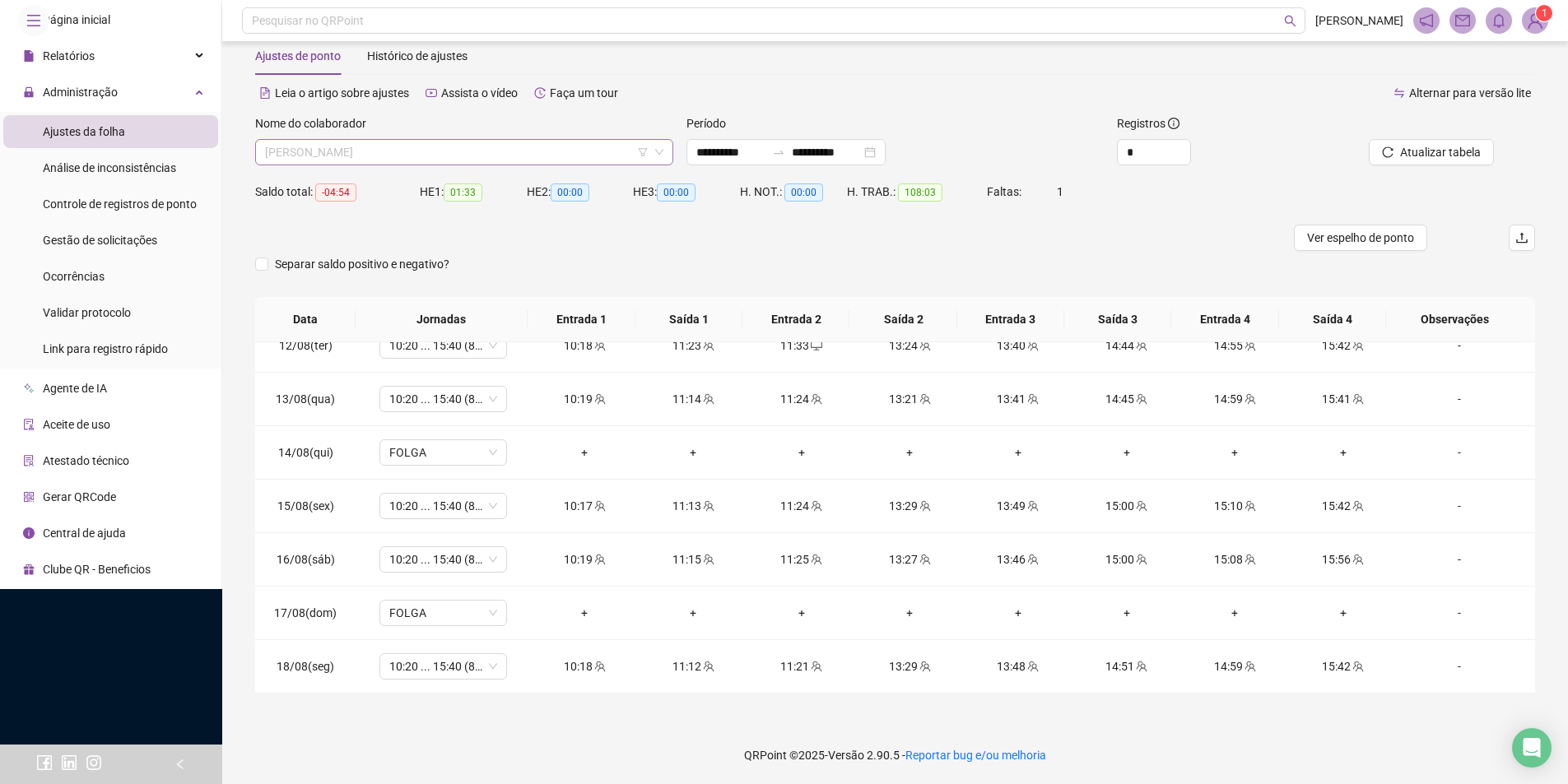
click at [351, 146] on span "[PERSON_NAME]" at bounding box center [464, 152] width 398 height 24
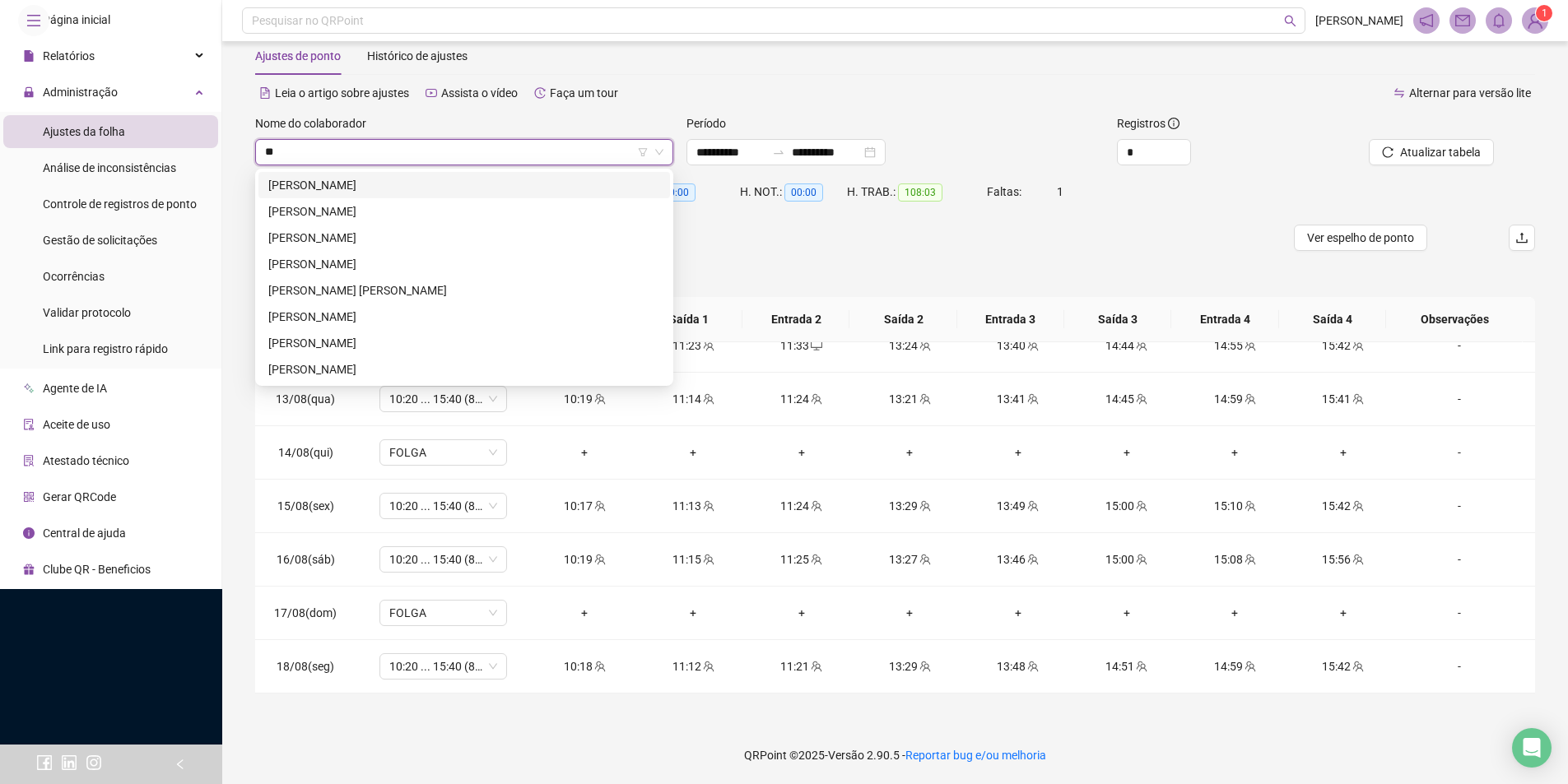
type input "***"
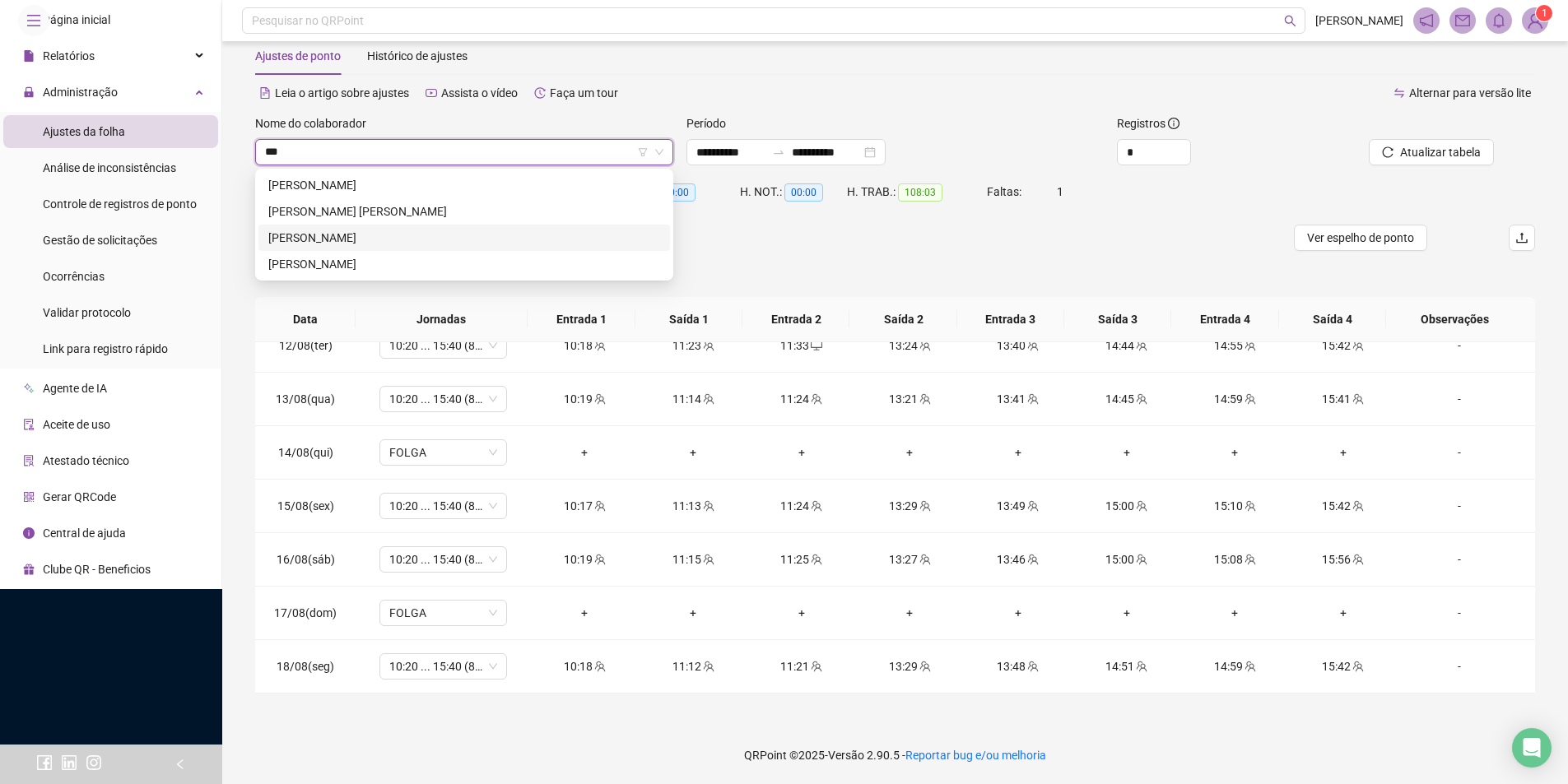
click at [355, 235] on div "[PERSON_NAME]" at bounding box center [465, 237] width 392 height 18
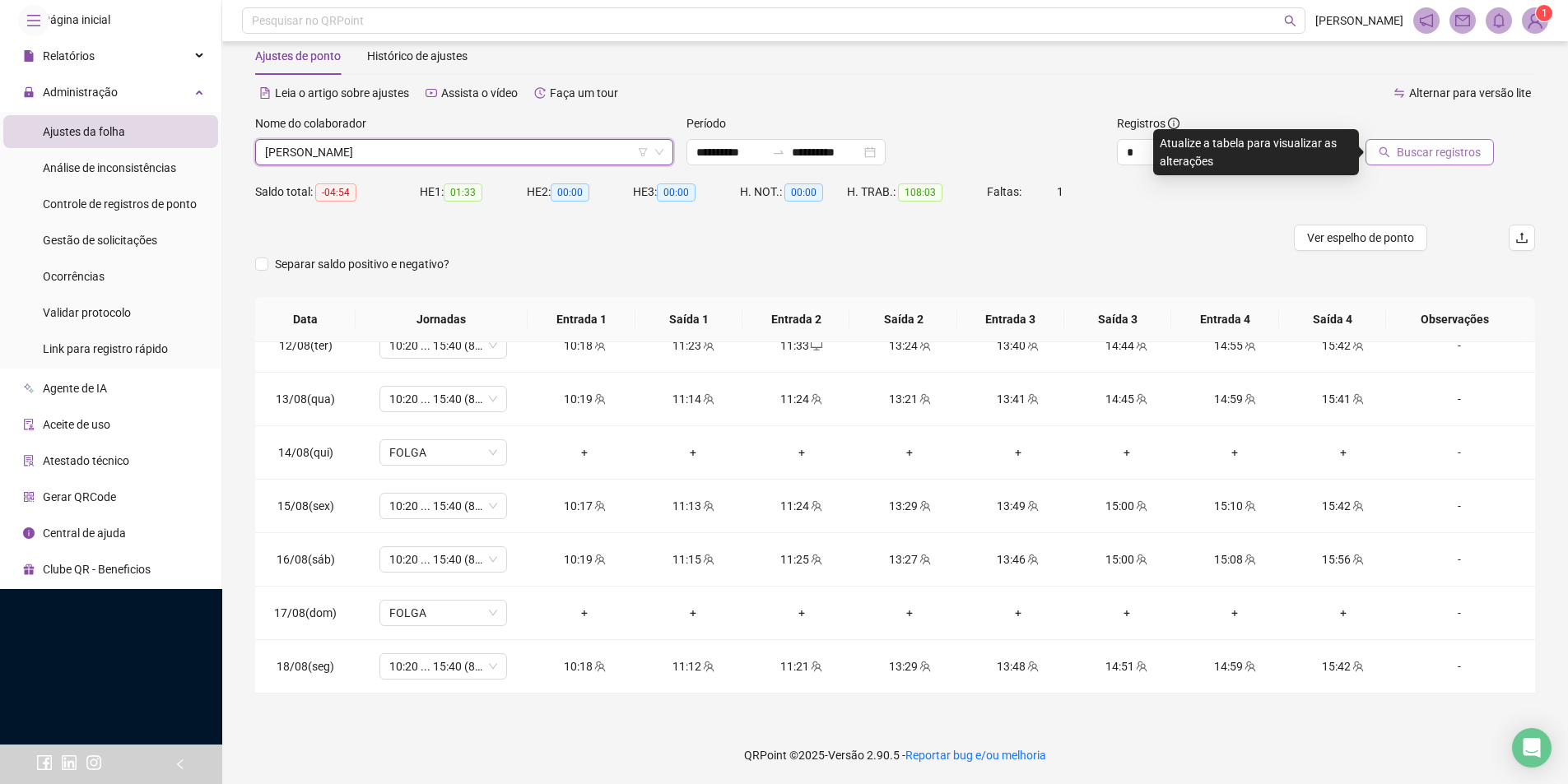
click at [1468, 151] on span "Buscar registros" at bounding box center [1440, 152] width 84 height 18
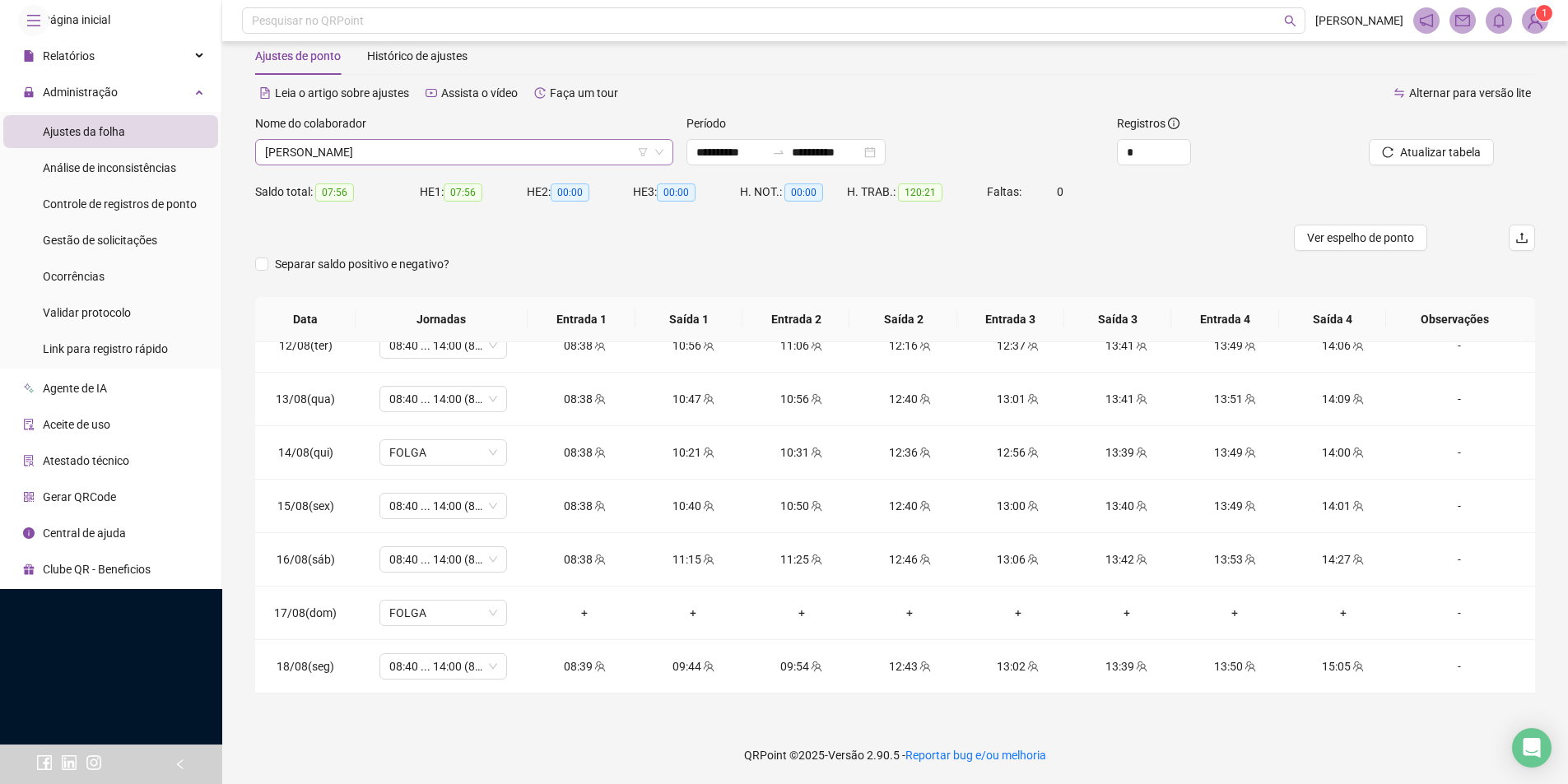
click at [509, 154] on span "[PERSON_NAME]" at bounding box center [464, 152] width 398 height 24
type input "*****"
click at [526, 184] on div "[PERSON_NAME]" at bounding box center [465, 185] width 392 height 18
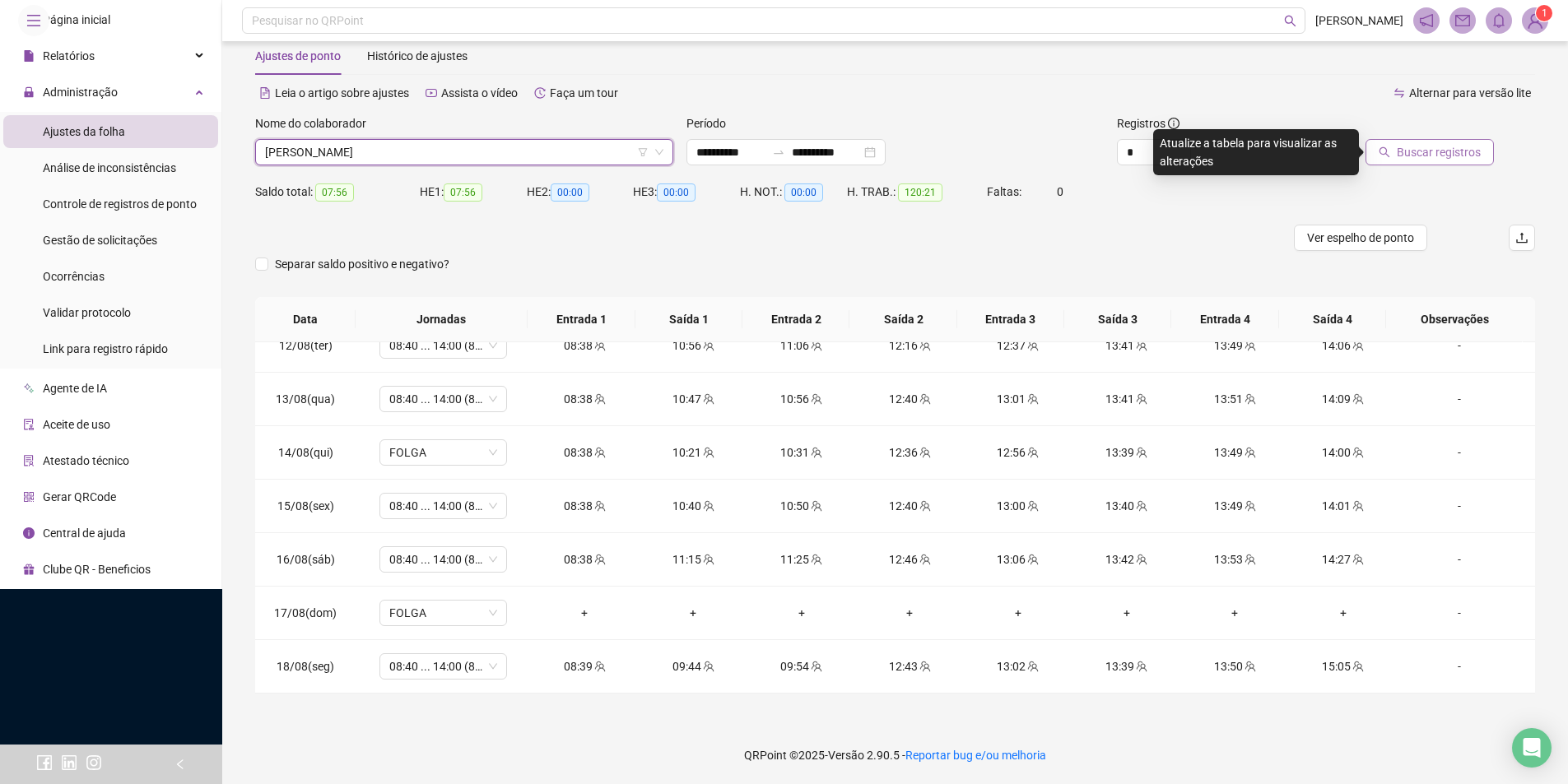
click at [1454, 162] on button "Buscar registros" at bounding box center [1430, 152] width 128 height 26
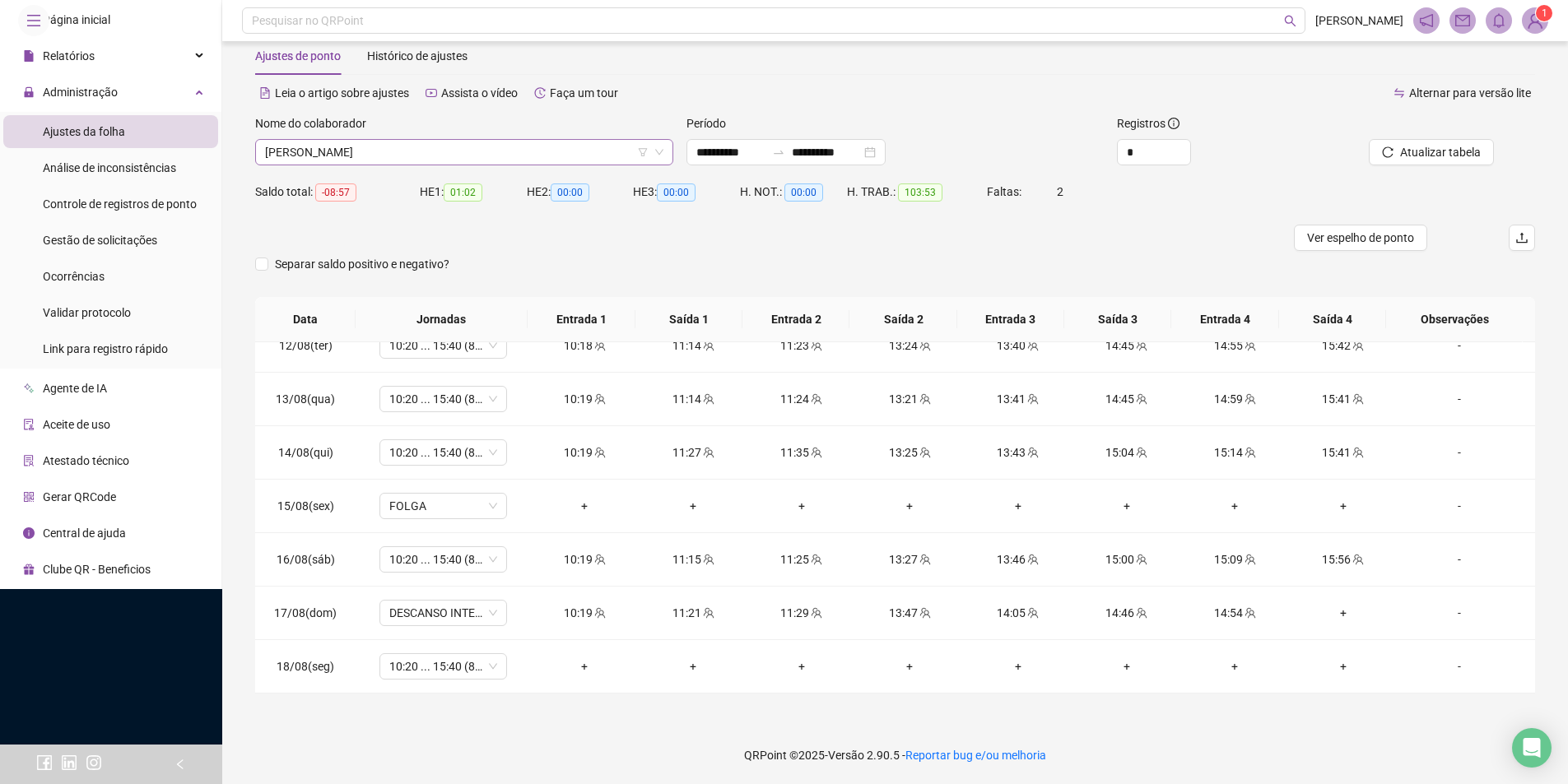
click at [449, 147] on span "[PERSON_NAME]" at bounding box center [464, 152] width 398 height 24
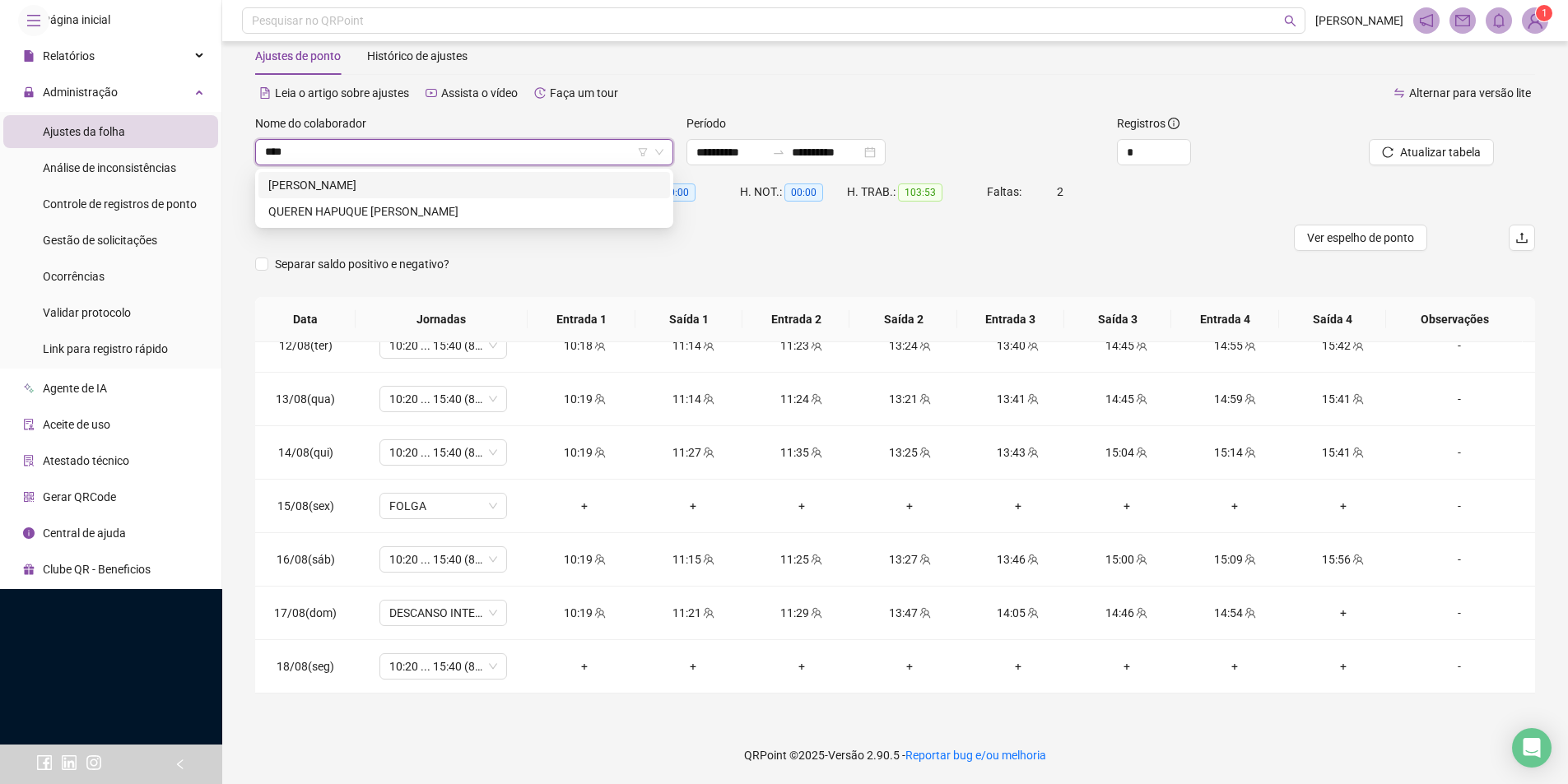
type input "*****"
click at [416, 183] on div "QUEREN HAPUQUE [PERSON_NAME]" at bounding box center [465, 185] width 392 height 18
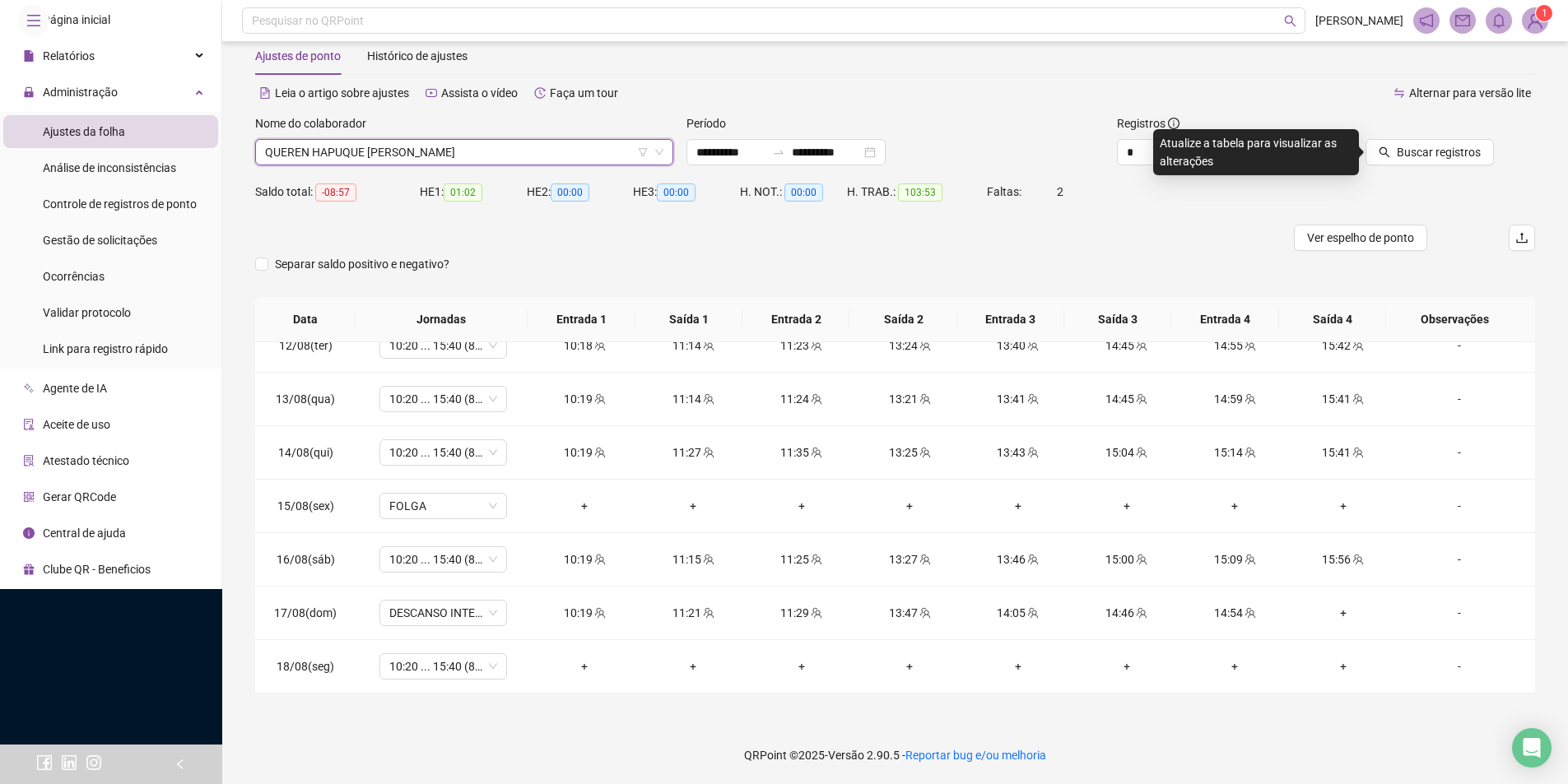
click at [1427, 145] on span "Buscar registros" at bounding box center [1440, 152] width 84 height 18
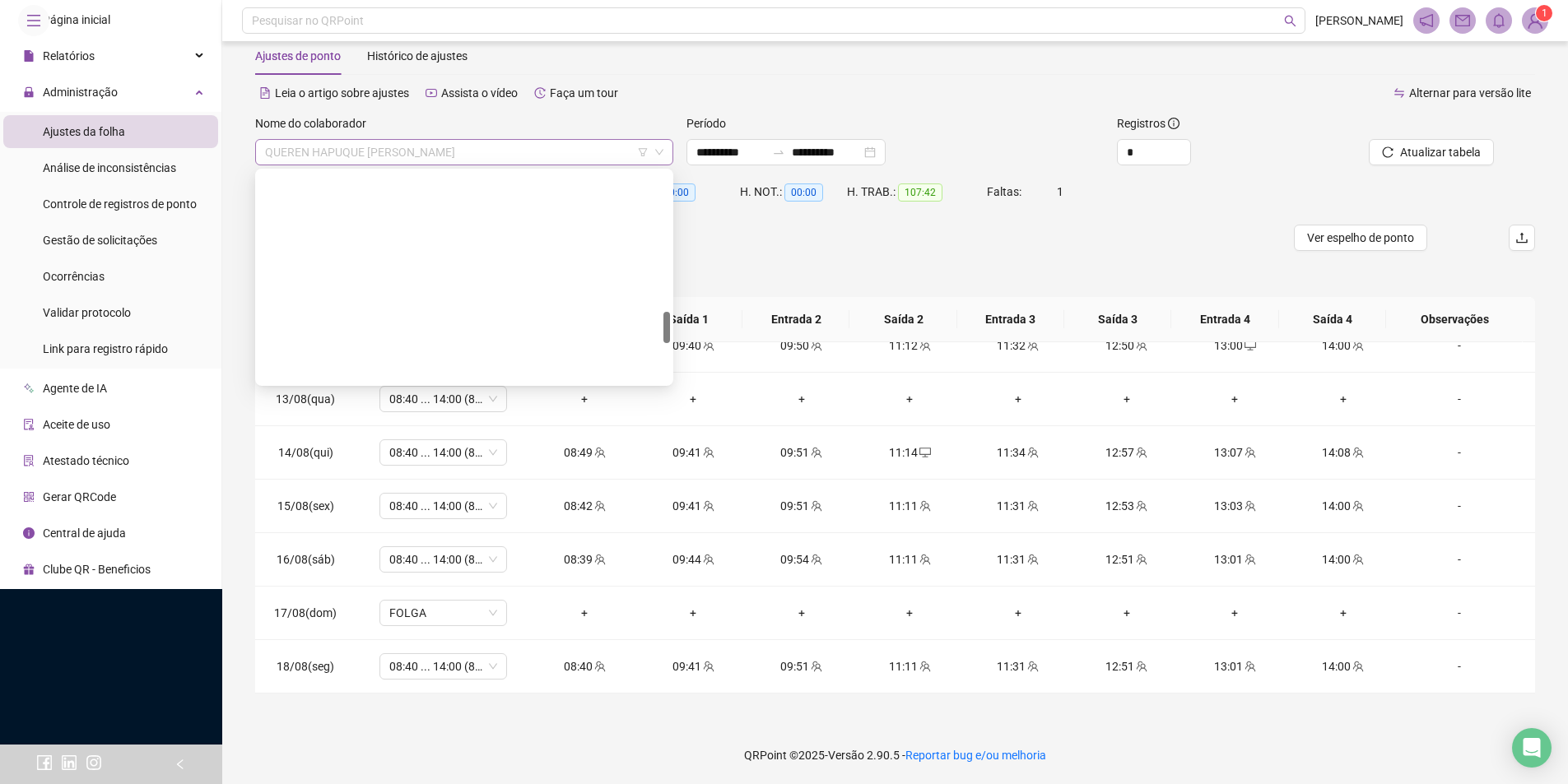
click at [500, 148] on span "QUEREN HAPUQUE [PERSON_NAME]" at bounding box center [464, 152] width 398 height 24
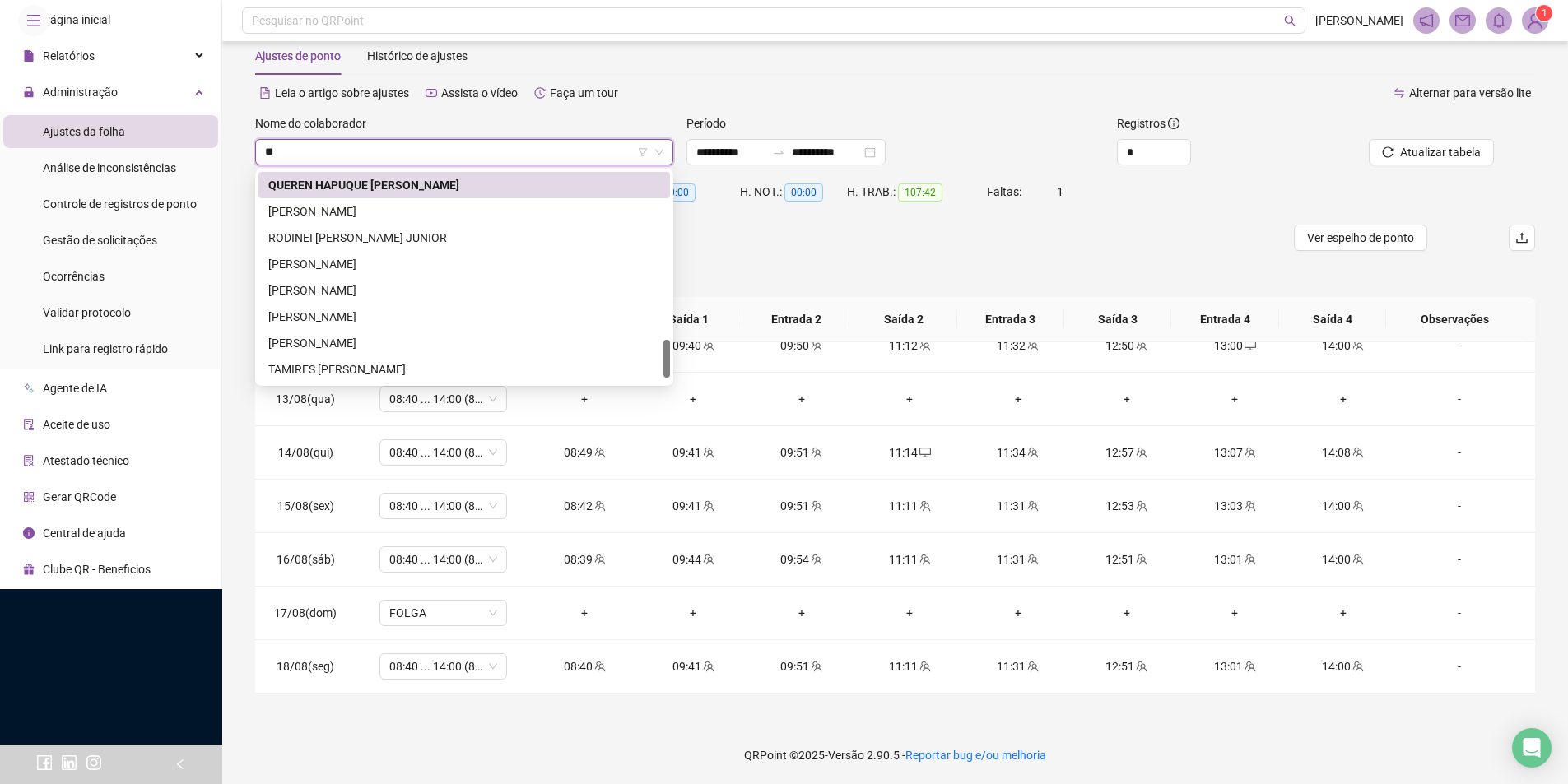
scroll to position [131, 0]
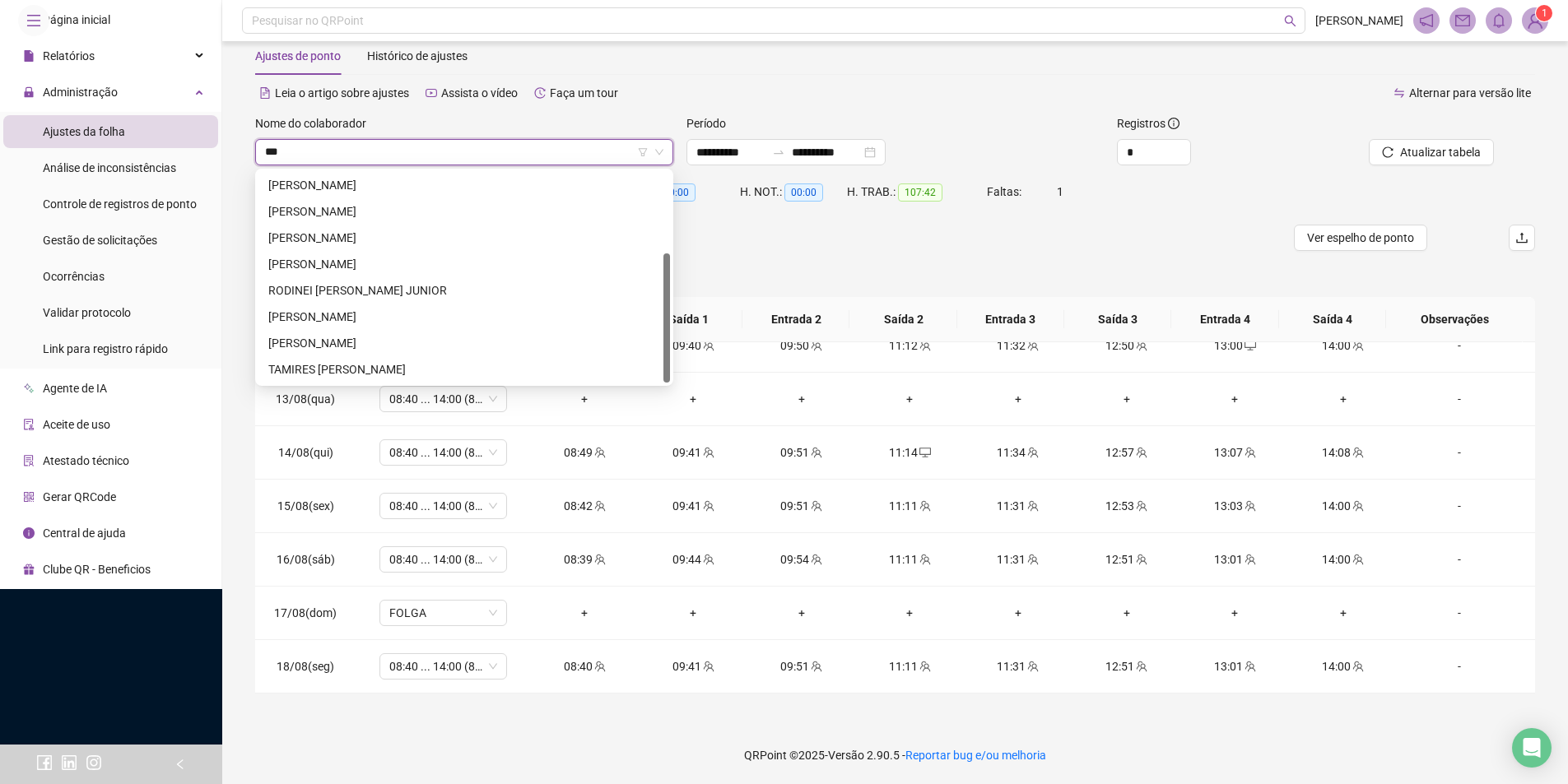
type input "****"
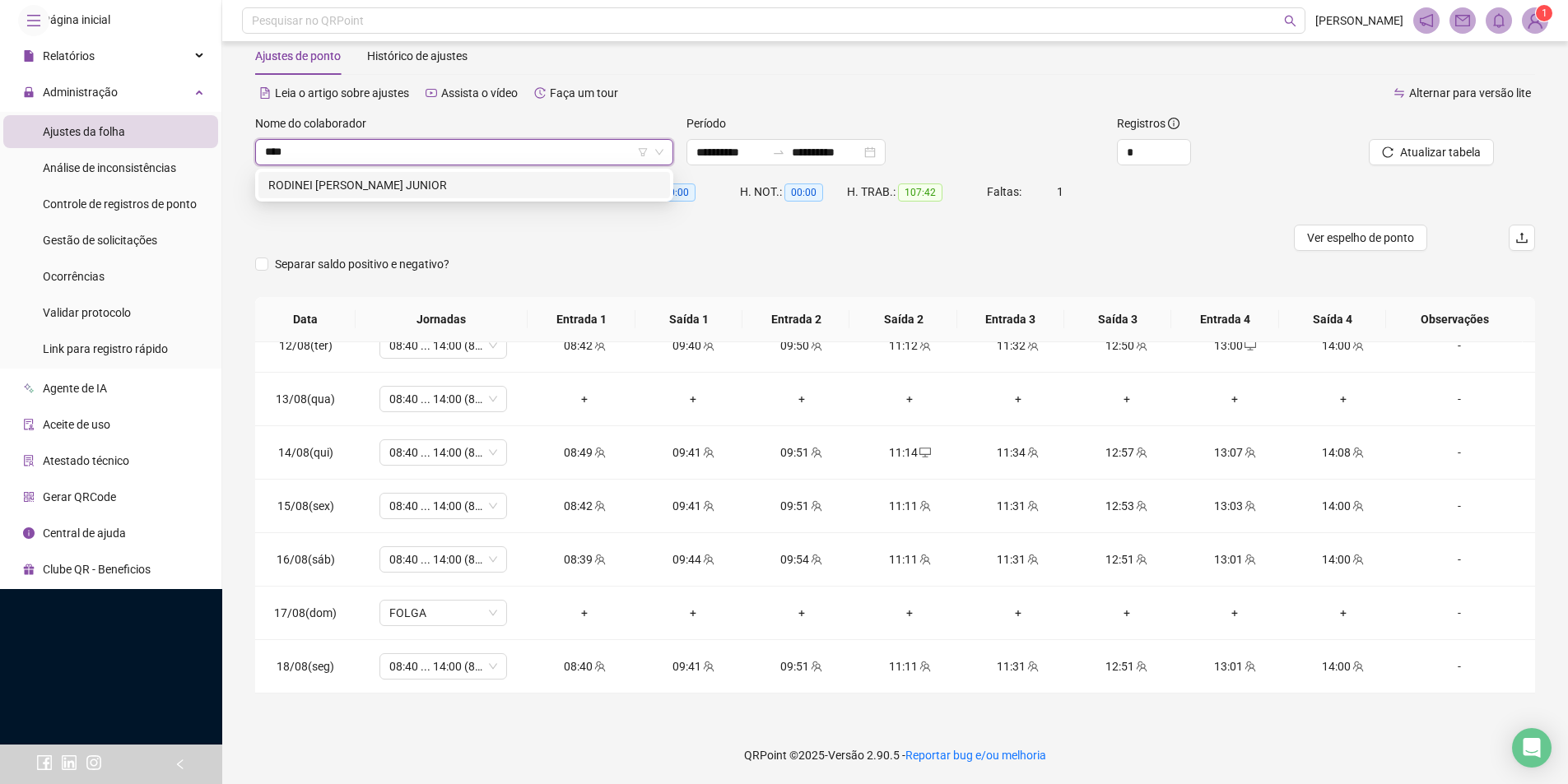
click at [548, 179] on div "RODINEI [PERSON_NAME] JUNIOR" at bounding box center [465, 185] width 392 height 18
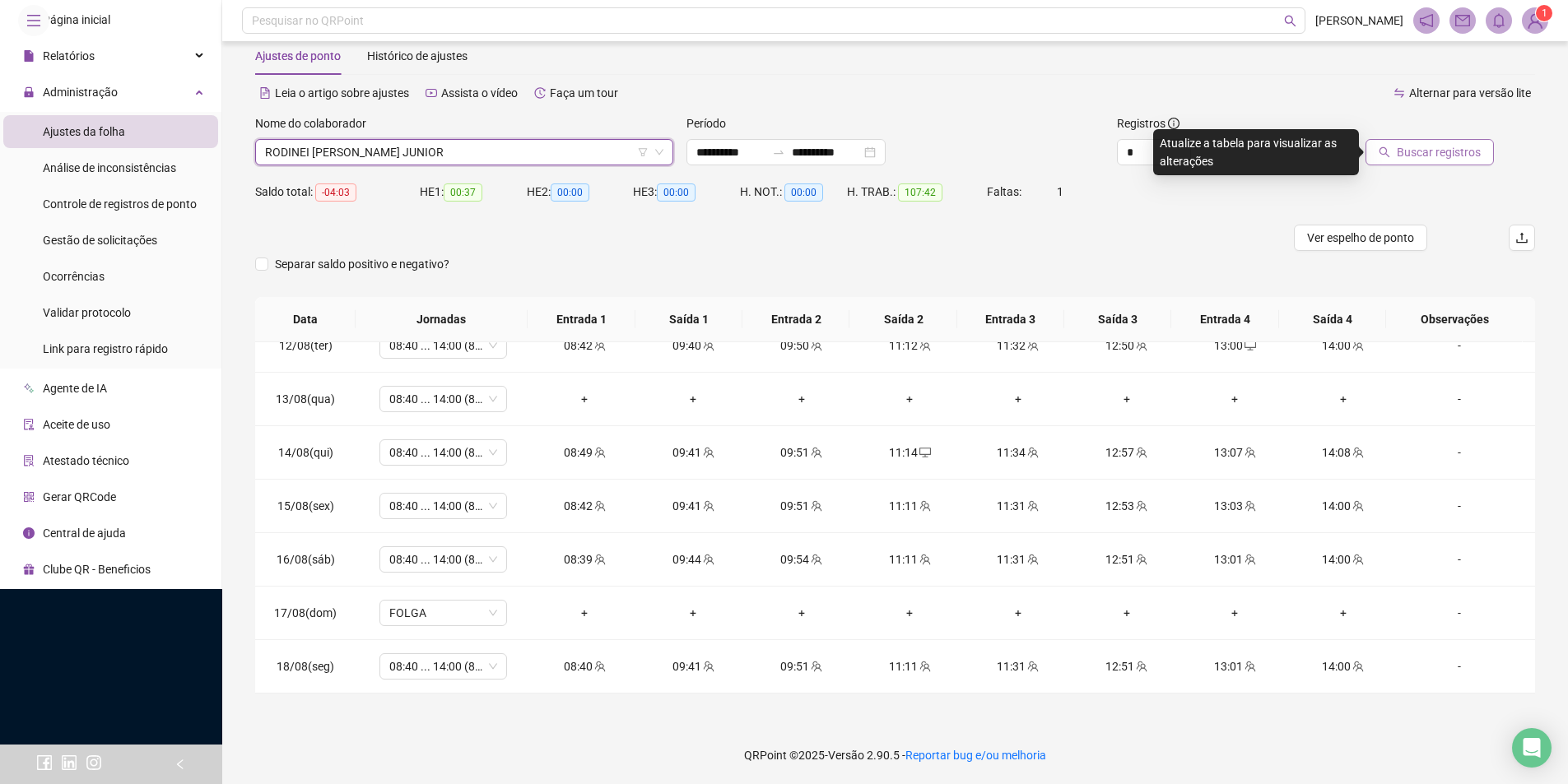
click at [1429, 152] on span "Buscar registros" at bounding box center [1440, 152] width 84 height 18
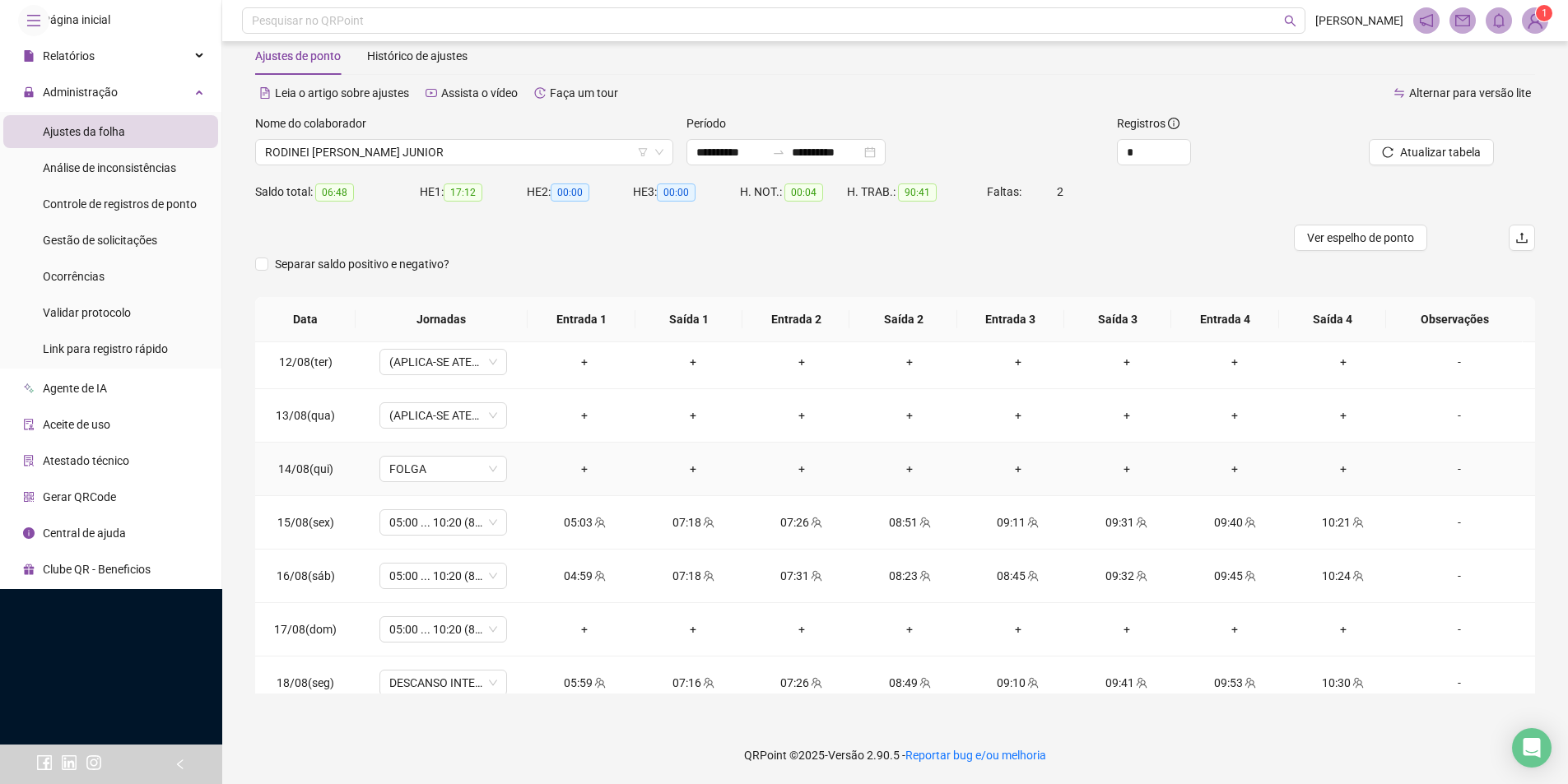
scroll to position [1200, 0]
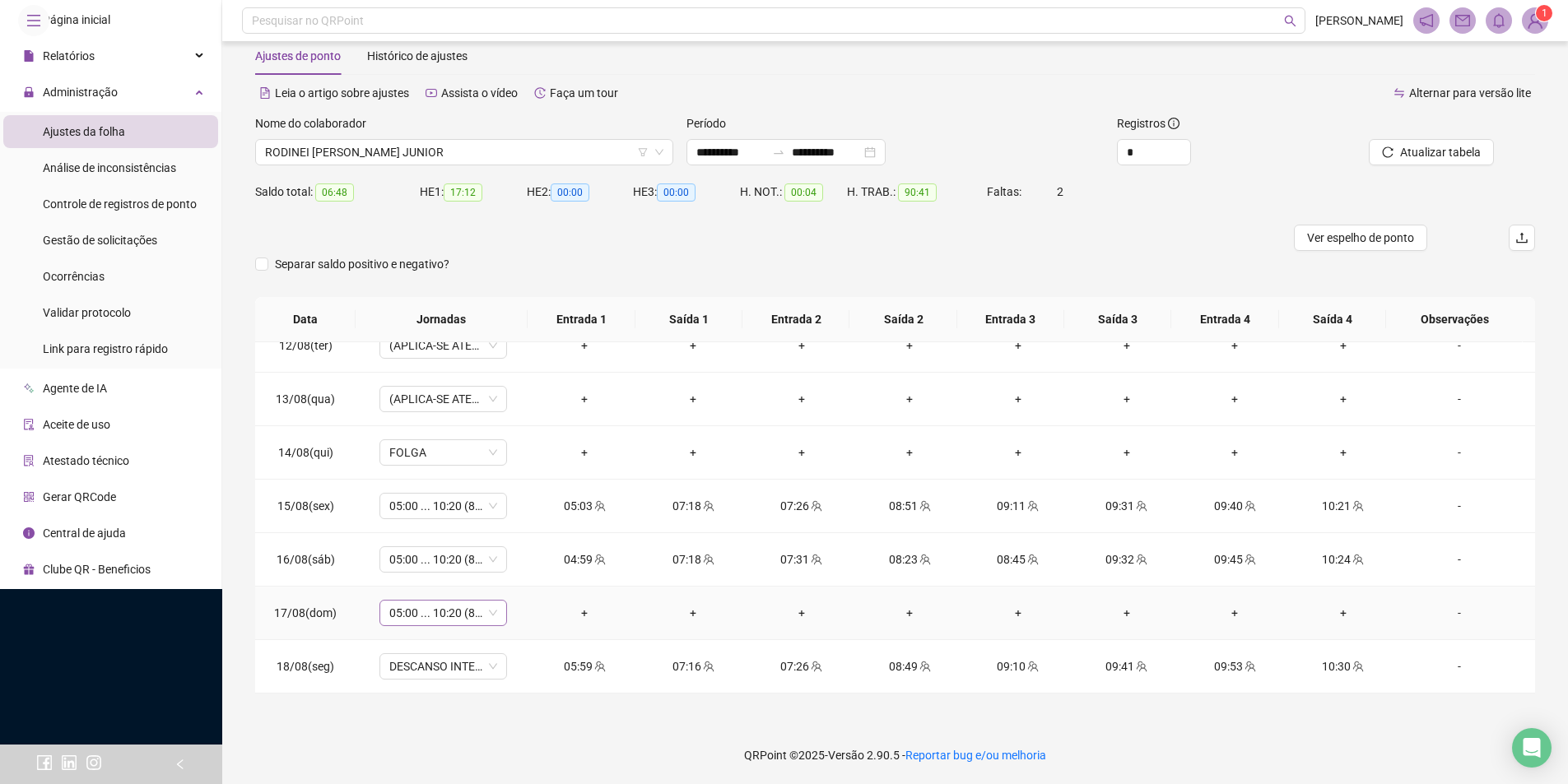
click at [454, 622] on span "05:00 ... 10:20 (8 HORAS)" at bounding box center [443, 612] width 108 height 24
type input "***"
click at [453, 531] on div "Folga" at bounding box center [455, 525] width 109 height 18
click at [510, 562] on span "Sim" at bounding box center [519, 570] width 19 height 18
click at [432, 668] on span "DESCANSO INTER-JORNADA" at bounding box center [443, 665] width 108 height 24
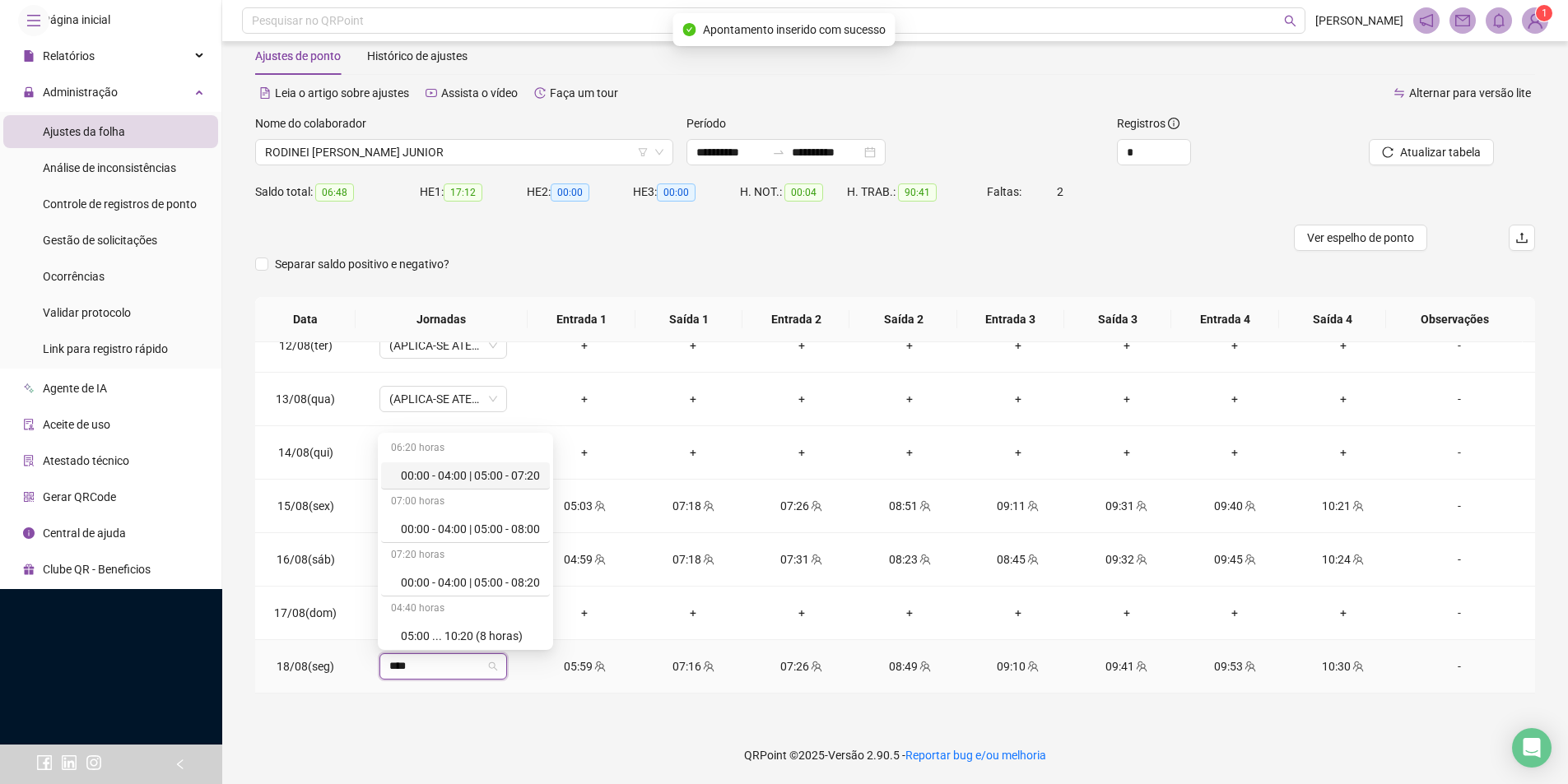
type input "*****"
click at [496, 640] on div "05:00 ... 10:20 (8 horas)" at bounding box center [471, 636] width 139 height 18
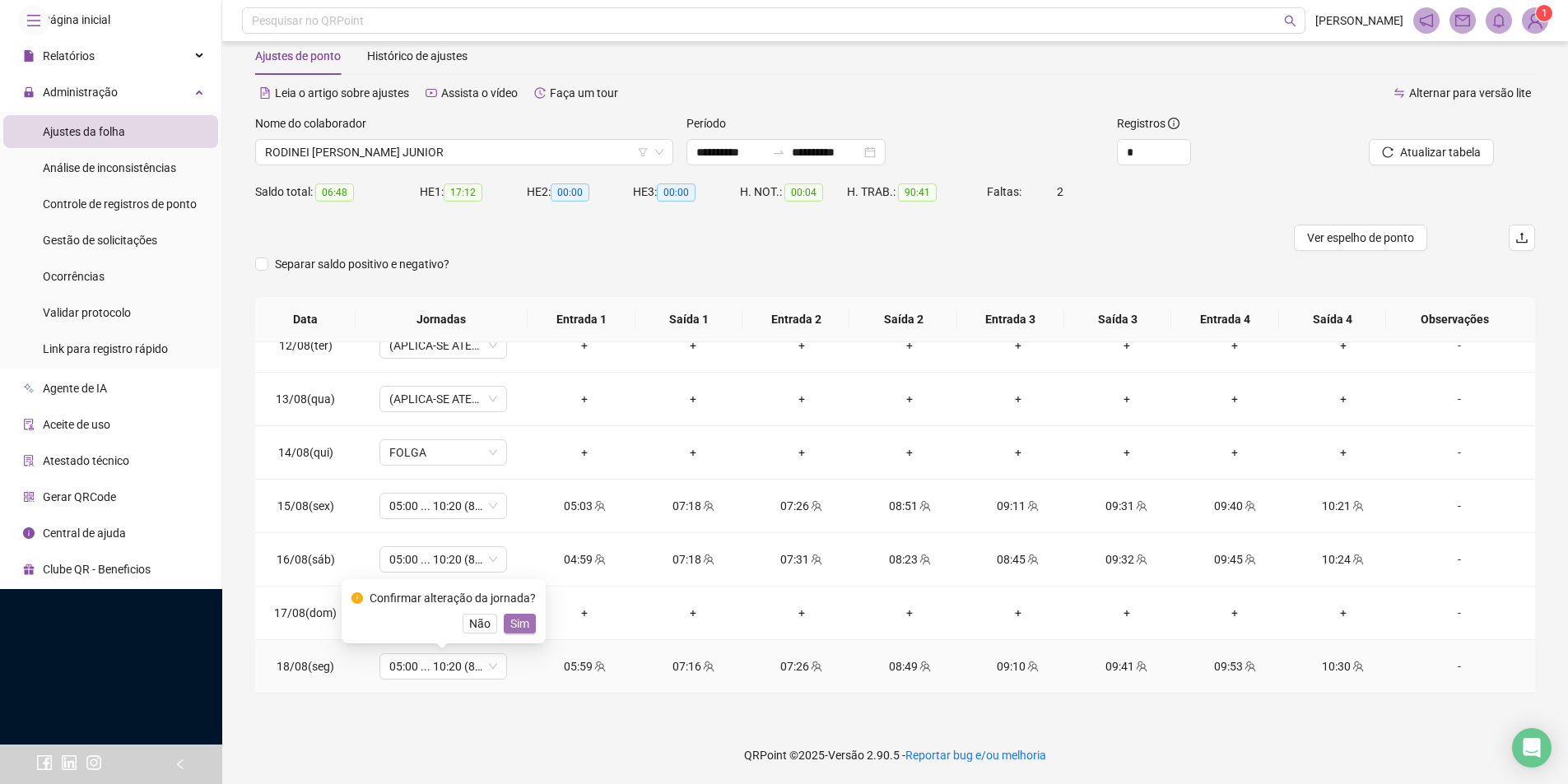
click at [517, 621] on span "Sim" at bounding box center [519, 623] width 19 height 18
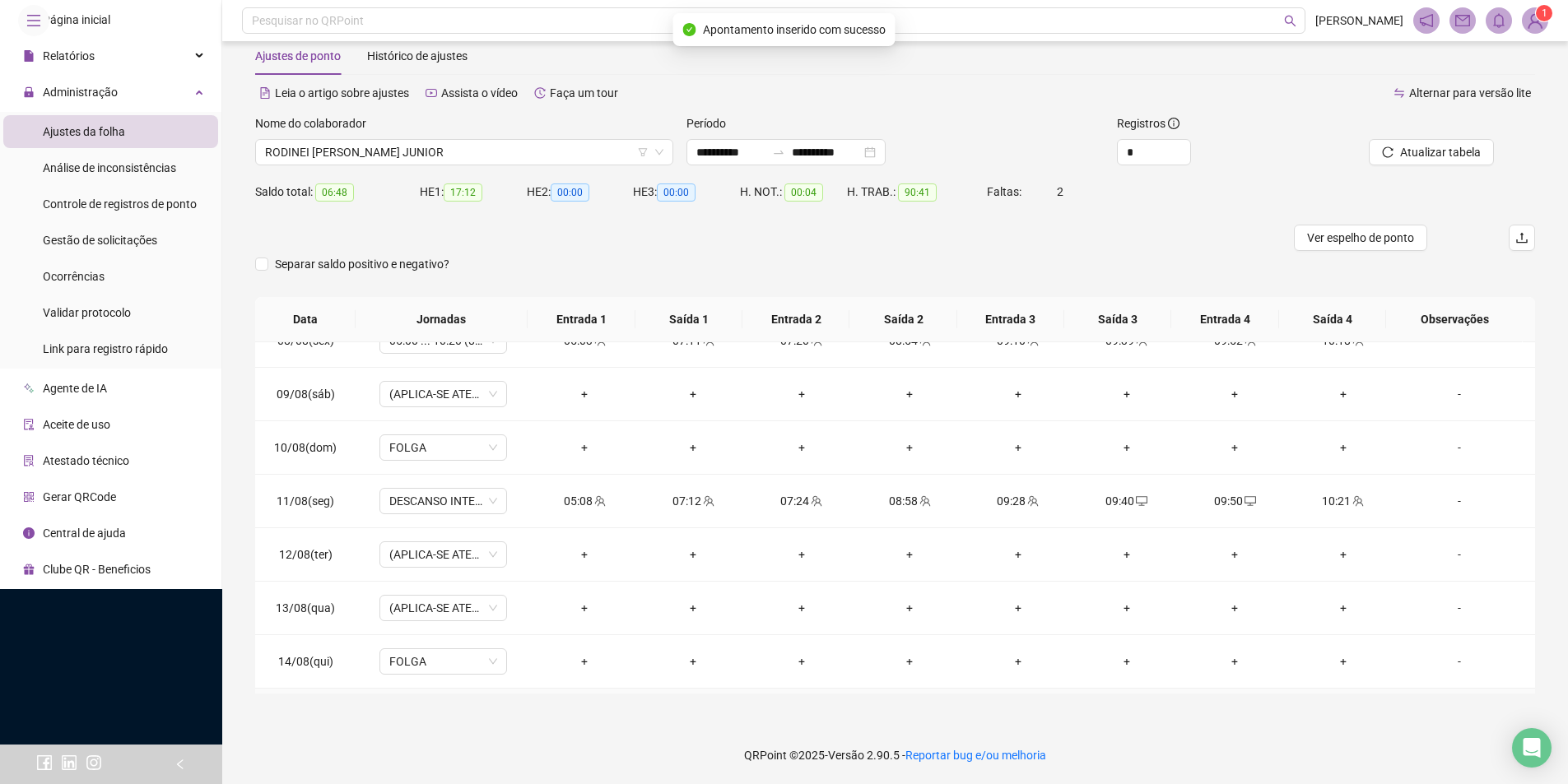
scroll to position [953, 0]
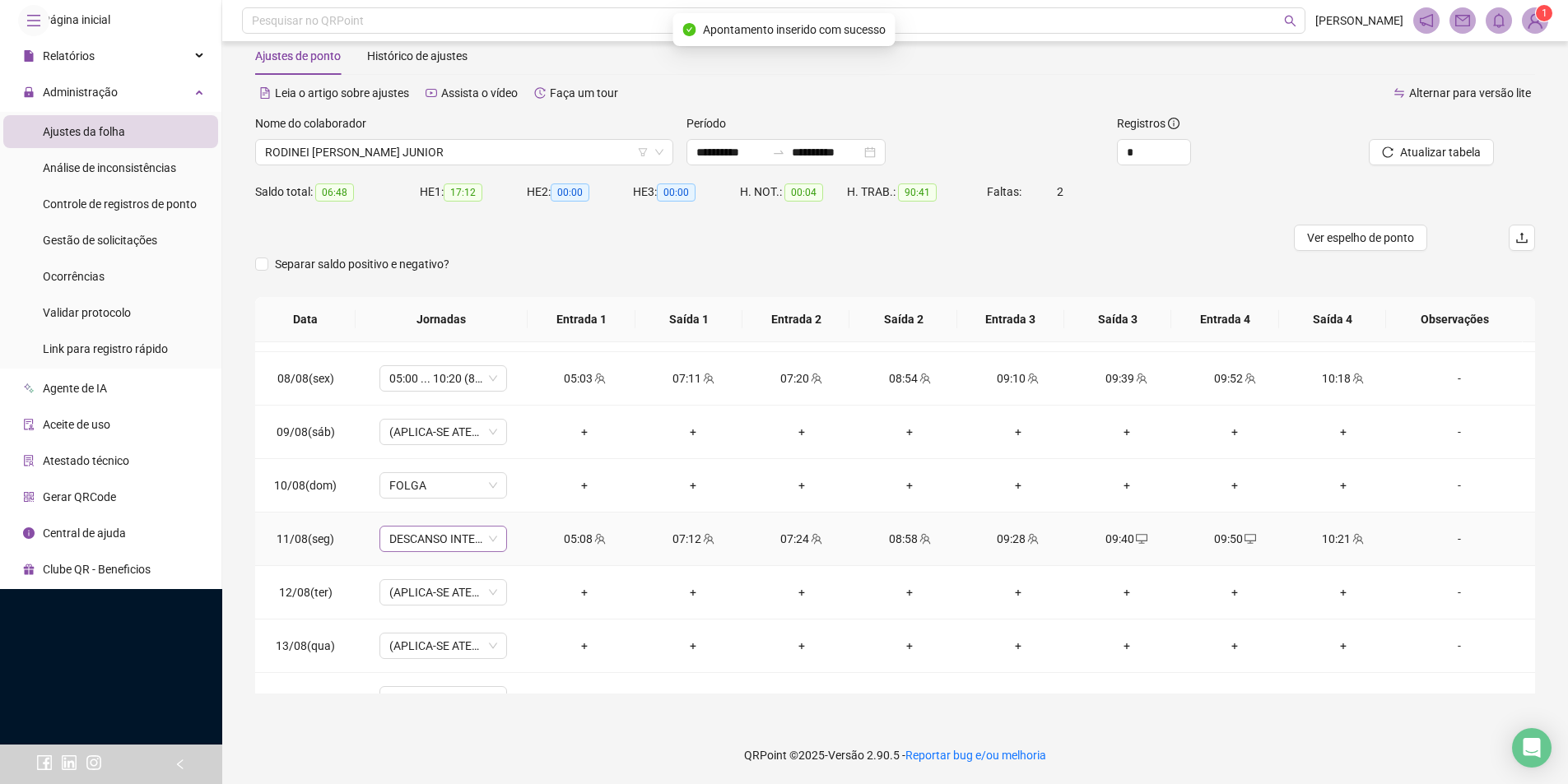
click at [456, 536] on span "DESCANSO INTER-JORNADA" at bounding box center [443, 538] width 108 height 24
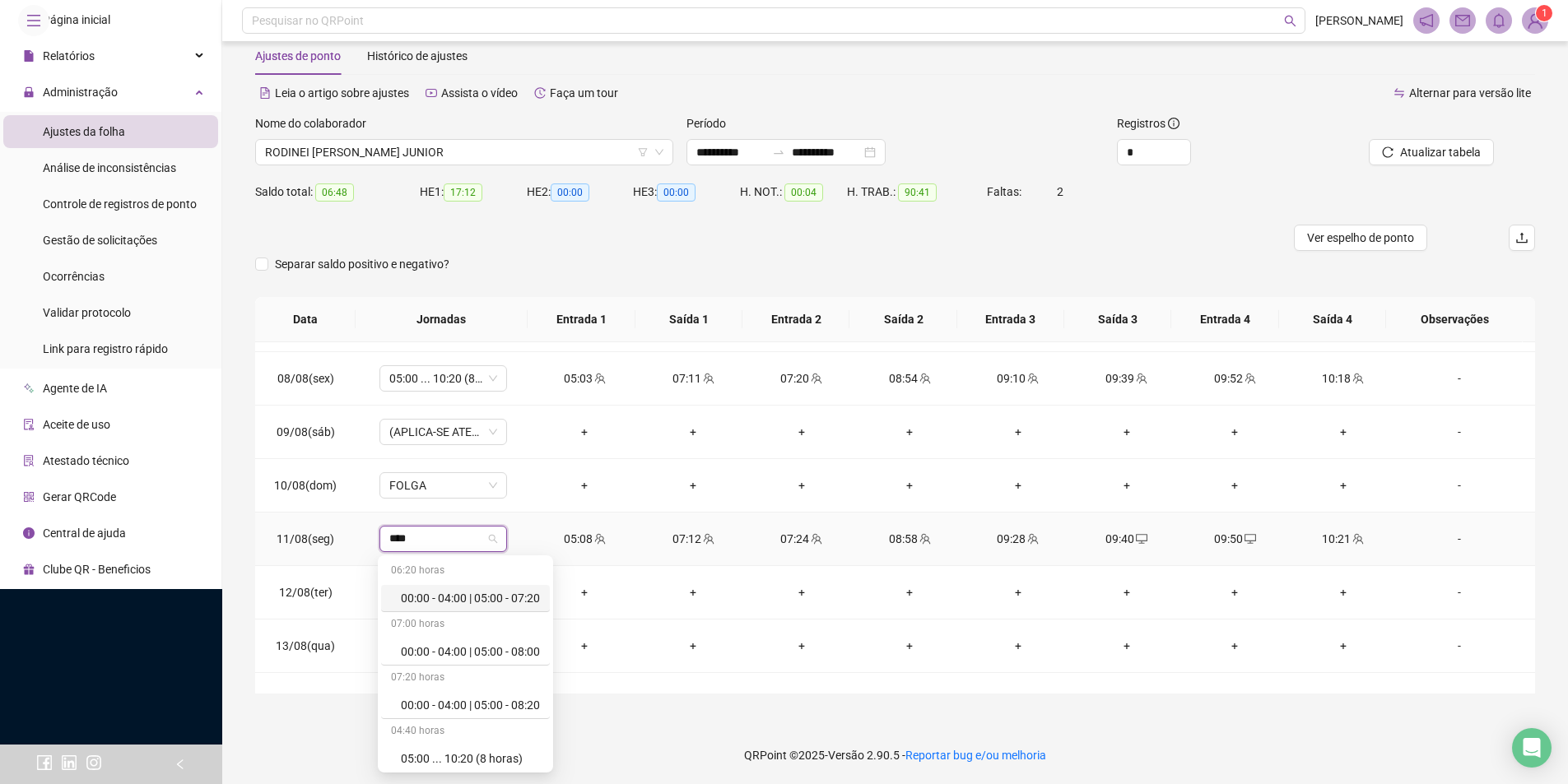
type input "*****"
click at [496, 760] on div "05:00 ... 10:20 (8 horas)" at bounding box center [471, 759] width 139 height 18
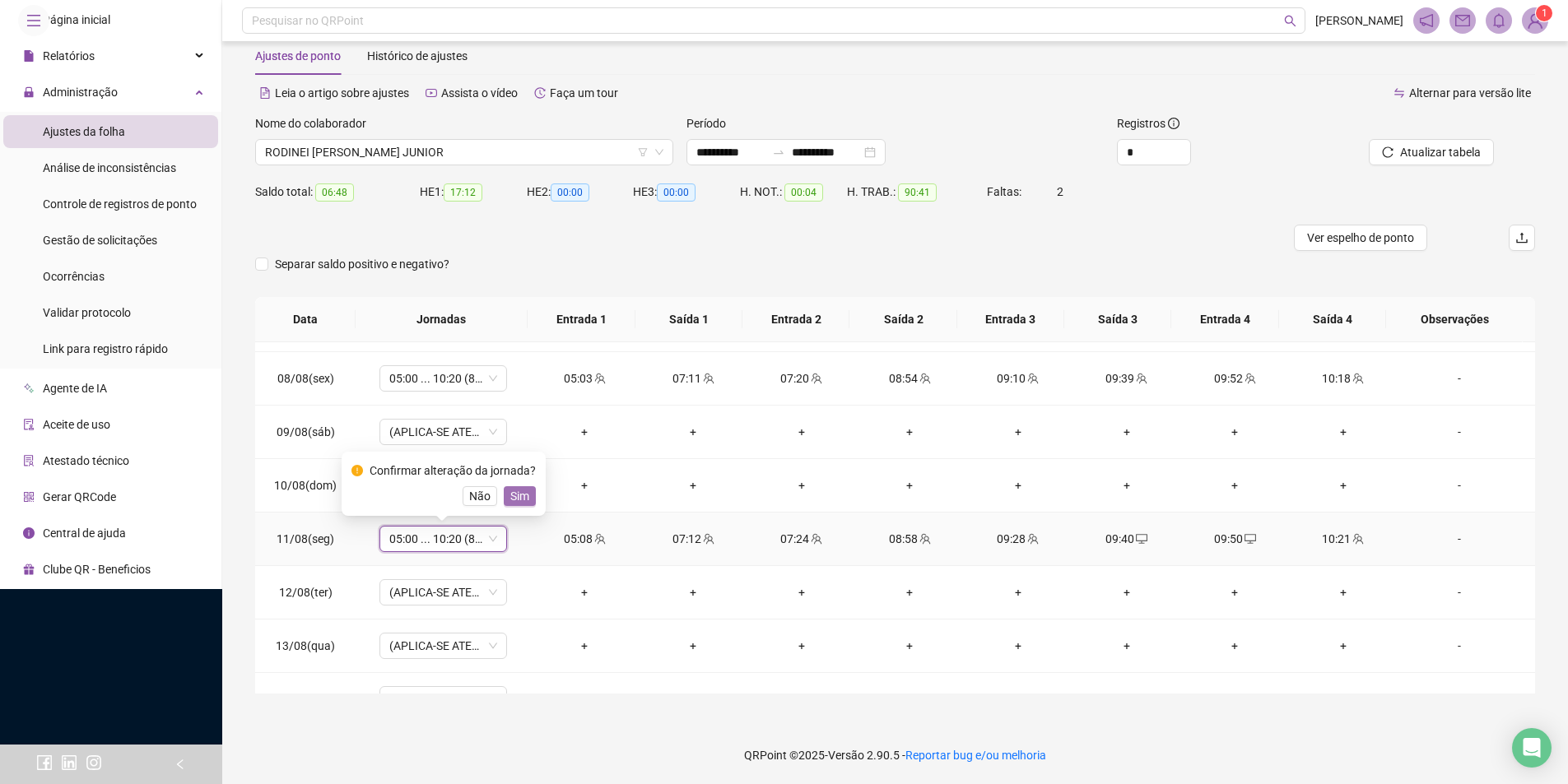
click at [513, 499] on span "Sim" at bounding box center [519, 496] width 19 height 18
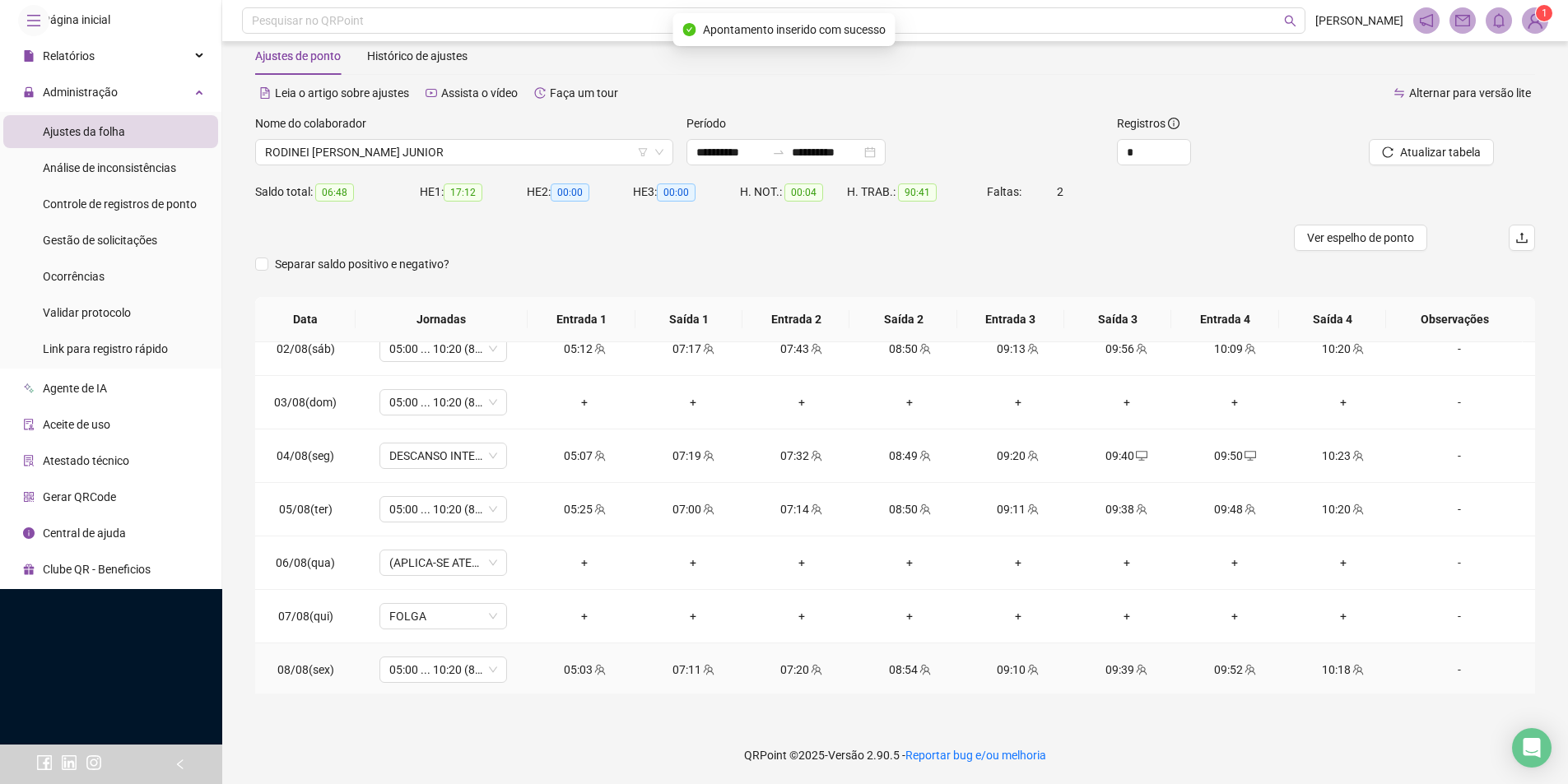
scroll to position [623, 0]
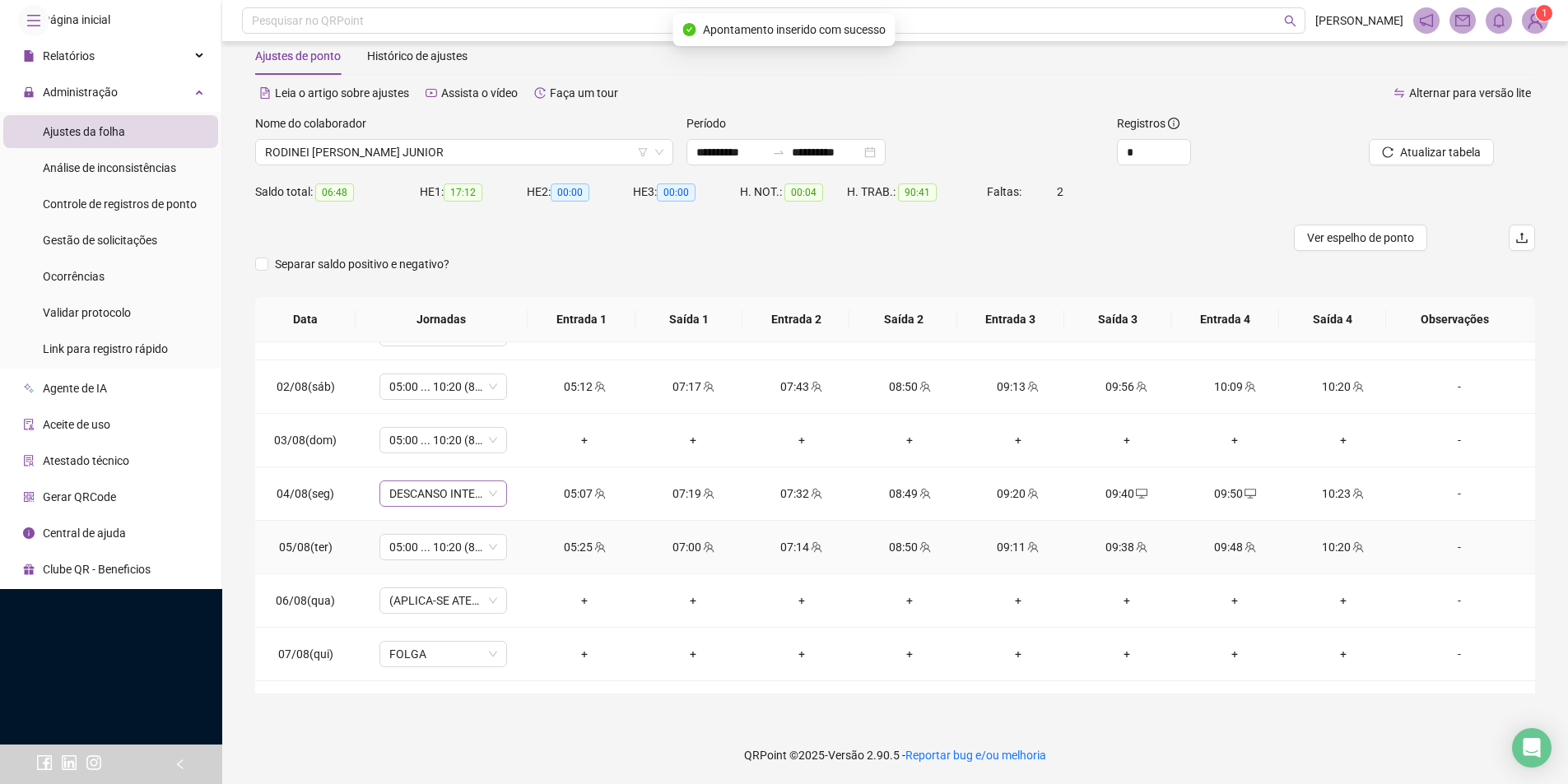
click at [443, 501] on span "DESCANSO INTER-JORNADA" at bounding box center [443, 493] width 108 height 24
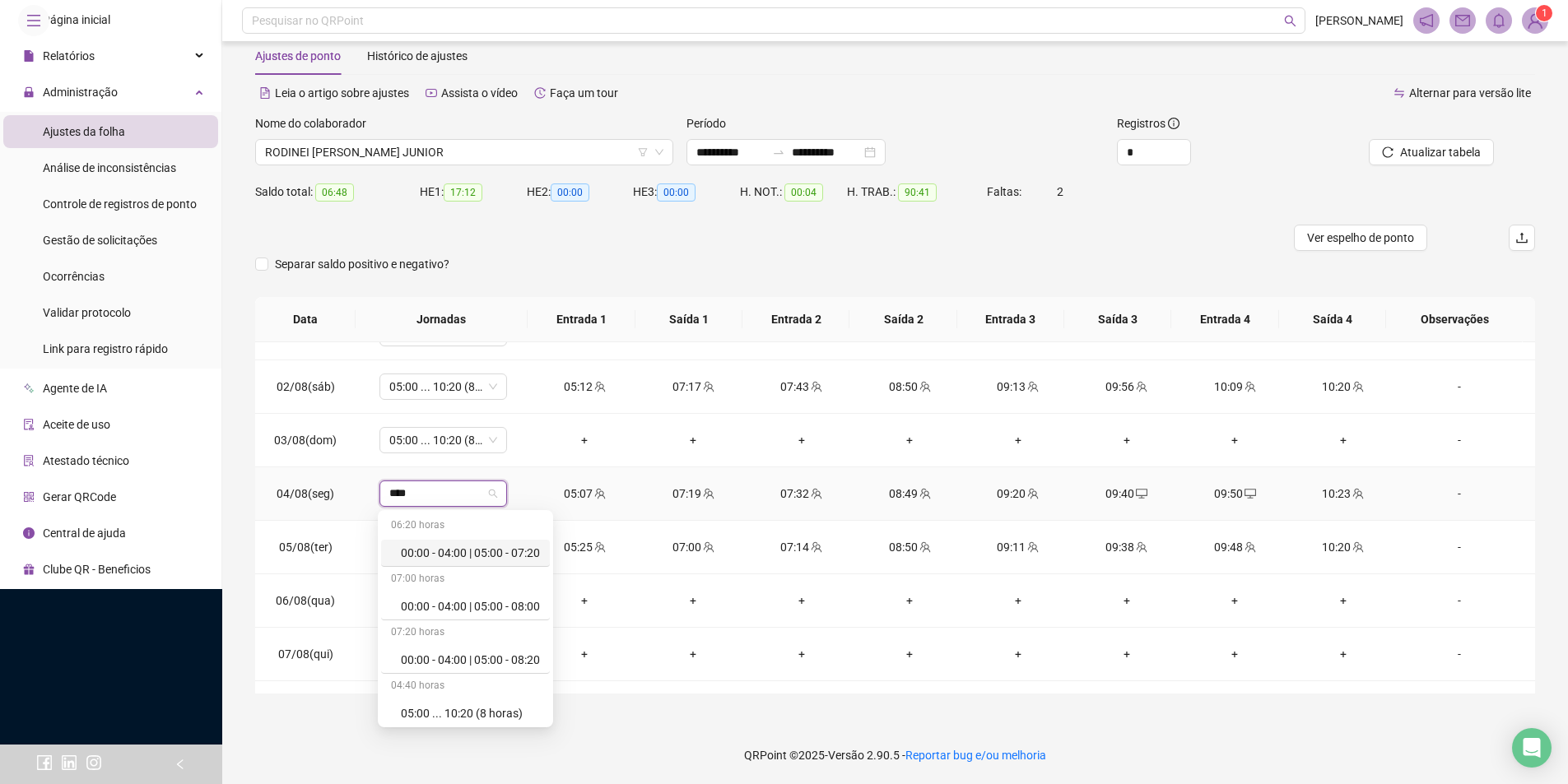
type input "*****"
click at [485, 711] on div "05:00 ... 10:20 (8 horas)" at bounding box center [471, 713] width 139 height 18
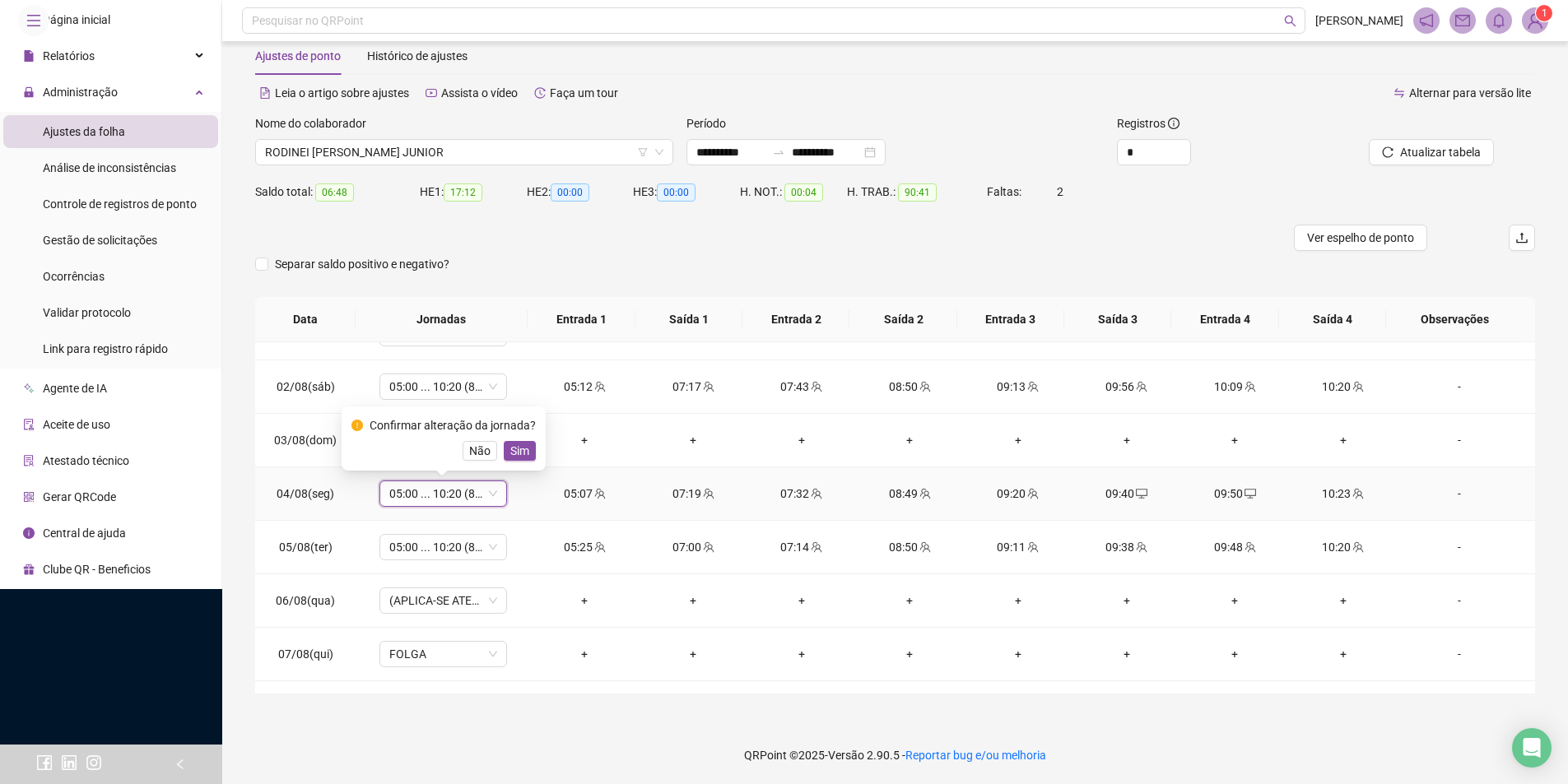
click at [515, 438] on div "Confirmar alteração da jornada? Não Sim" at bounding box center [443, 438] width 184 height 44
click at [512, 449] on span "Sim" at bounding box center [519, 451] width 19 height 18
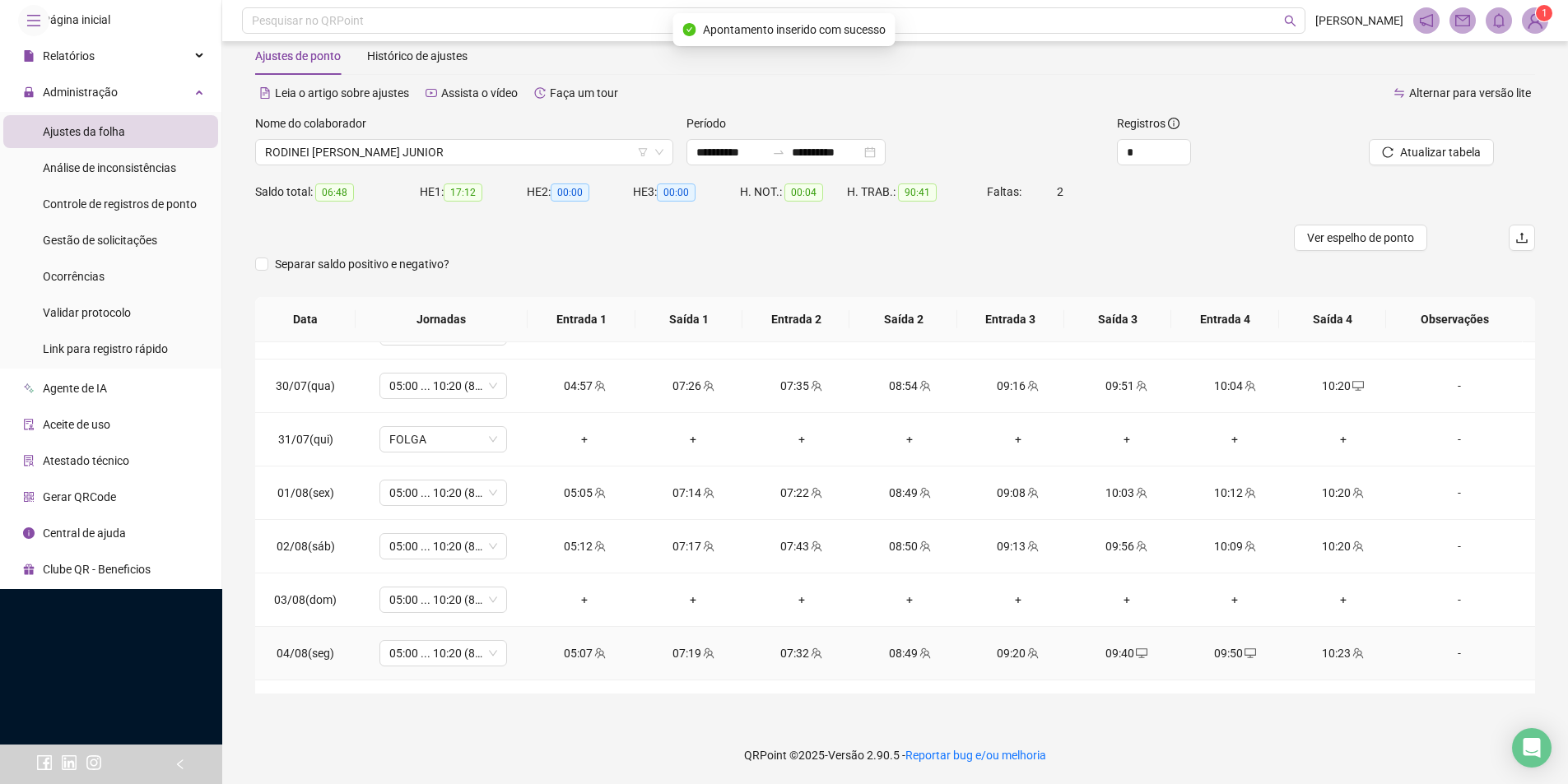
scroll to position [459, 0]
click at [449, 603] on span "05:00 ... 10:20 (8 HORAS)" at bounding box center [443, 604] width 108 height 24
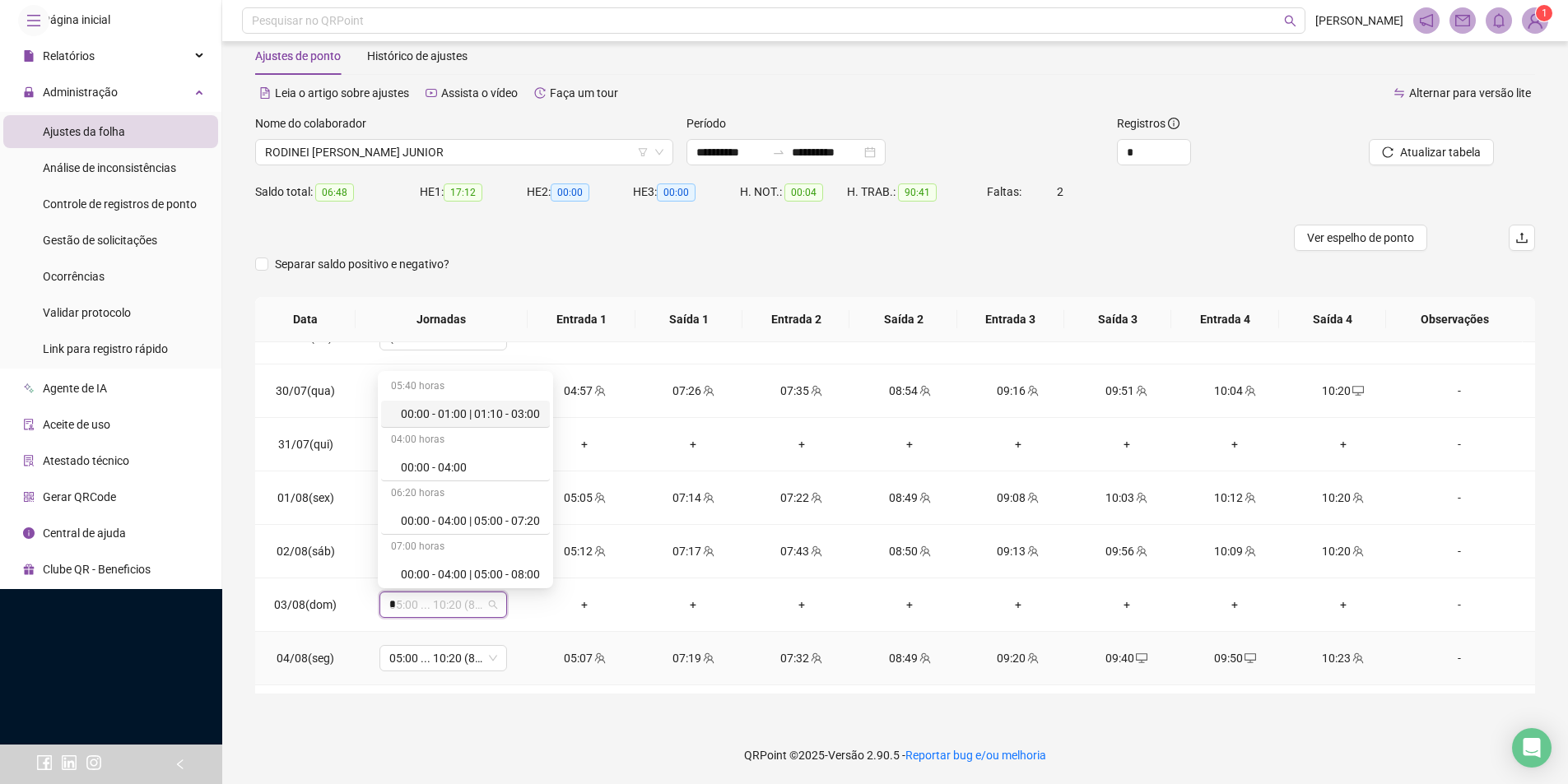
type input "**"
click at [443, 514] on div "Folga" at bounding box center [455, 517] width 109 height 18
click at [516, 562] on span "Sim" at bounding box center [519, 562] width 19 height 18
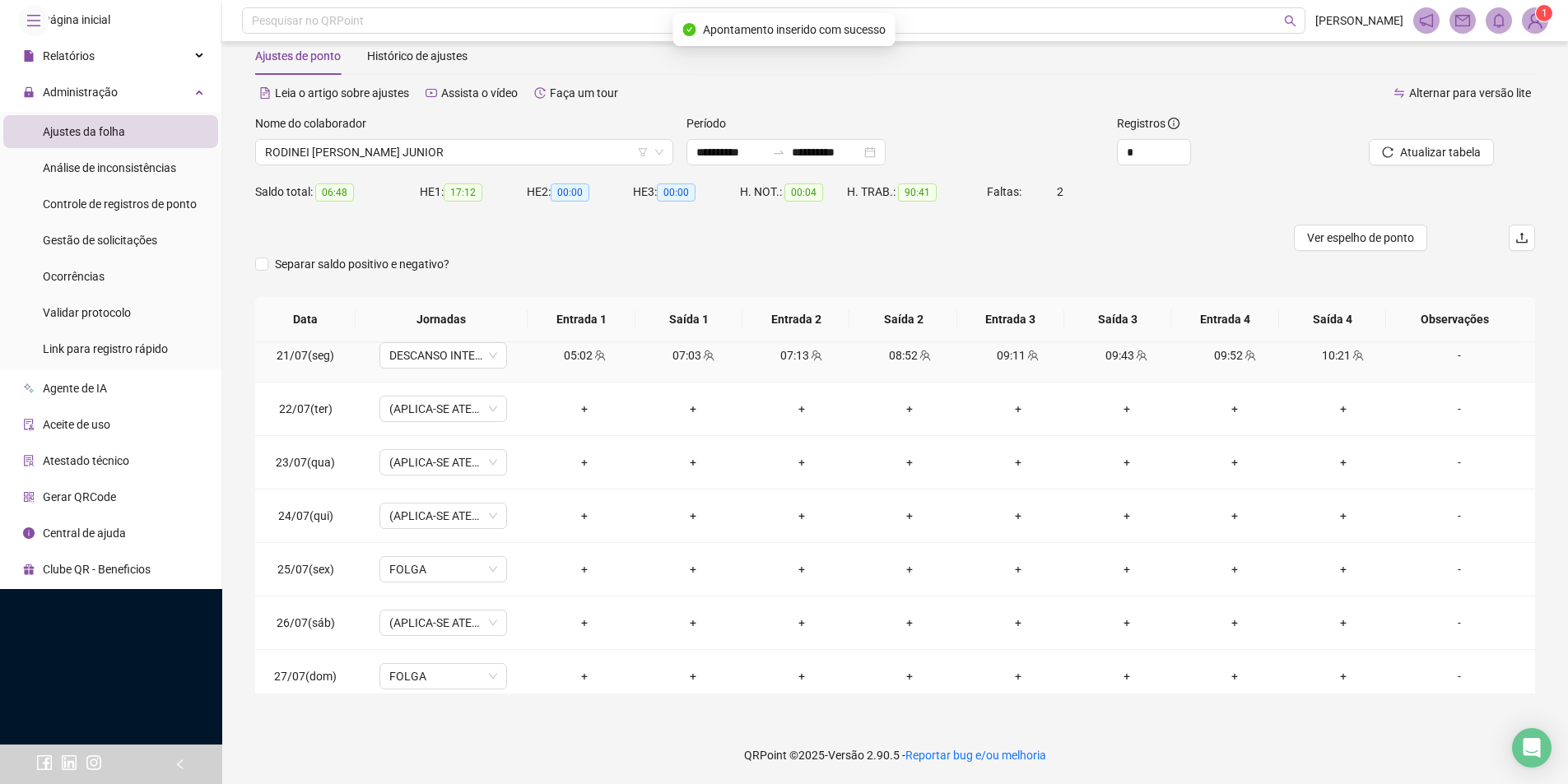
scroll to position [0, 0]
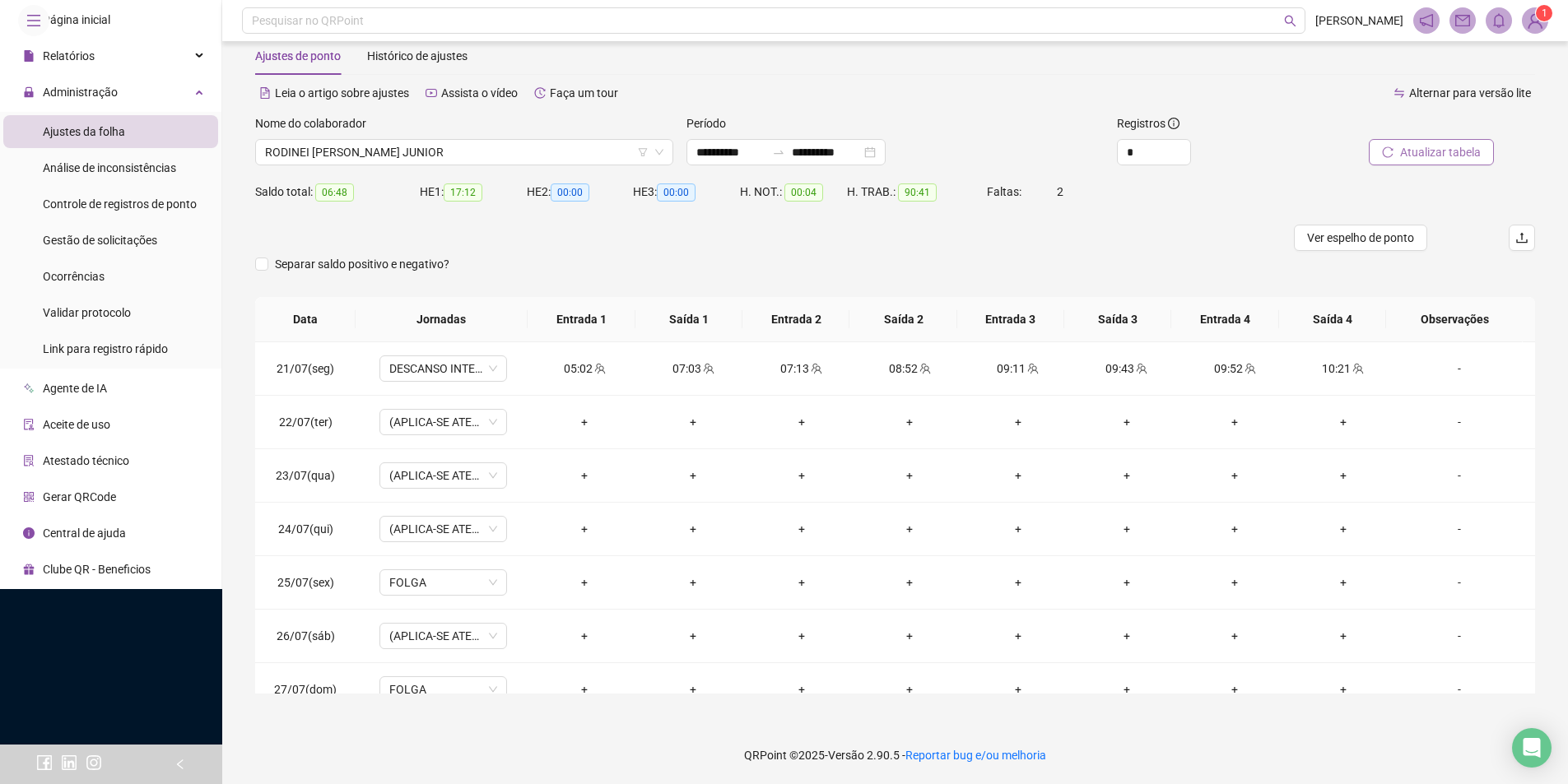
click at [1468, 158] on span "Atualizar tabela" at bounding box center [1441, 152] width 80 height 18
click at [453, 368] on span "DESCANSO INTER-JORNADA" at bounding box center [443, 368] width 108 height 24
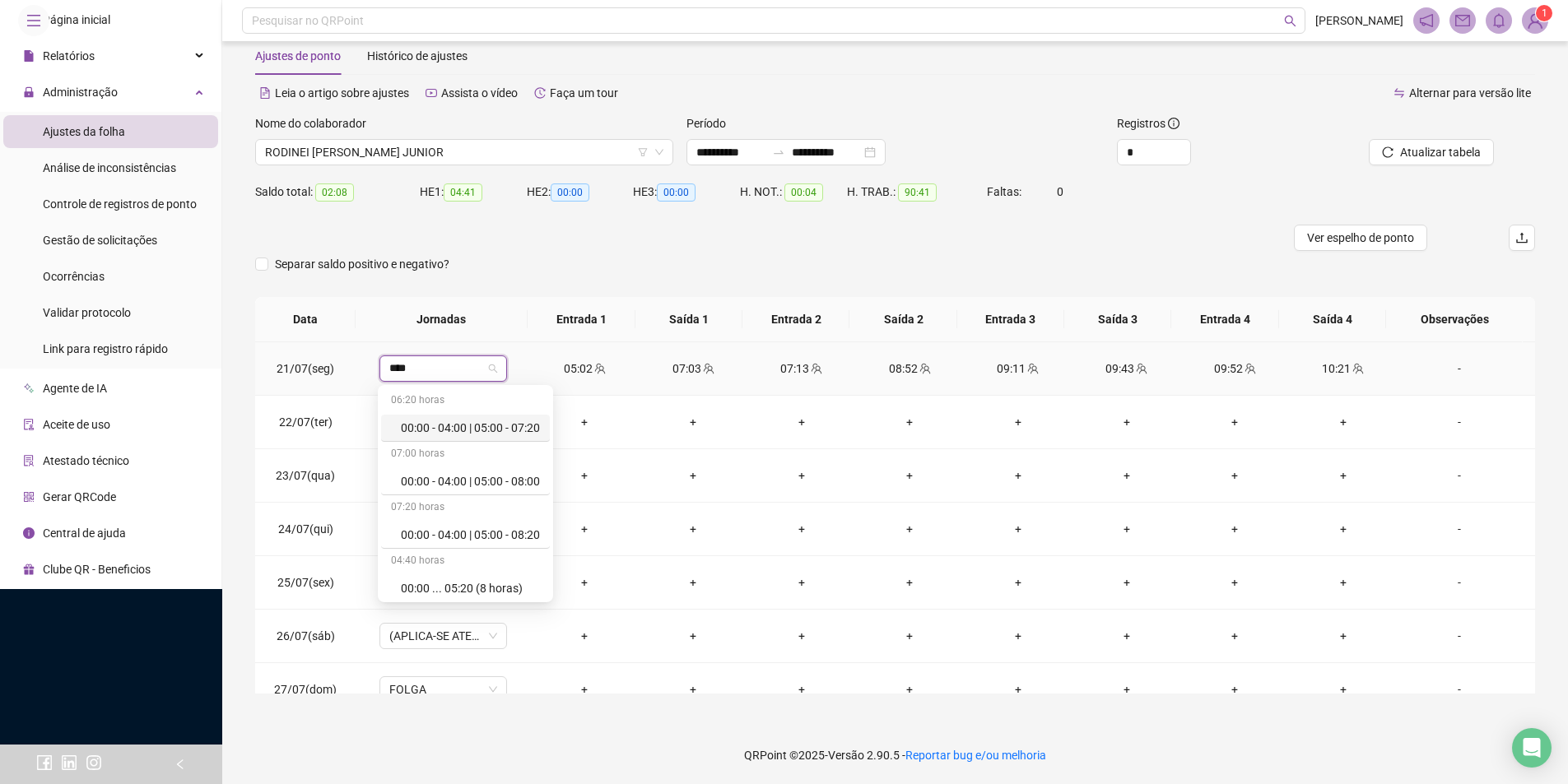
type input "*****"
click at [502, 590] on div "05:00 ... 10:20 (8 horas)" at bounding box center [471, 588] width 139 height 18
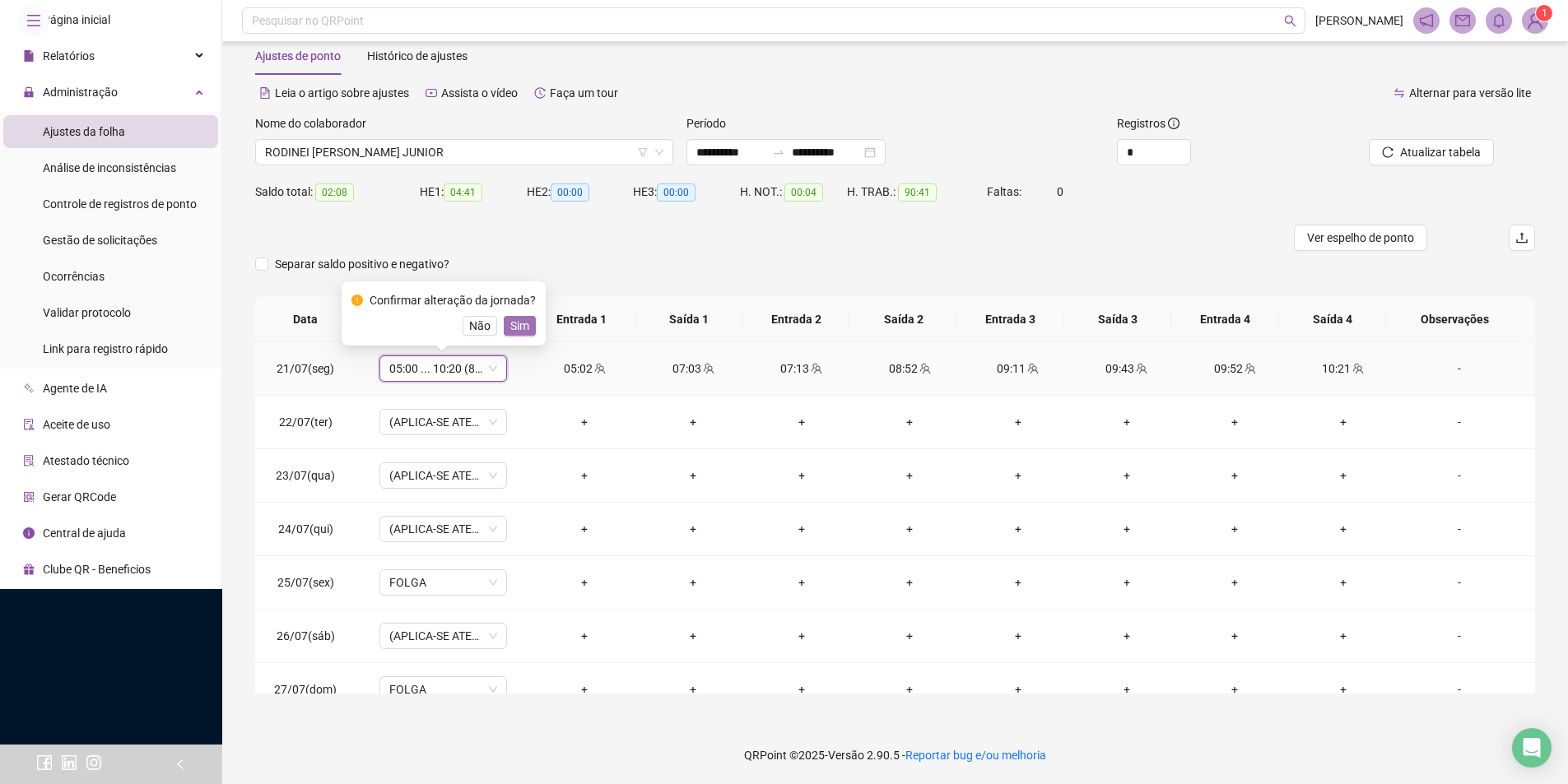
click at [510, 323] on span "Sim" at bounding box center [519, 325] width 19 height 18
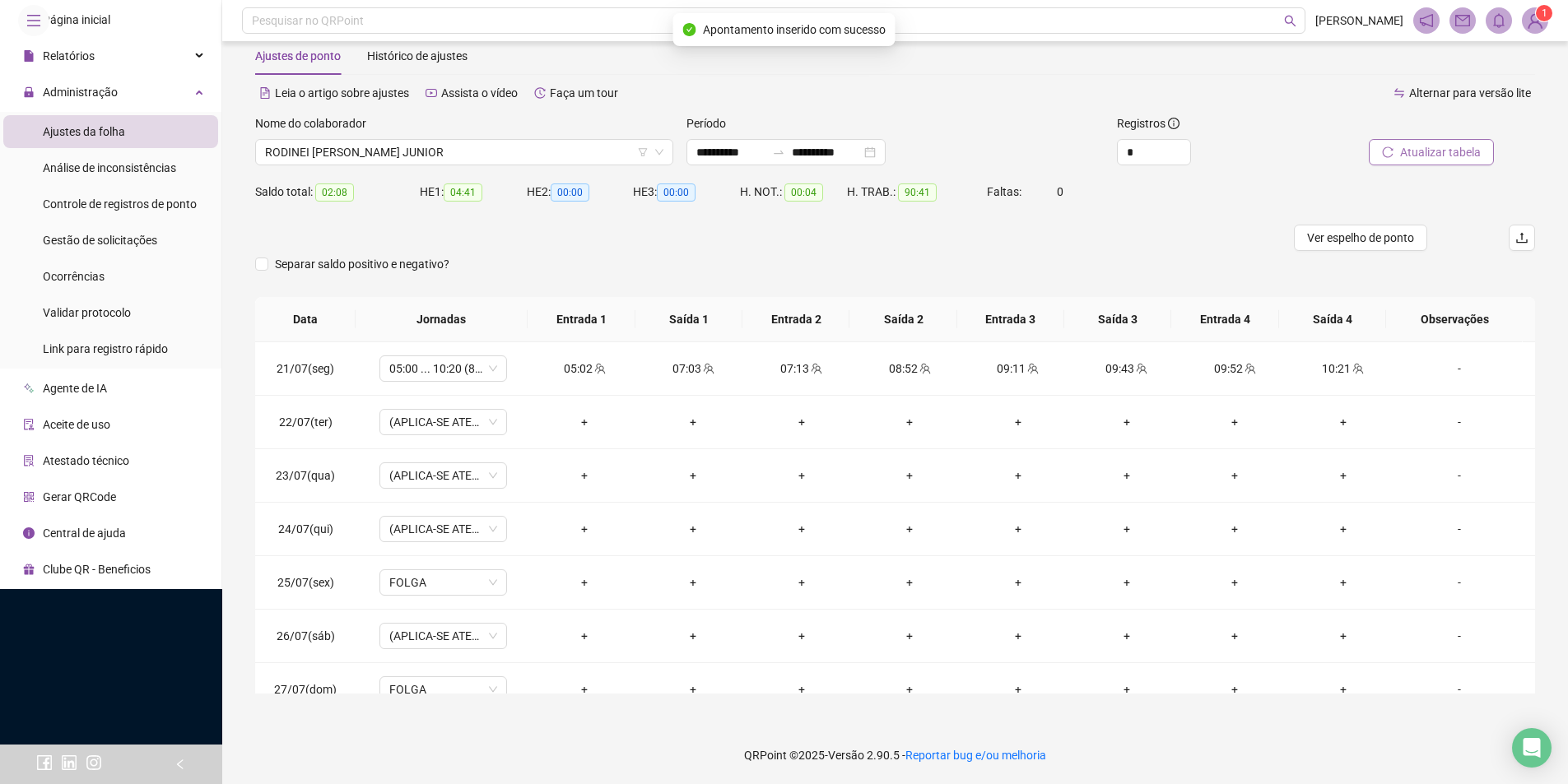
click at [1421, 141] on button "Atualizar tabela" at bounding box center [1432, 152] width 126 height 26
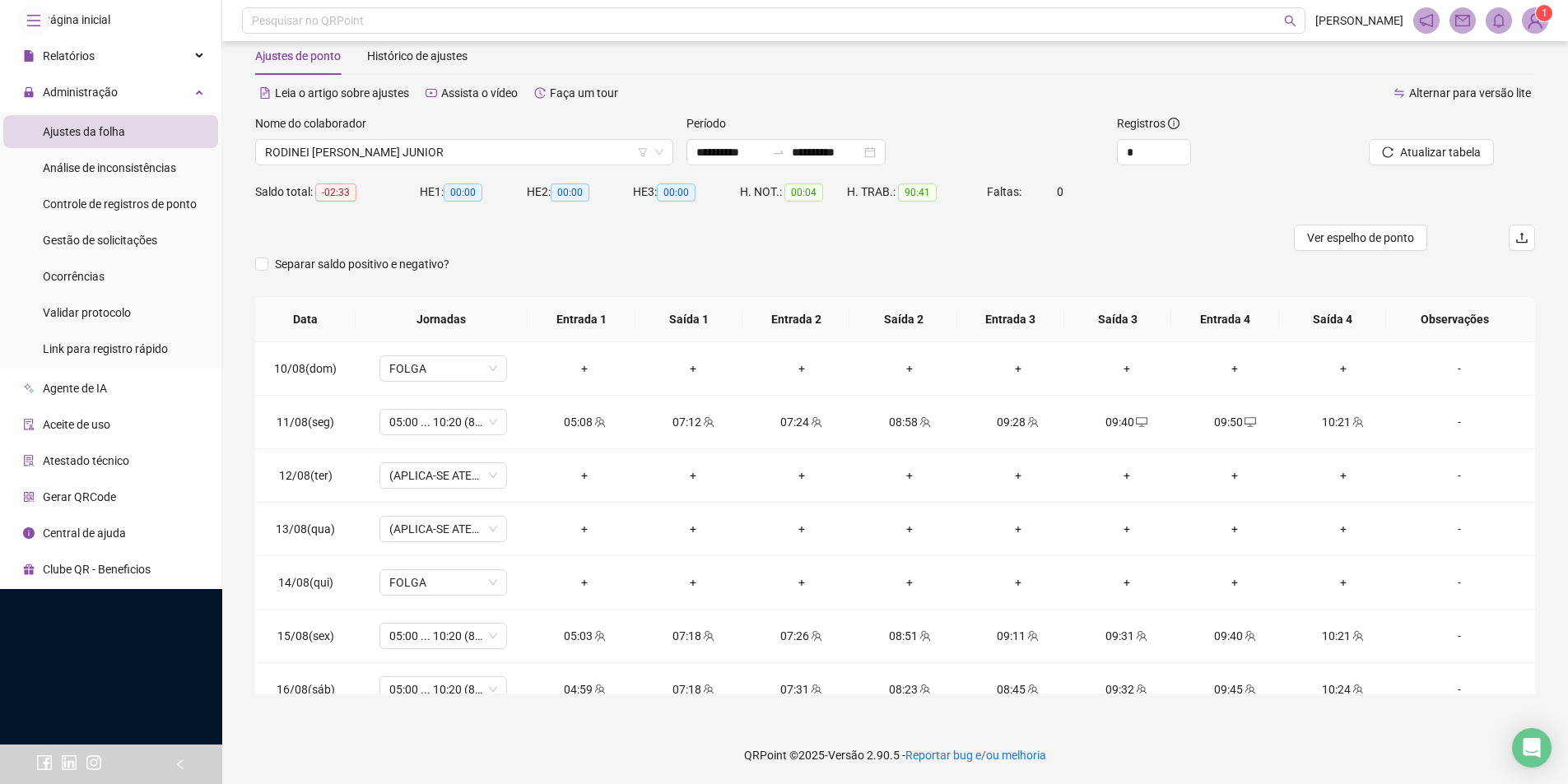
scroll to position [1200, 0]
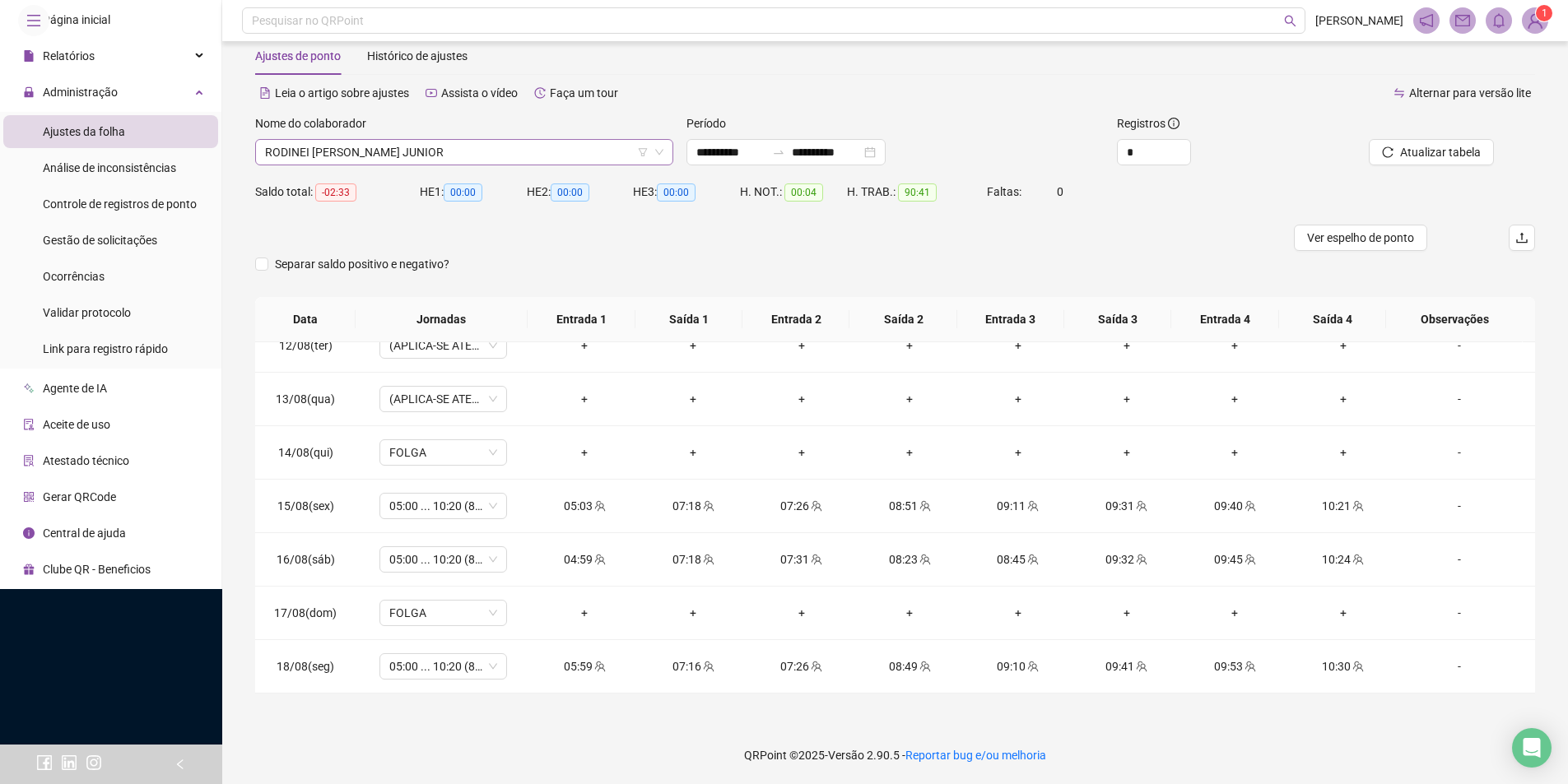
click at [507, 140] on span "RODINEI [PERSON_NAME] JUNIOR" at bounding box center [464, 152] width 398 height 24
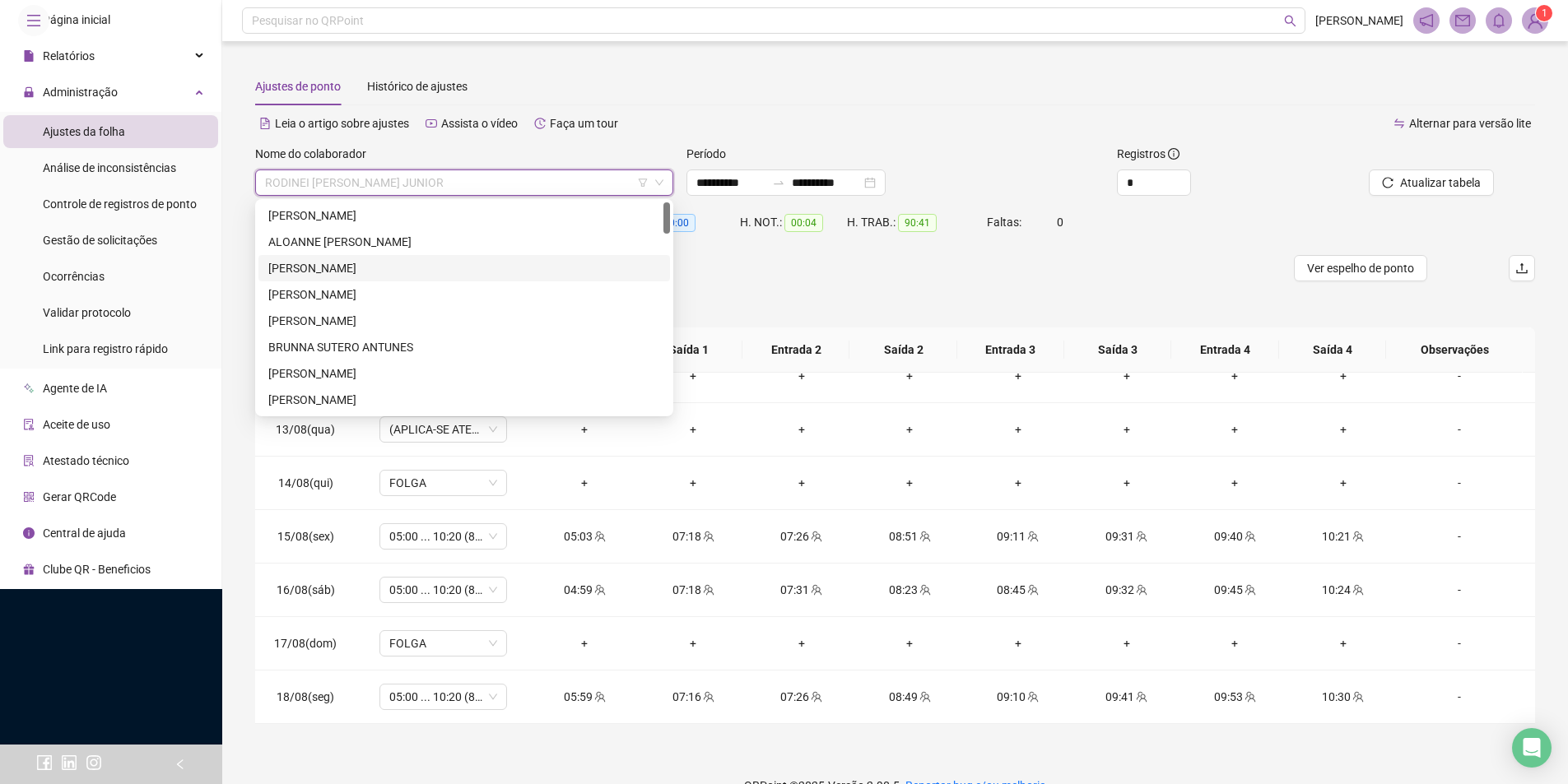
scroll to position [0, 0]
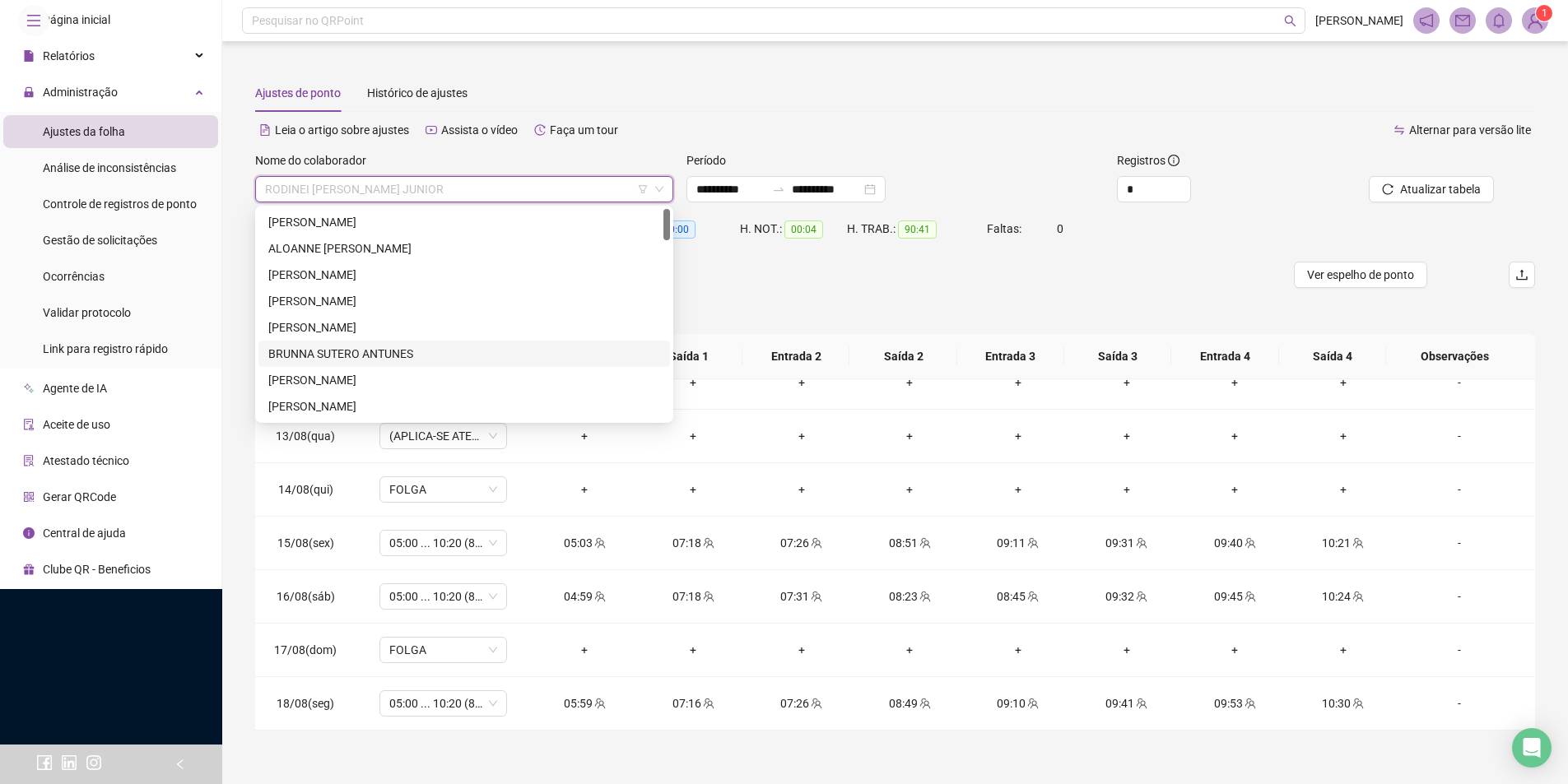
click at [368, 347] on div "BRUNNA SUTERO ANTUNES" at bounding box center [465, 354] width 392 height 18
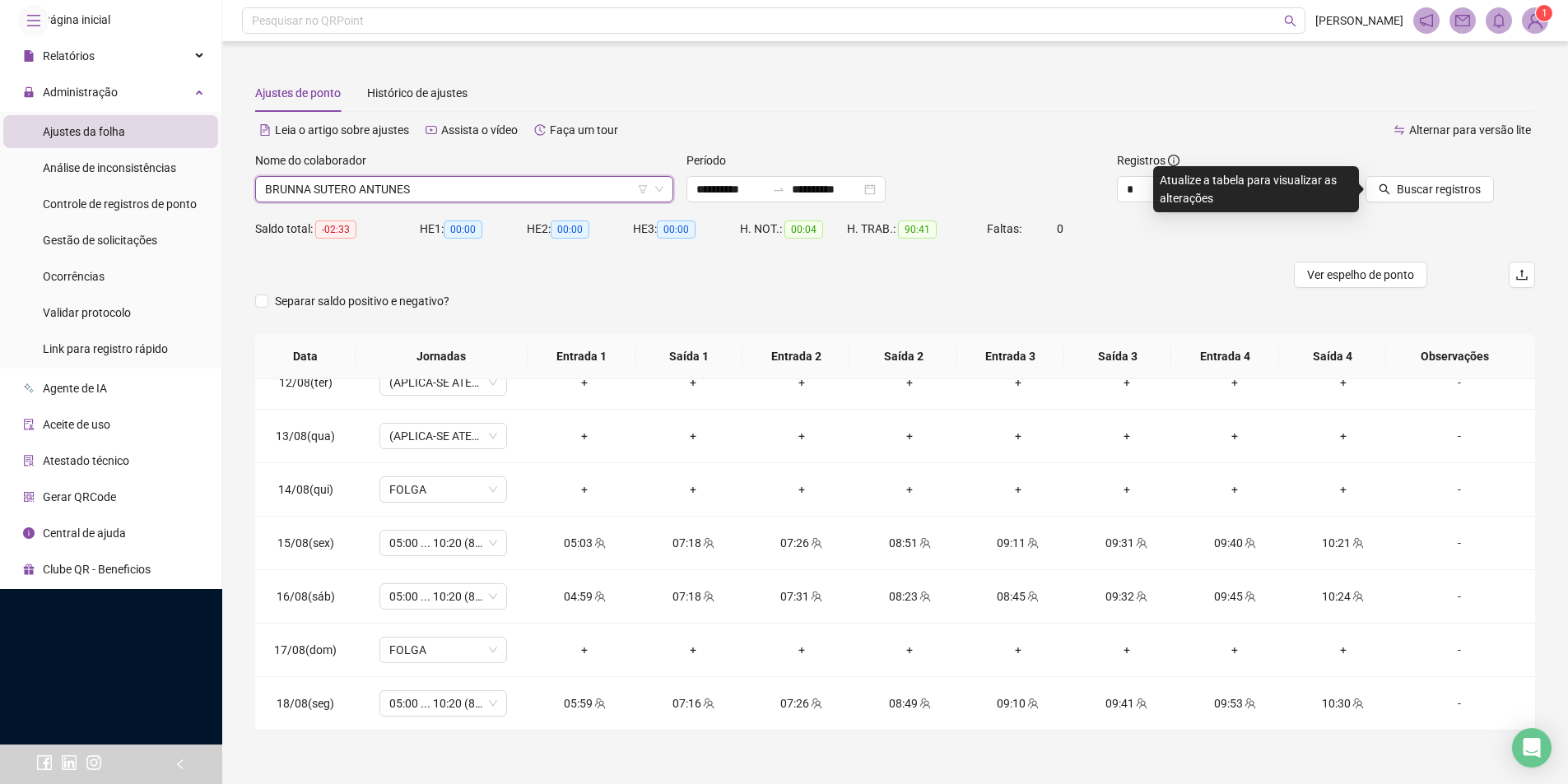
click at [1464, 205] on div "Buscar registros" at bounding box center [1434, 182] width 216 height 64
click at [1455, 198] on button "Buscar registros" at bounding box center [1430, 189] width 128 height 26
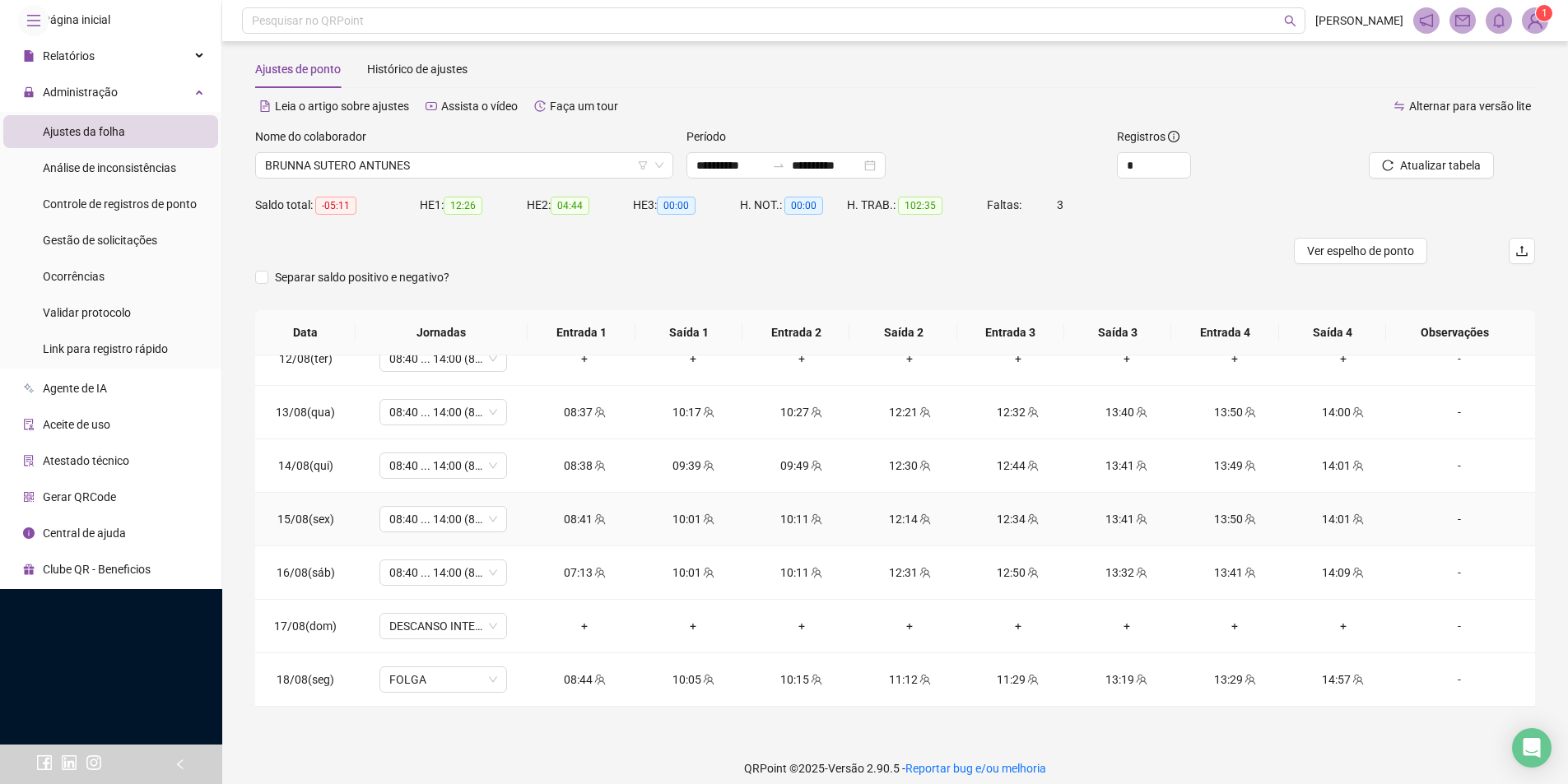
scroll to position [37, 0]
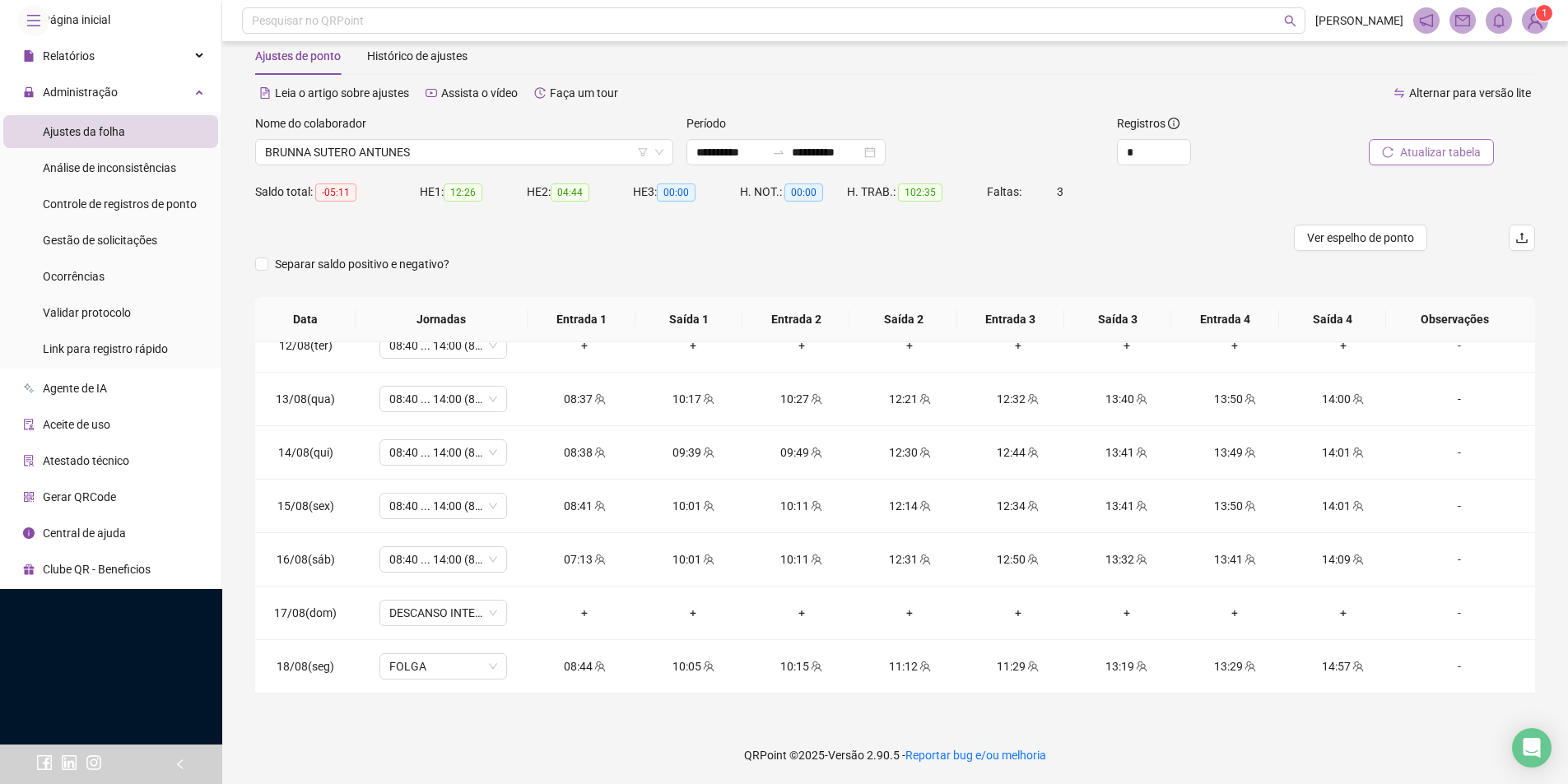
click at [1408, 146] on span "Atualizar tabela" at bounding box center [1441, 152] width 80 height 18
click at [453, 168] on div "Nome do colaborador [PERSON_NAME]" at bounding box center [465, 146] width 431 height 64
click at [468, 154] on span "BRUNNA SUTERO ANTUNES" at bounding box center [464, 152] width 398 height 24
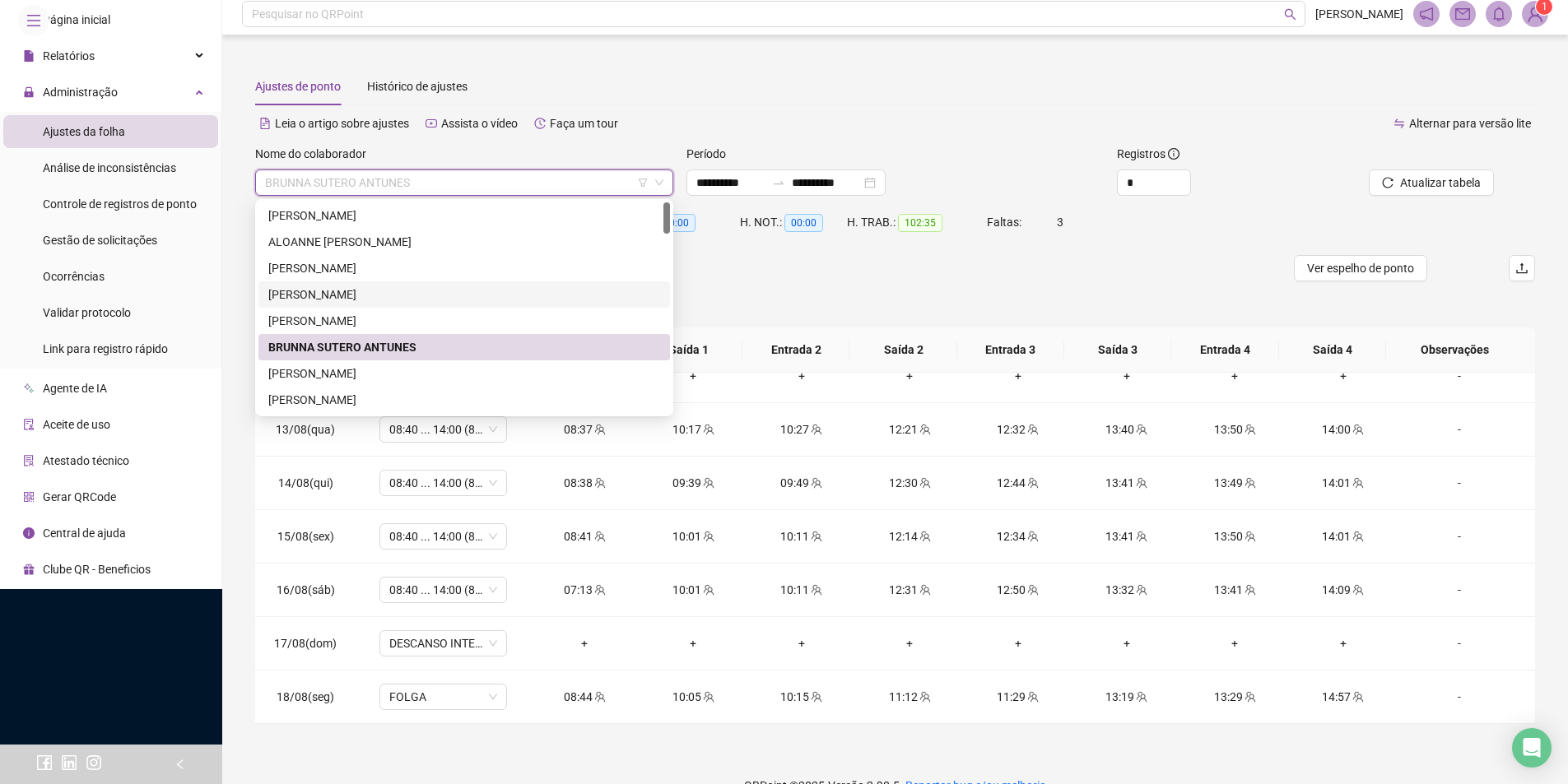
scroll to position [0, 0]
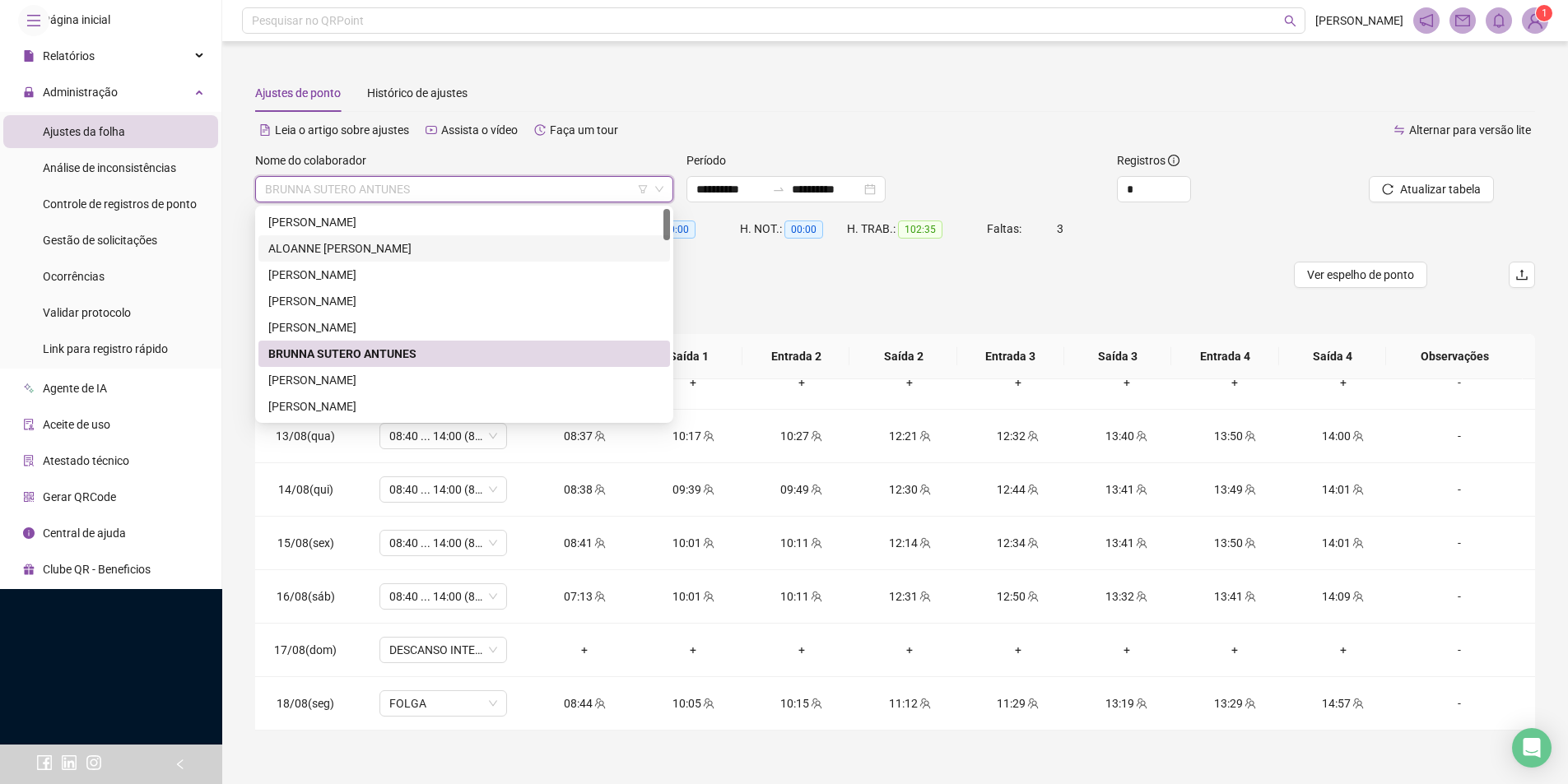
click at [417, 248] on div "ALOANNE [PERSON_NAME]" at bounding box center [465, 248] width 392 height 18
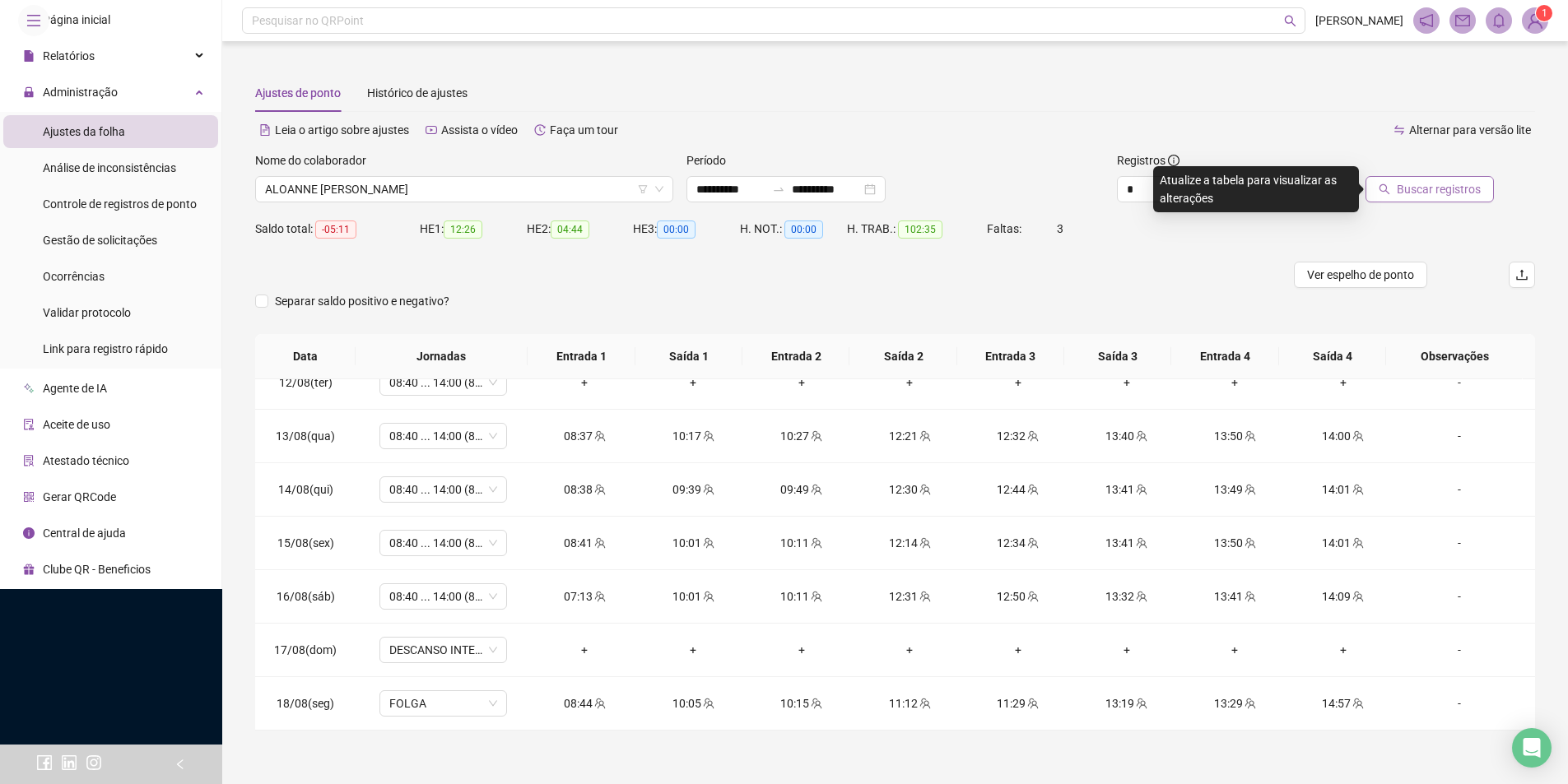
click at [1443, 180] on span "Buscar registros" at bounding box center [1440, 189] width 84 height 18
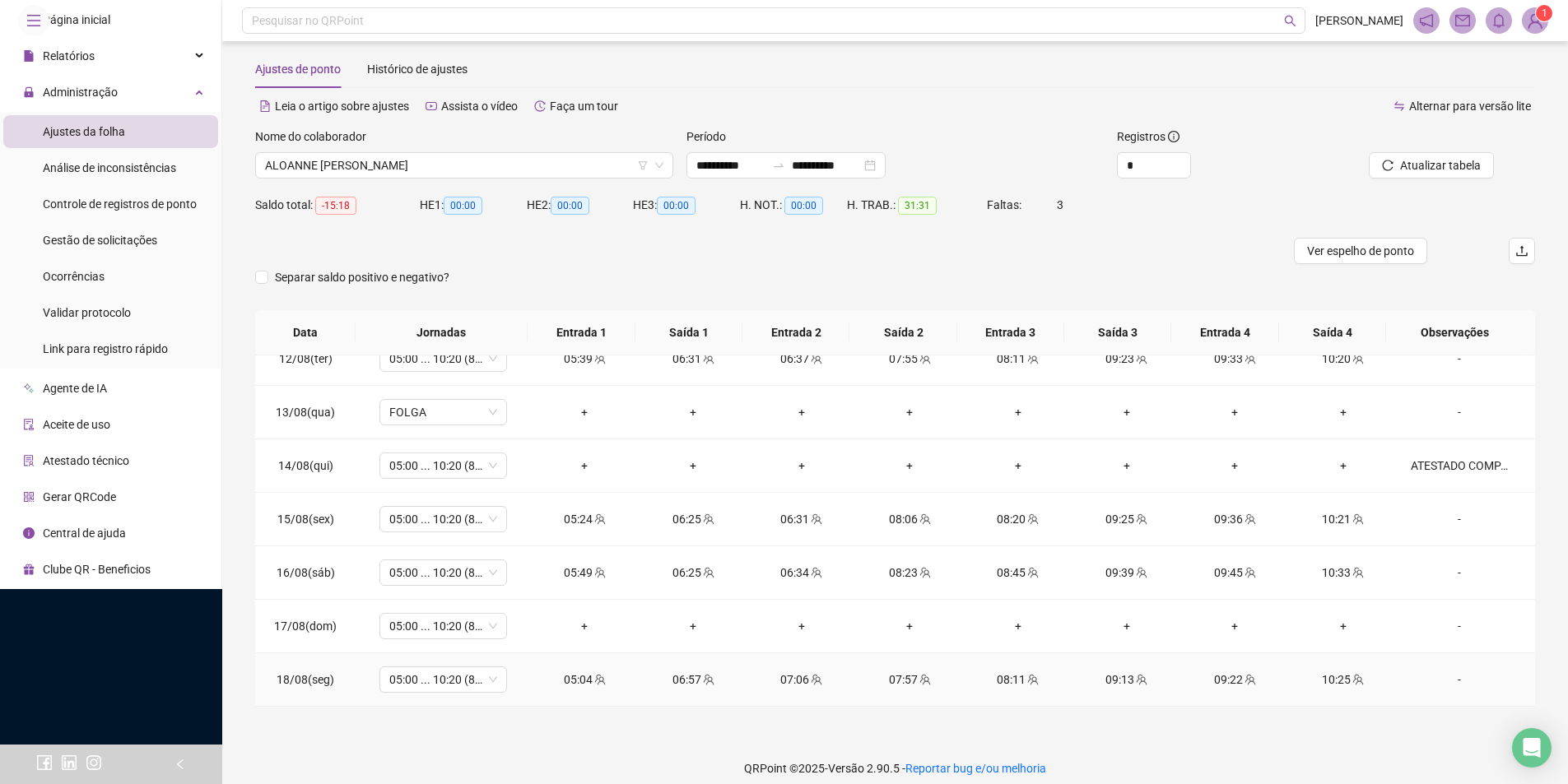
scroll to position [37, 0]
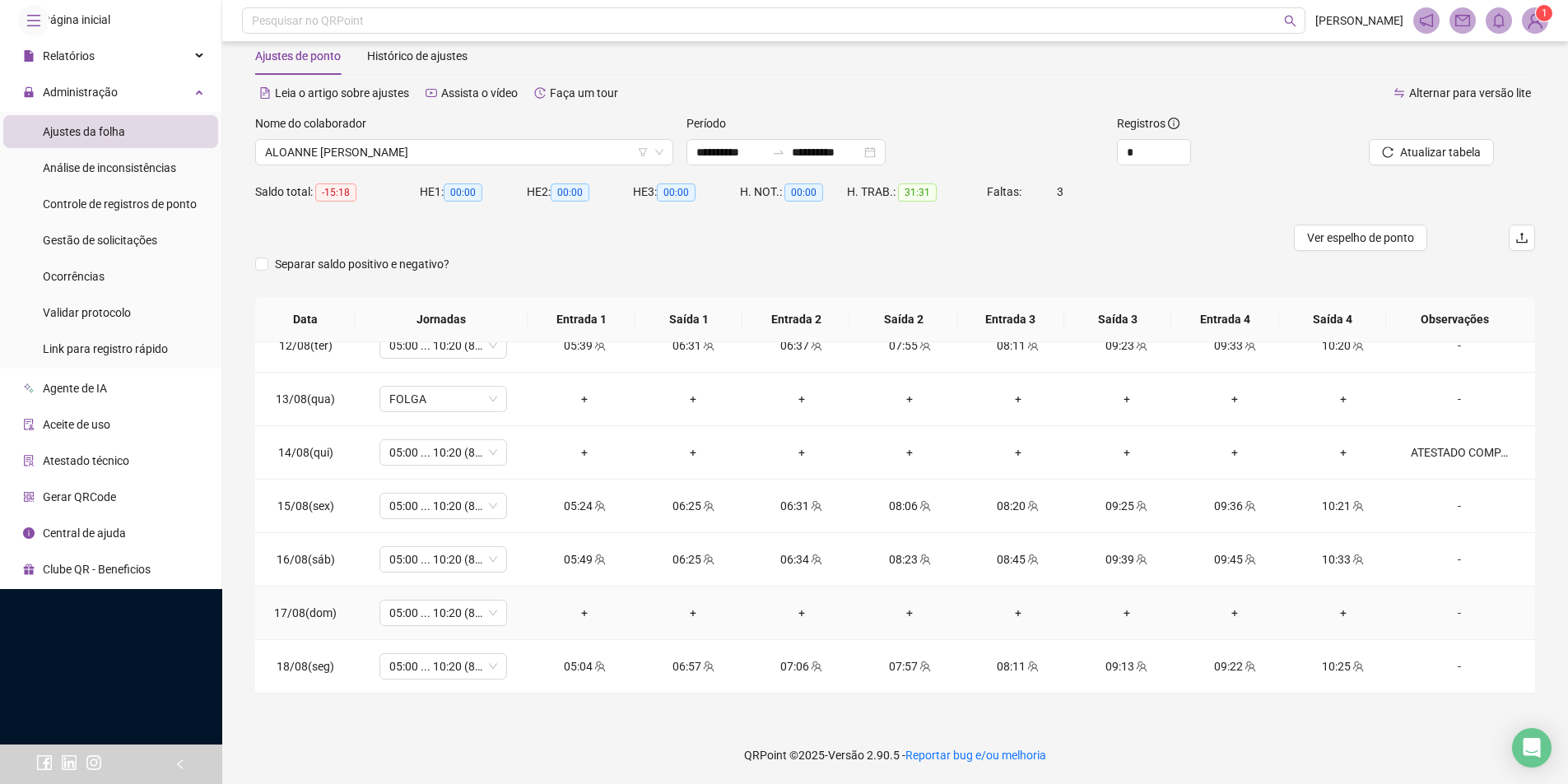
click at [407, 638] on td "05:00 ... 10:20 (8 HORAS)" at bounding box center [444, 613] width 175 height 54
click at [442, 617] on span "05:00 ... 10:20 (8 HORAS)" at bounding box center [443, 612] width 108 height 24
type input "*****"
click at [458, 532] on div "Folga" at bounding box center [455, 525] width 109 height 18
click at [504, 564] on button "Sim" at bounding box center [520, 570] width 32 height 20
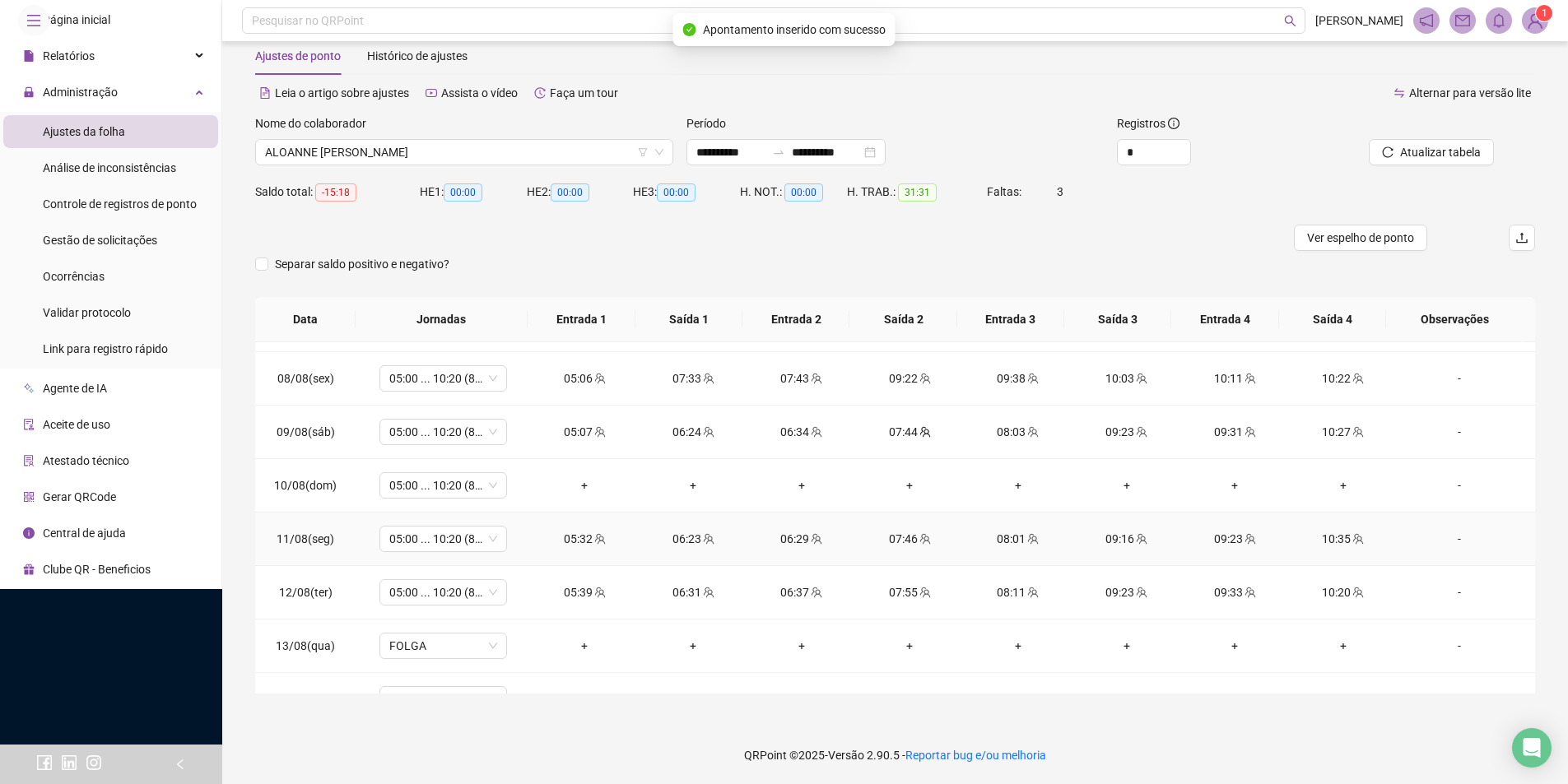
scroll to position [870, 0]
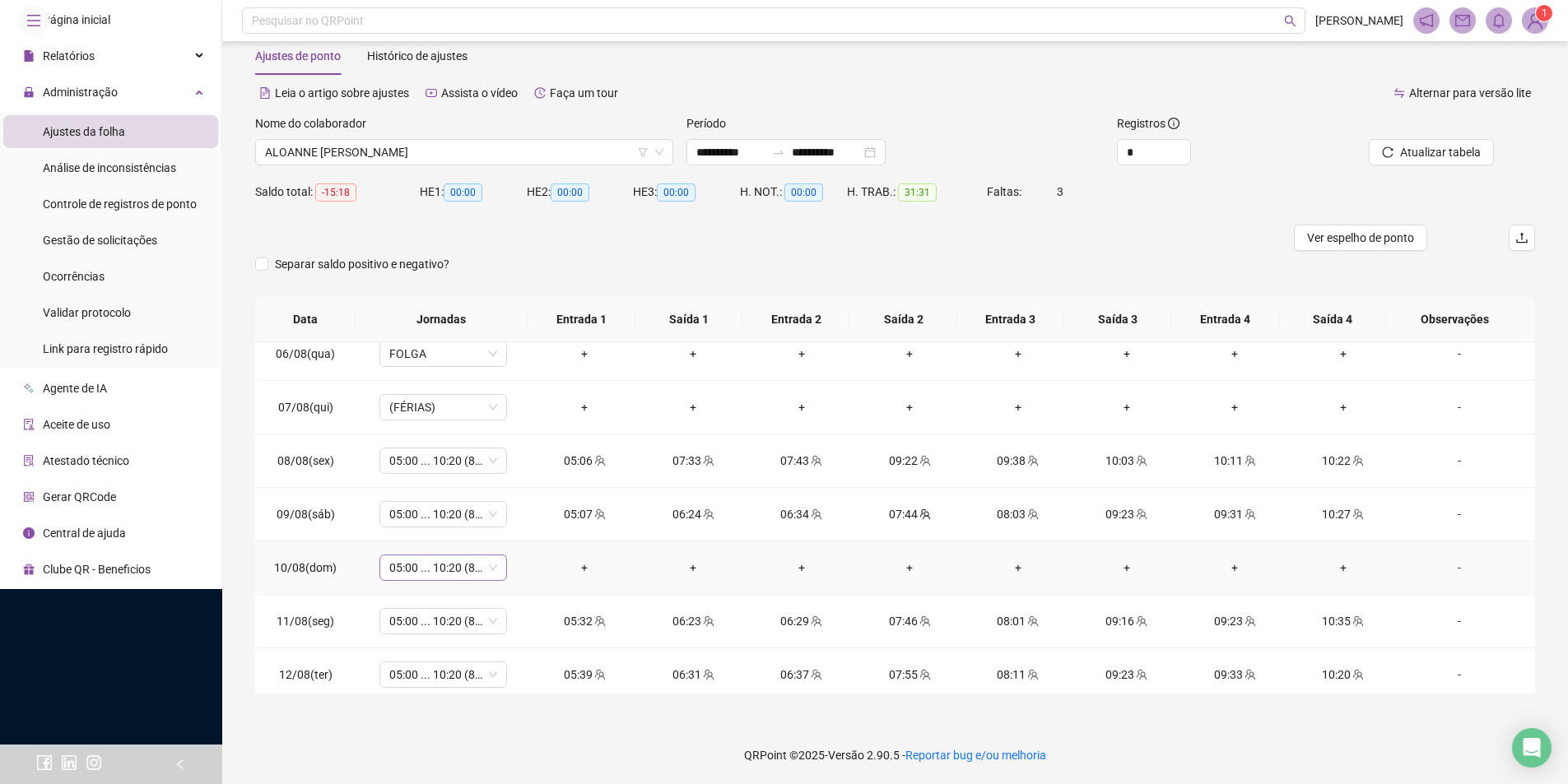
click at [463, 570] on span "05:00 ... 10:20 (8 HORAS)" at bounding box center [443, 567] width 108 height 24
type input "****"
click at [473, 485] on div "Folga" at bounding box center [455, 480] width 109 height 18
drag, startPoint x: 513, startPoint y: 513, endPoint x: 513, endPoint y: 526, distance: 13.0
click at [512, 513] on div "Confirmar alteração da jornada? Não Sim" at bounding box center [443, 512] width 184 height 44
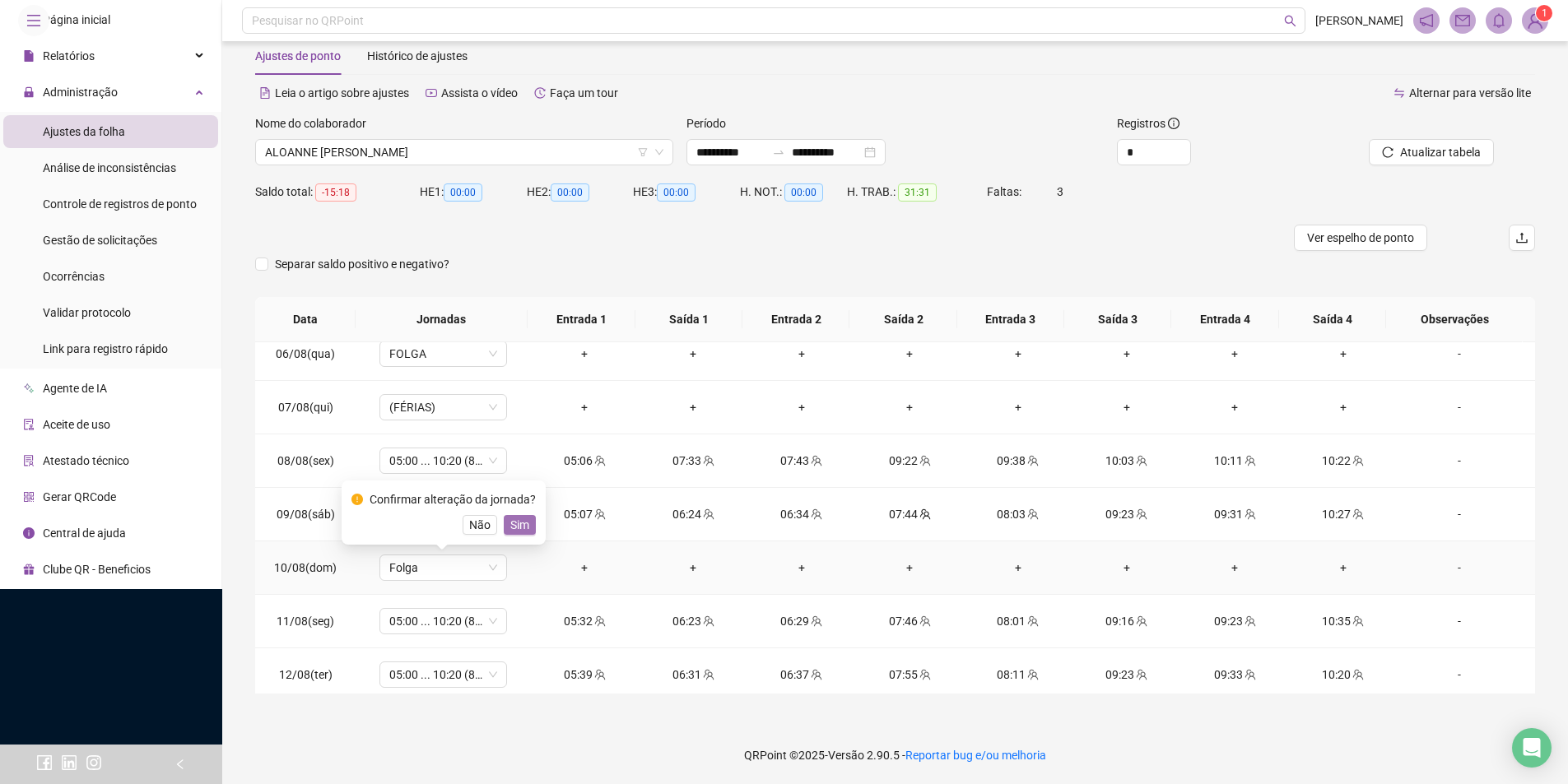
click at [515, 530] on span "Sim" at bounding box center [519, 524] width 19 height 18
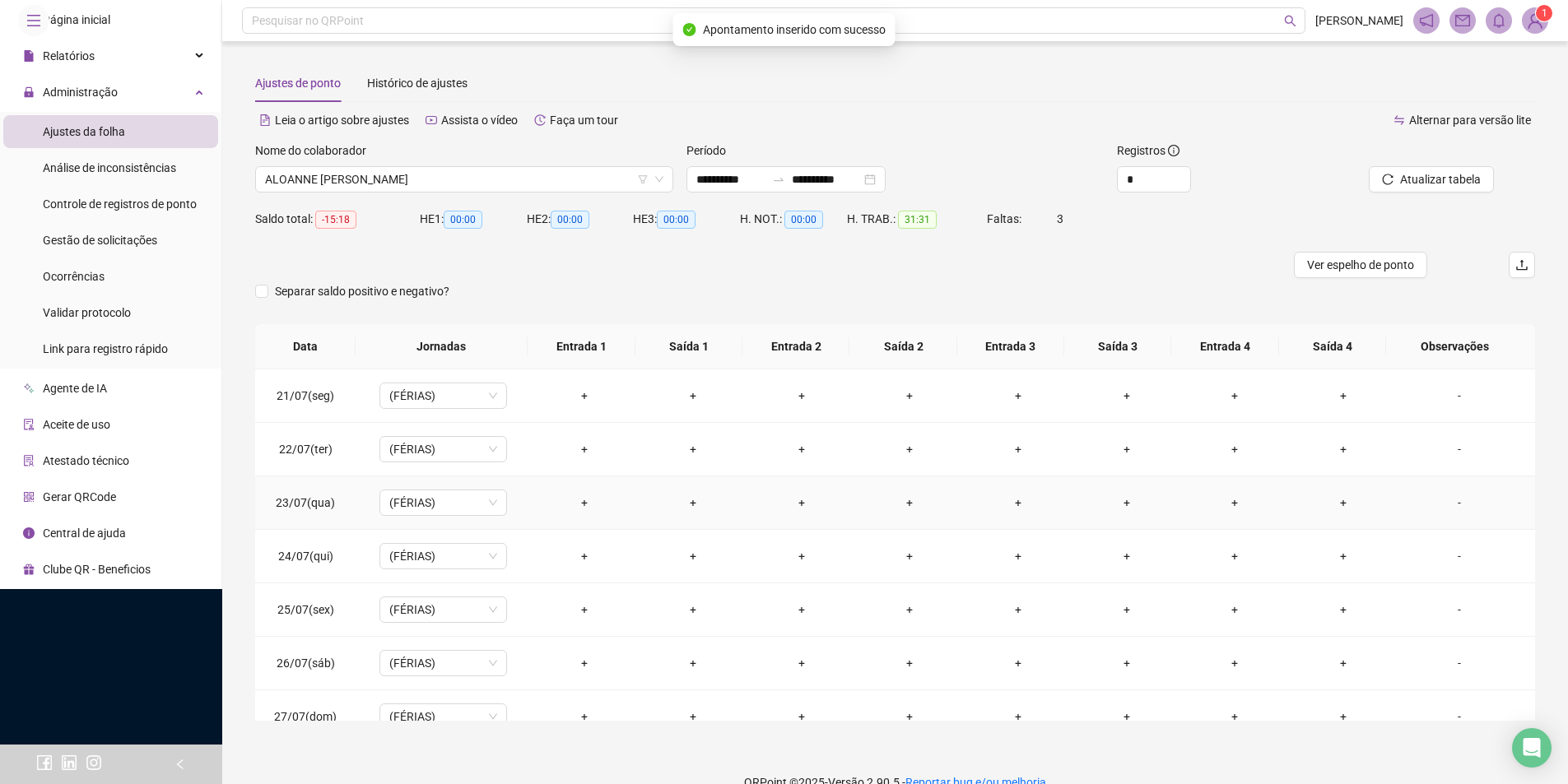
scroll to position [0, 0]
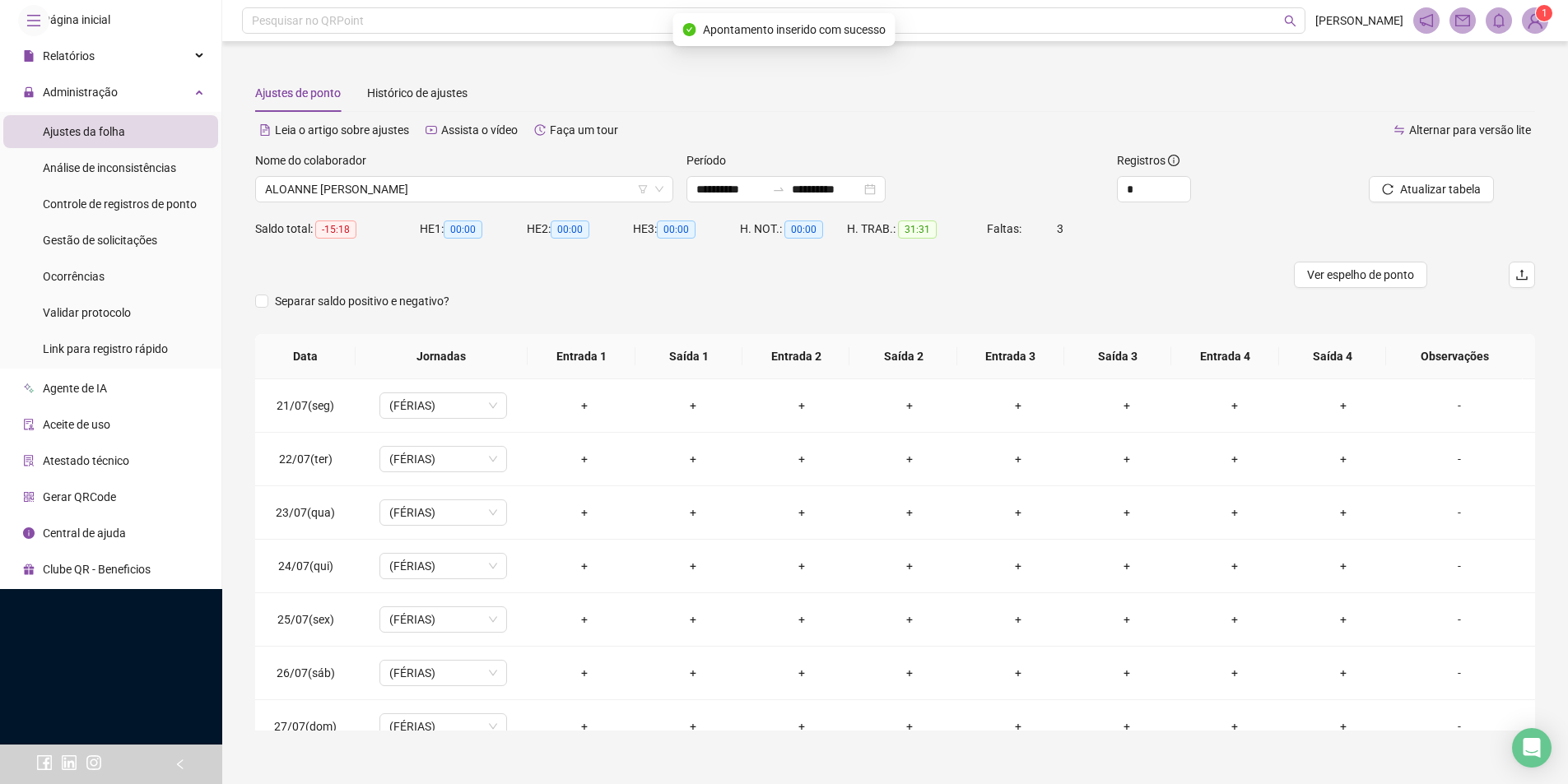
click at [1469, 162] on div at bounding box center [1413, 163] width 162 height 24
click at [1433, 182] on span "Atualizar tabela" at bounding box center [1441, 189] width 80 height 18
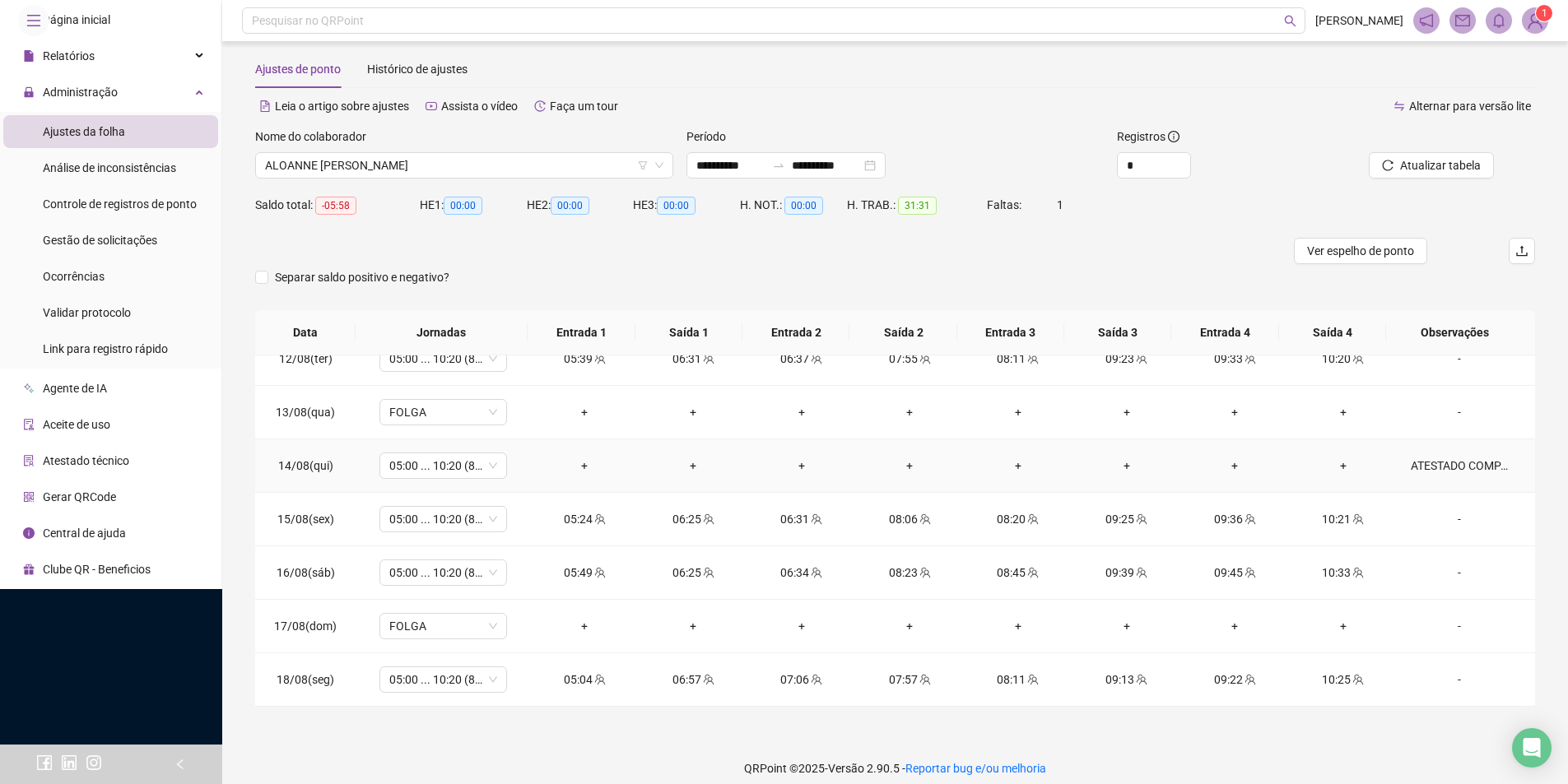
scroll to position [37, 0]
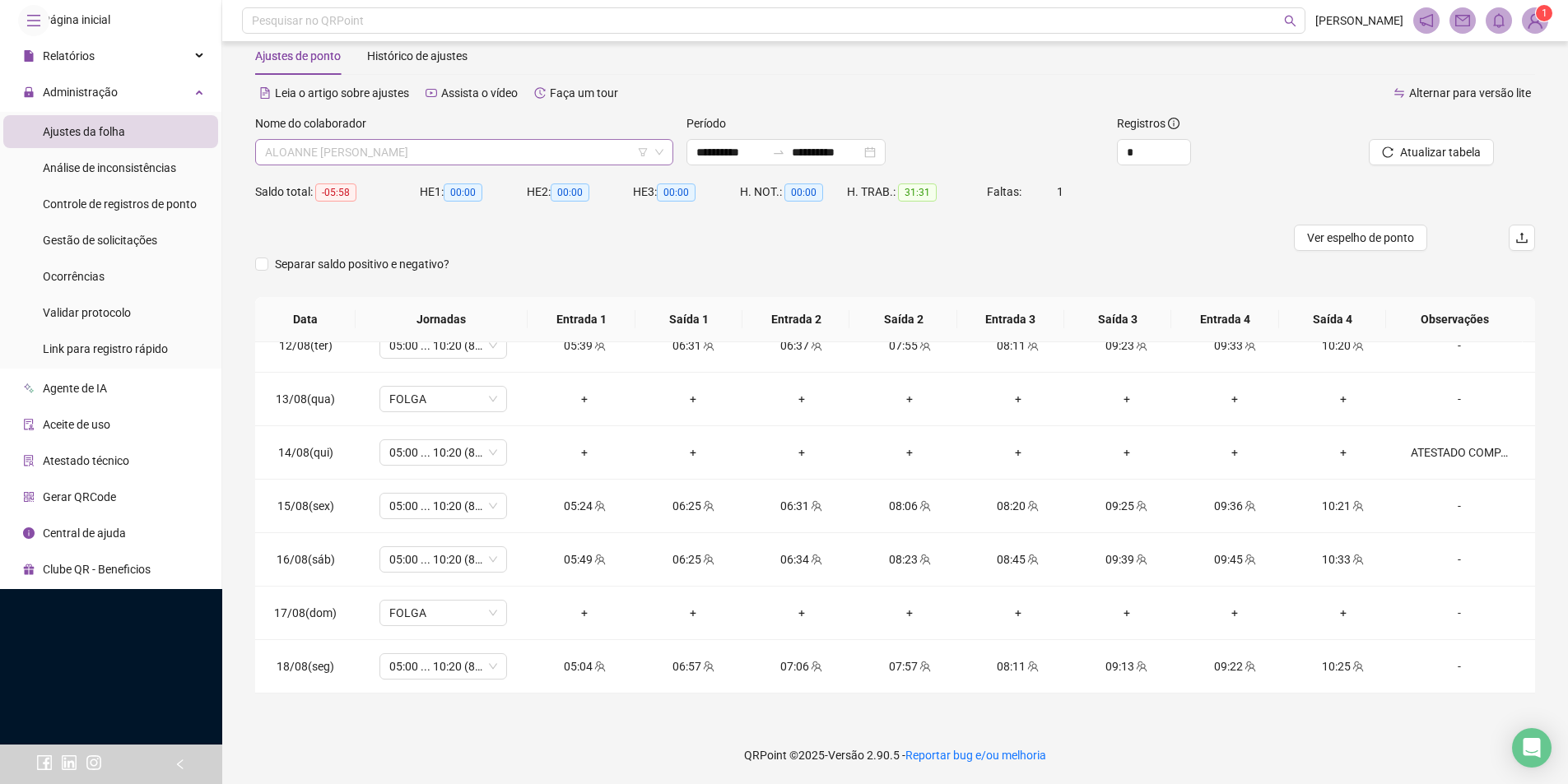
click at [434, 145] on span "ALOANNE [PERSON_NAME]" at bounding box center [464, 152] width 398 height 24
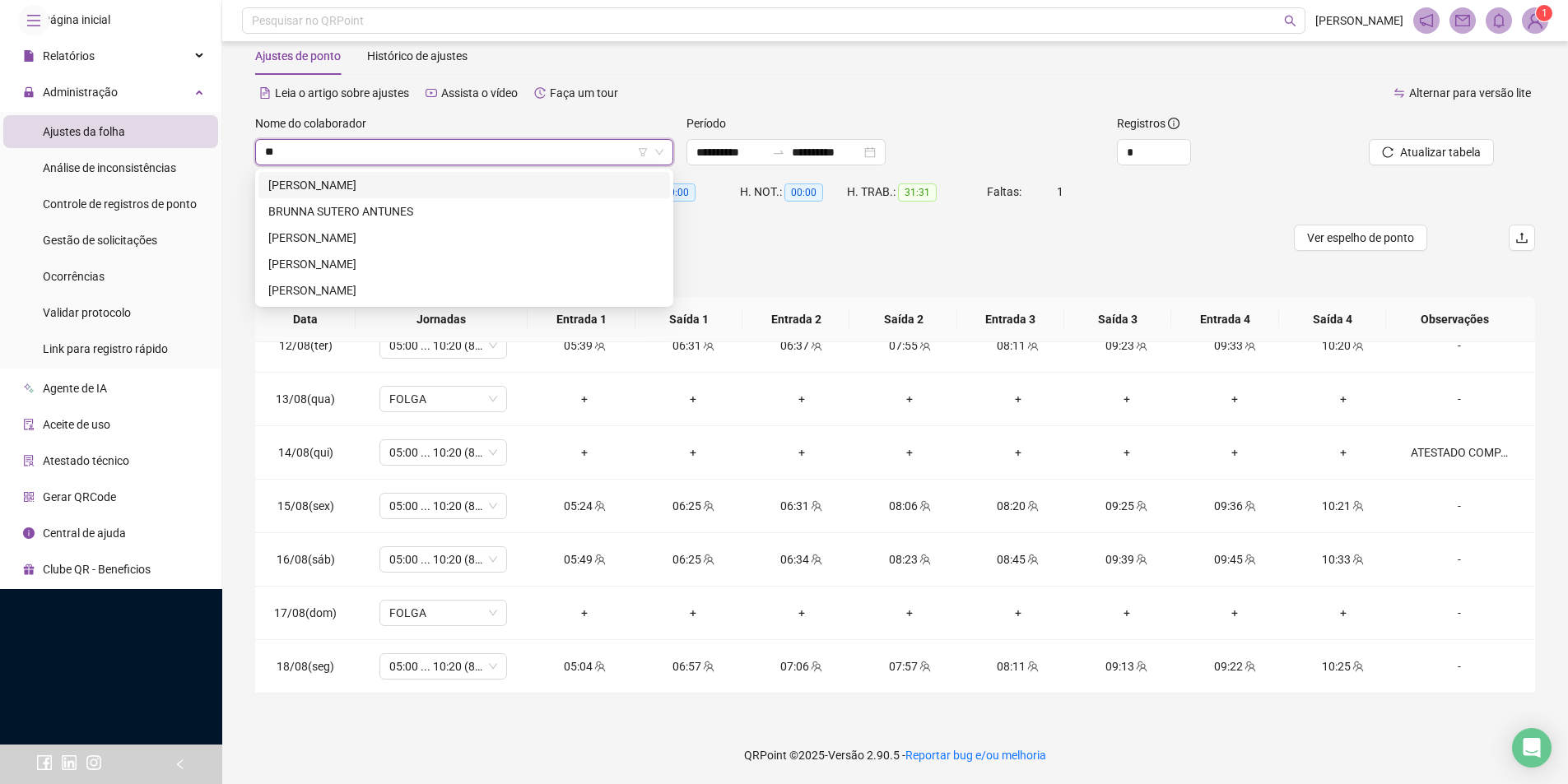
scroll to position [0, 0]
type input "***"
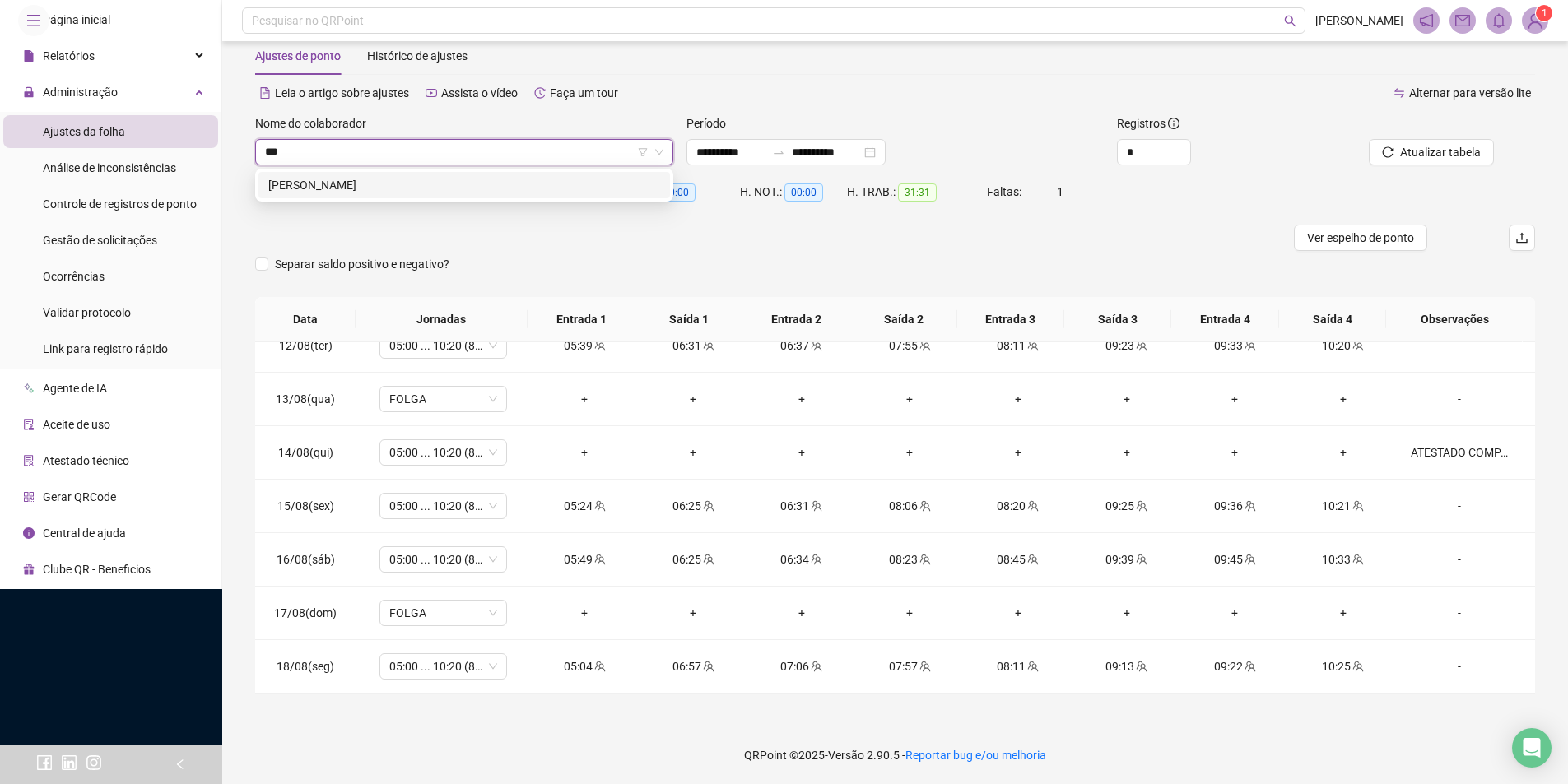
drag, startPoint x: 367, startPoint y: 181, endPoint x: 608, endPoint y: 209, distance: 242.6
click at [367, 181] on div "[PERSON_NAME]" at bounding box center [465, 185] width 392 height 18
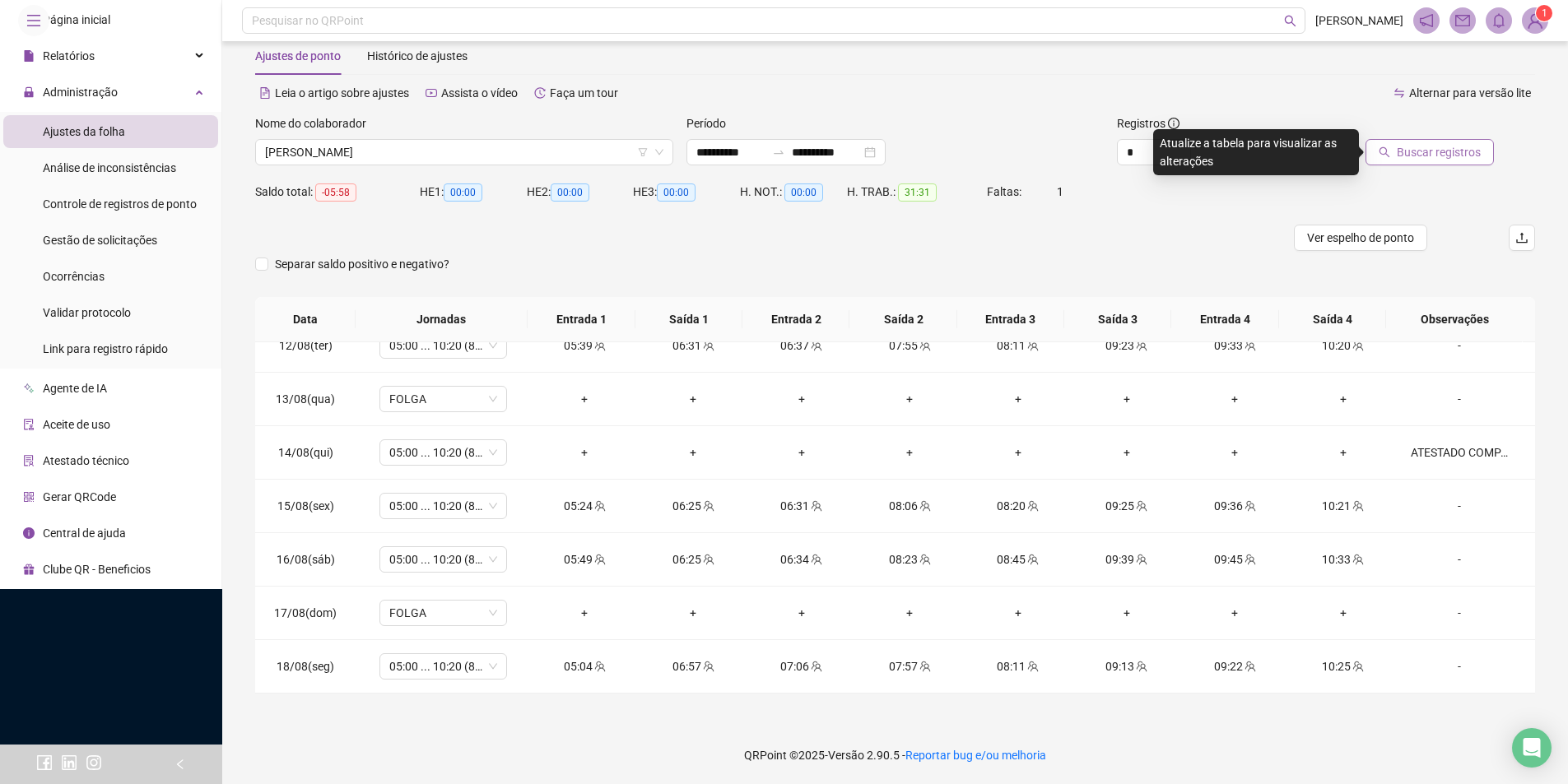
click at [1383, 156] on icon "search" at bounding box center [1385, 152] width 12 height 12
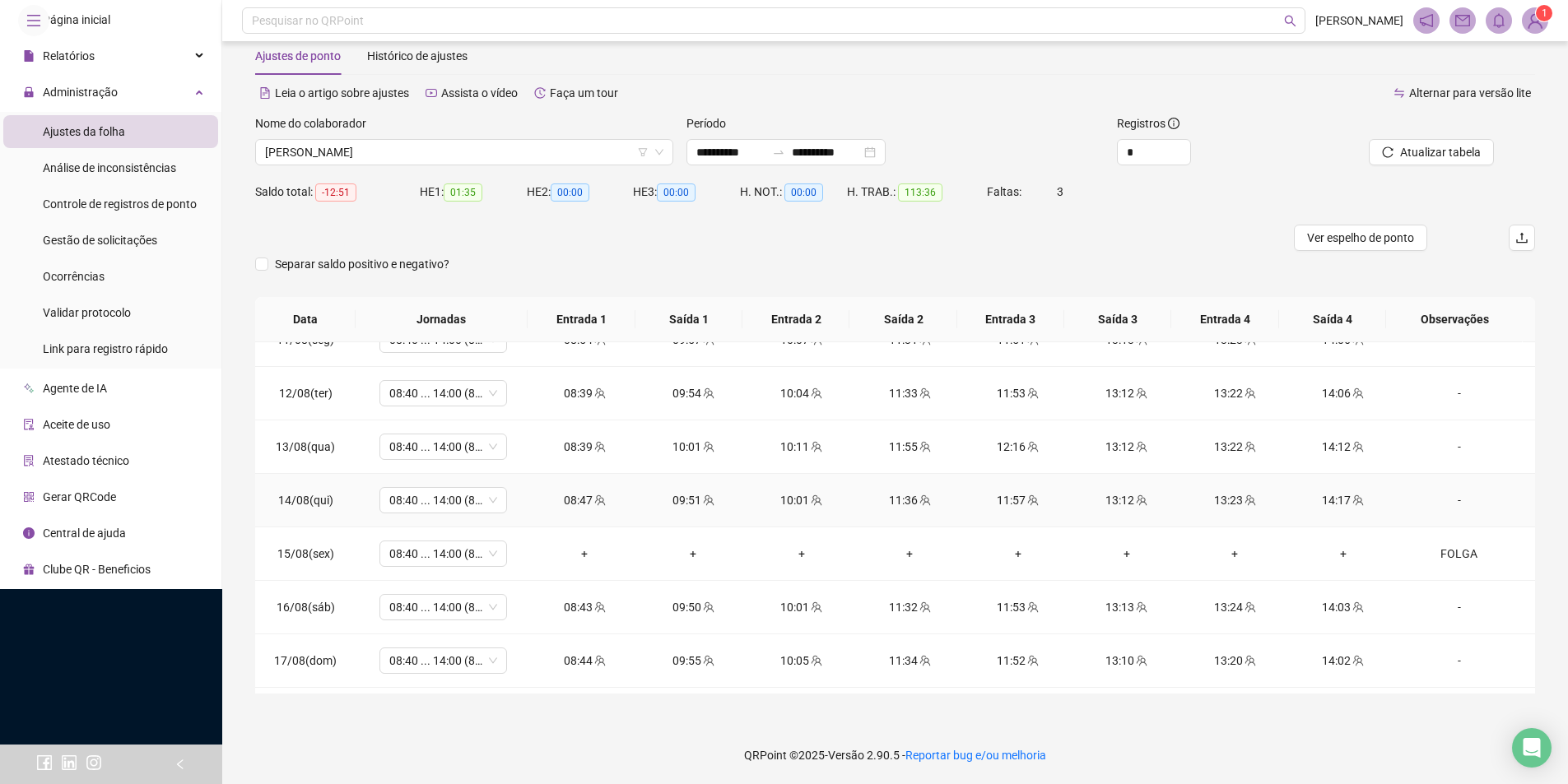
scroll to position [1200, 0]
